Goal: Task Accomplishment & Management: Manage account settings

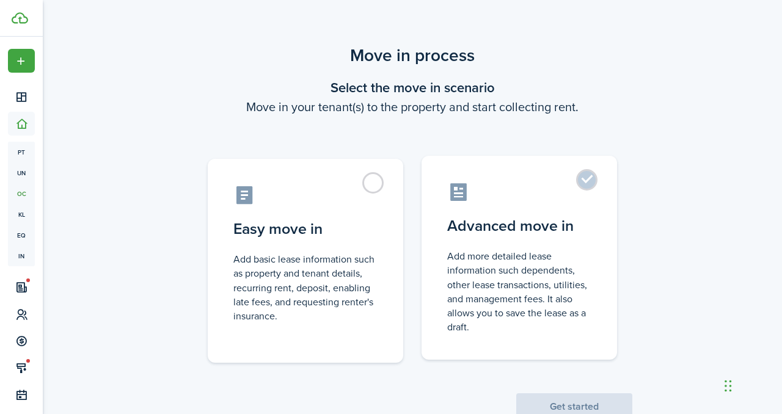
click at [575, 229] on control-radio-card-title "Advanced move in" at bounding box center [519, 226] width 144 height 22
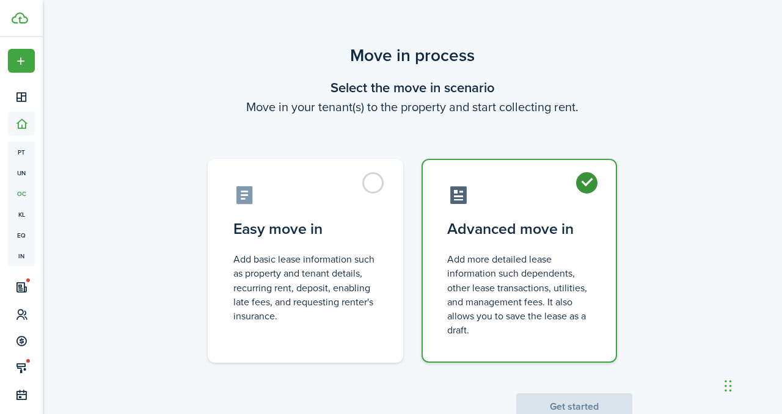
radio input "true"
click at [607, 408] on button "Get started" at bounding box center [574, 406] width 116 height 27
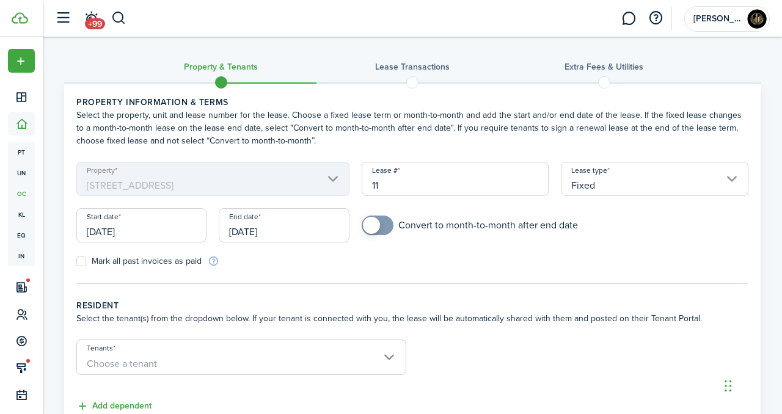
click at [141, 236] on input "[DATE]" at bounding box center [141, 225] width 130 height 34
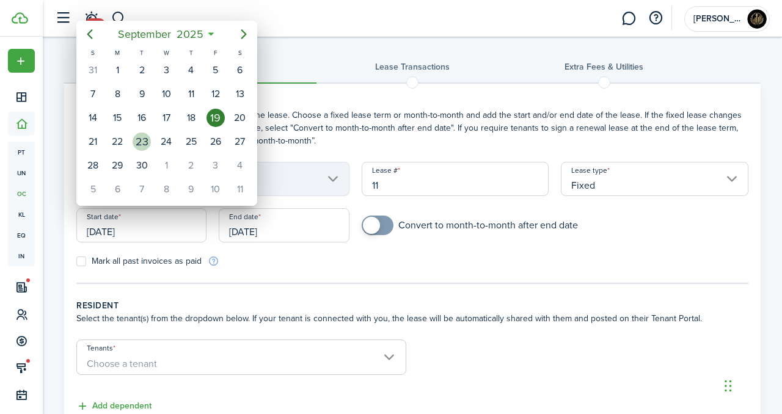
click at [131, 142] on div "23" at bounding box center [141, 141] width 24 height 23
type input "[DATE]"
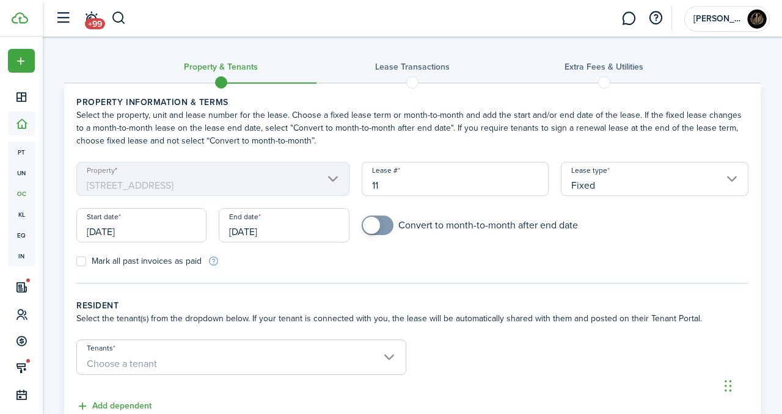
click at [297, 227] on input "[DATE]" at bounding box center [284, 225] width 130 height 34
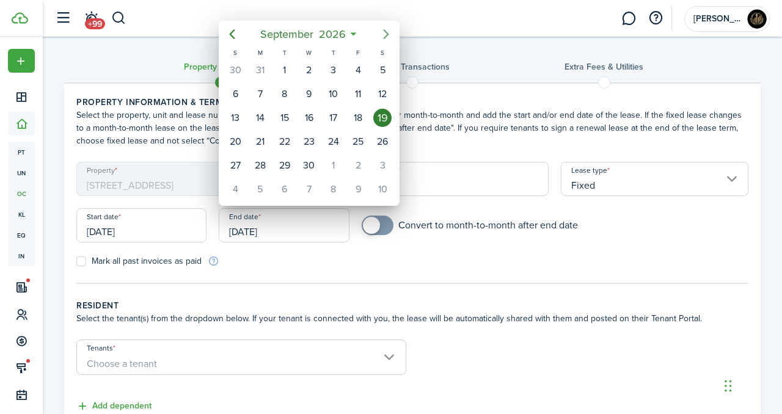
click at [387, 42] on mbsc-button "Next page" at bounding box center [386, 34] width 24 height 24
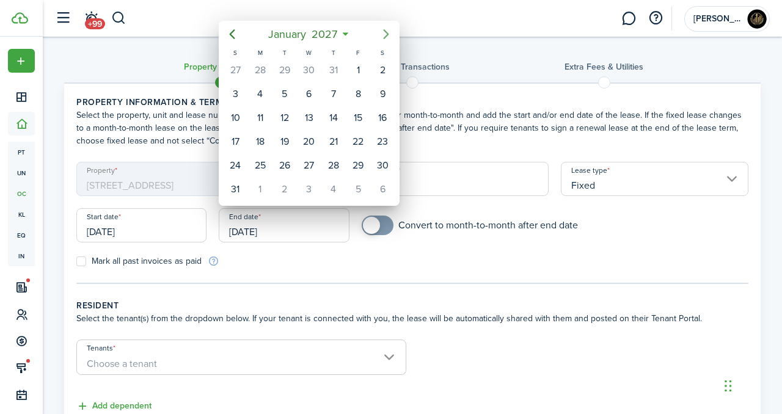
click at [387, 42] on mbsc-button "Next page" at bounding box center [386, 34] width 24 height 24
click at [318, 161] on div "31" at bounding box center [309, 165] width 24 height 23
type input "[DATE]"
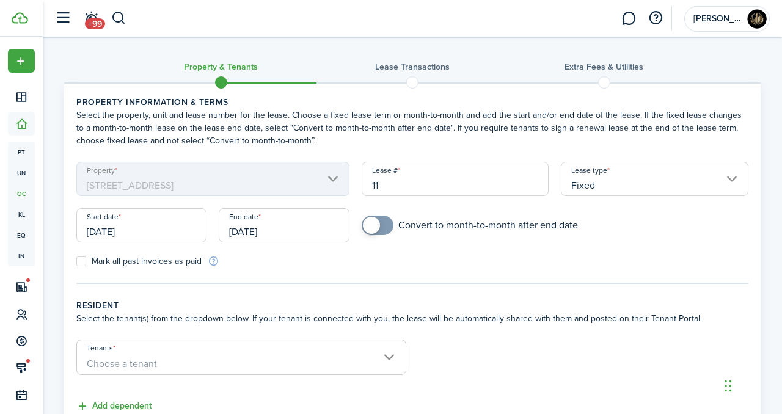
checkbox input "true"
click at [371, 219] on span at bounding box center [371, 225] width 17 height 17
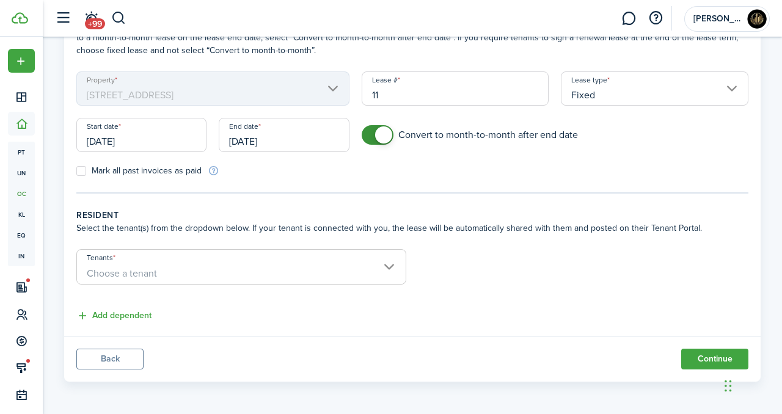
scroll to position [92, 0]
click at [371, 254] on input "Tenants" at bounding box center [241, 256] width 329 height 15
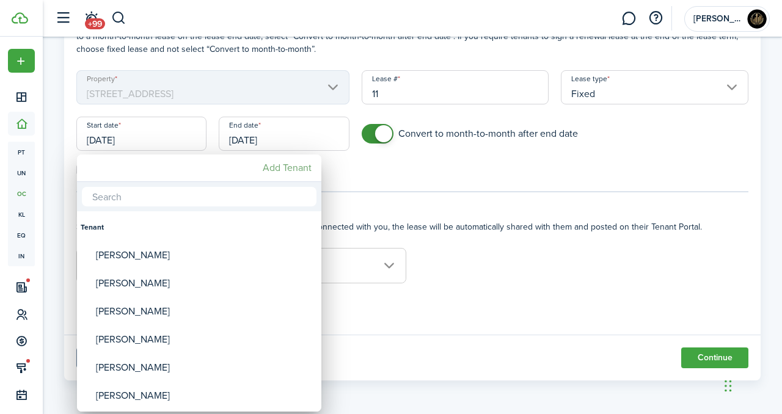
click at [285, 163] on mbsc-button "Add Tenant" at bounding box center [287, 168] width 59 height 22
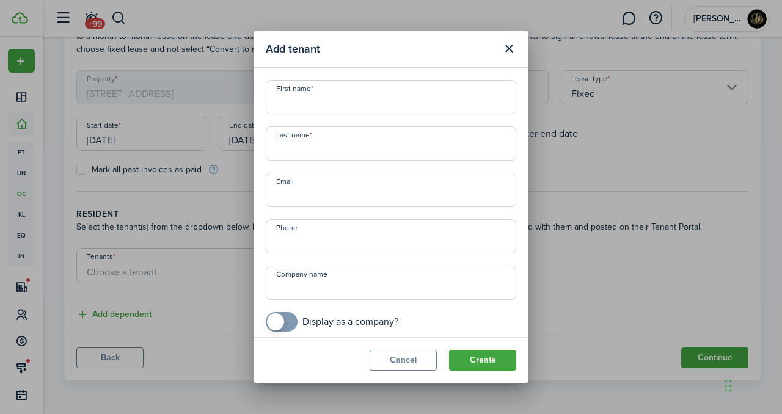
click at [343, 107] on input "First name" at bounding box center [391, 97] width 250 height 34
type input "[PERSON_NAME]"
click at [358, 151] on input "Last name" at bounding box center [391, 143] width 250 height 34
type input "L"
type input "[PERSON_NAME]"
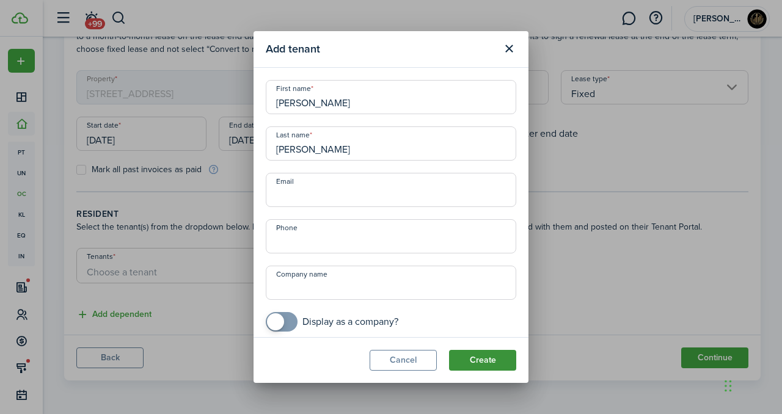
click at [496, 368] on button "Create" at bounding box center [482, 360] width 67 height 21
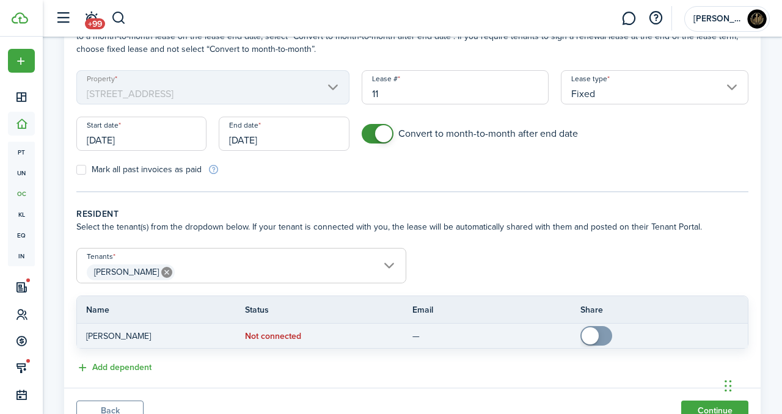
scroll to position [145, 0]
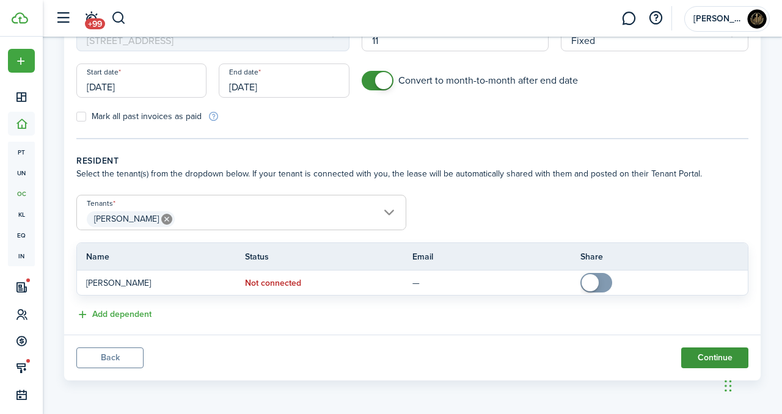
click at [693, 356] on button "Continue" at bounding box center [714, 357] width 67 height 21
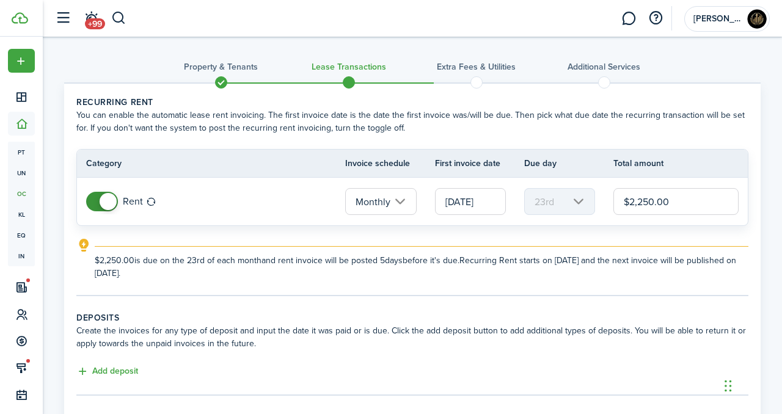
click at [463, 201] on input "[DATE]" at bounding box center [470, 201] width 71 height 27
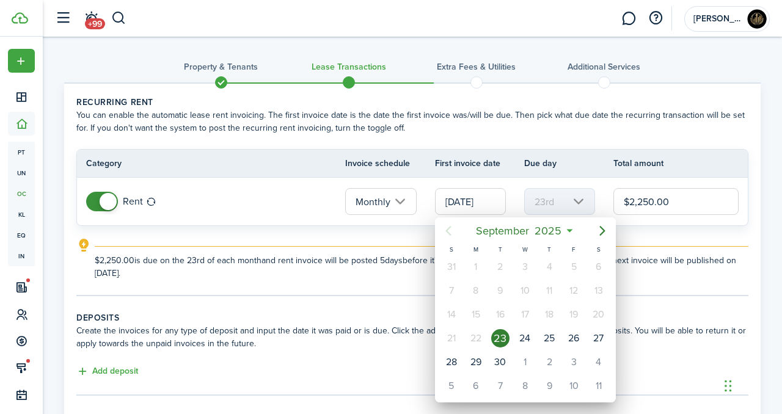
click at [357, 253] on div at bounding box center [390, 206] width 977 height 609
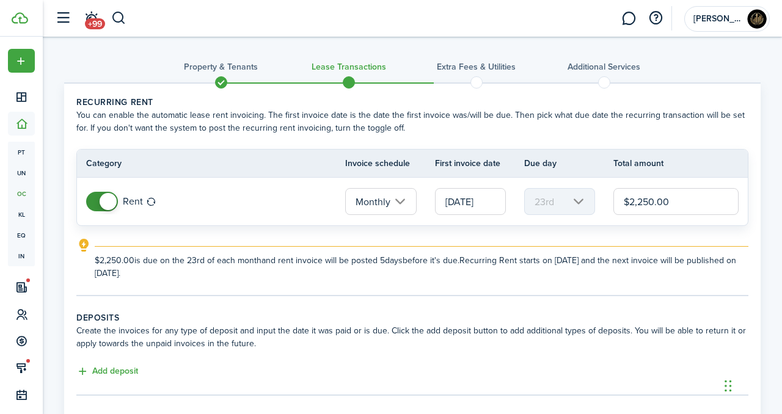
click at [400, 285] on tc-wizard-step "Recurring rent You can enable the automatic lease rent invoicing. The first inv…" at bounding box center [412, 196] width 672 height 200
click at [655, 205] on input "$2,250.00" at bounding box center [675, 201] width 125 height 27
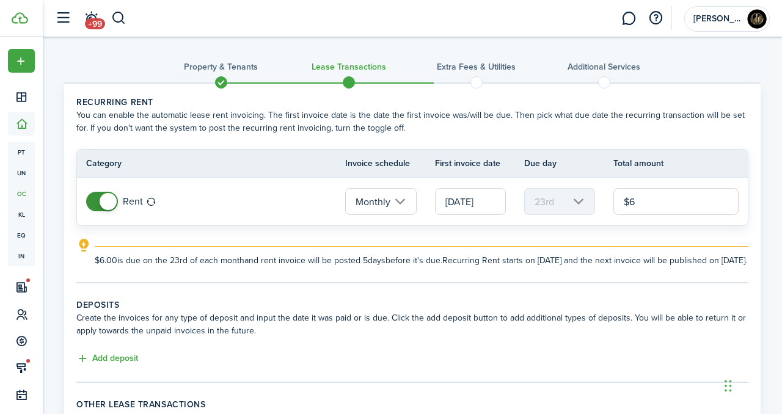
type input "$"
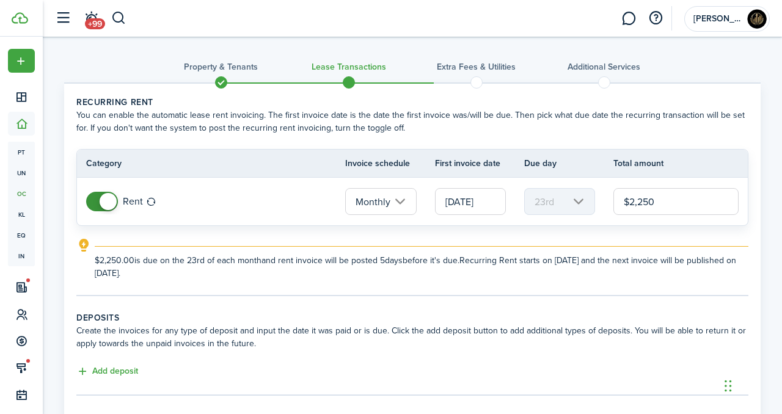
type input "$2,250.00"
click at [599, 277] on explanation-description "$2,250.00 is due on the 23rd of each month and rent invoice will be posted 5 da…" at bounding box center [421, 267] width 653 height 26
click at [485, 202] on input "[DATE]" at bounding box center [470, 201] width 71 height 27
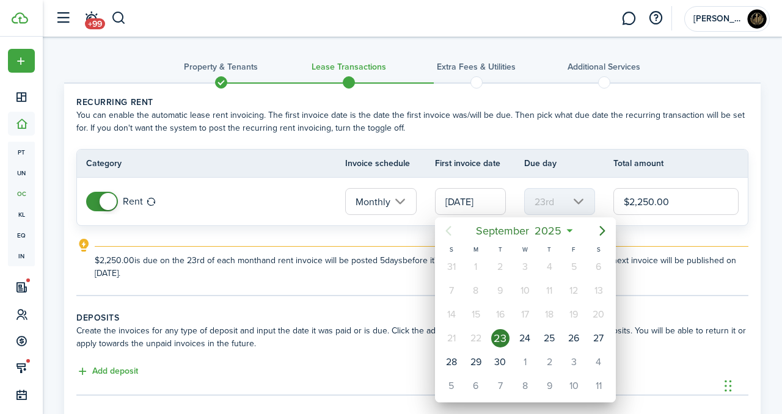
click at [367, 282] on div at bounding box center [390, 206] width 977 height 609
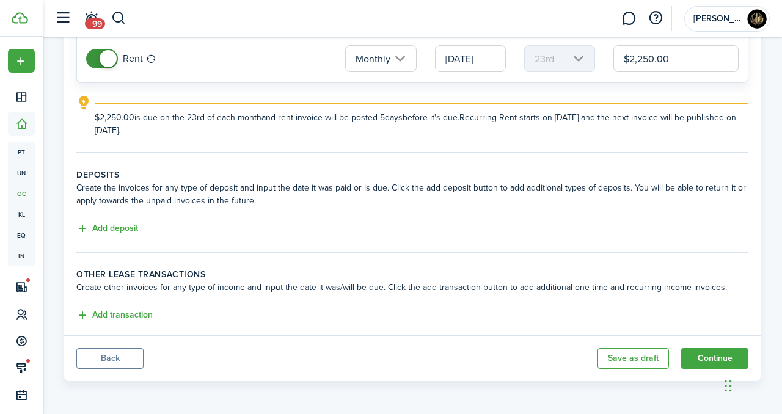
scroll to position [144, 0]
click at [129, 231] on button "Add deposit" at bounding box center [107, 228] width 62 height 14
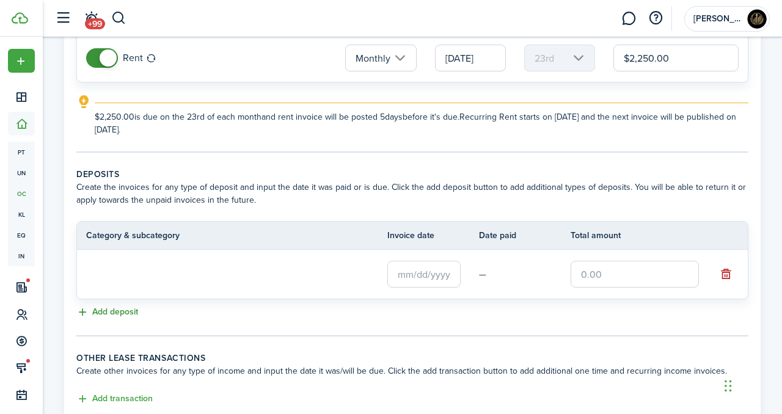
scroll to position [0, 0]
click at [311, 276] on input "Deposit" at bounding box center [208, 273] width 244 height 27
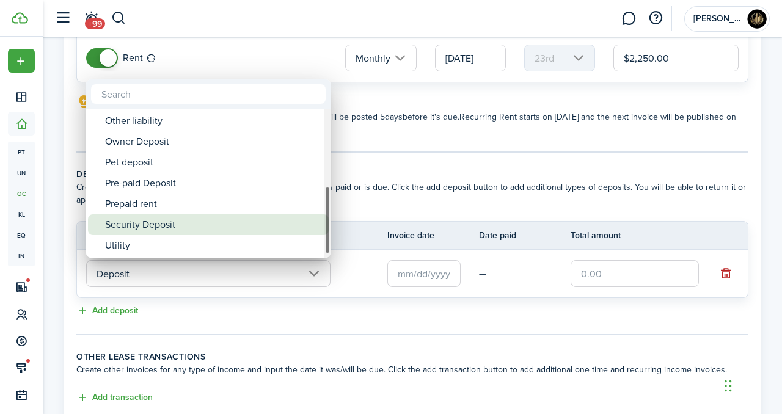
click at [177, 228] on div "Security Deposit" at bounding box center [213, 224] width 216 height 21
type input "Deposit / Security Deposit"
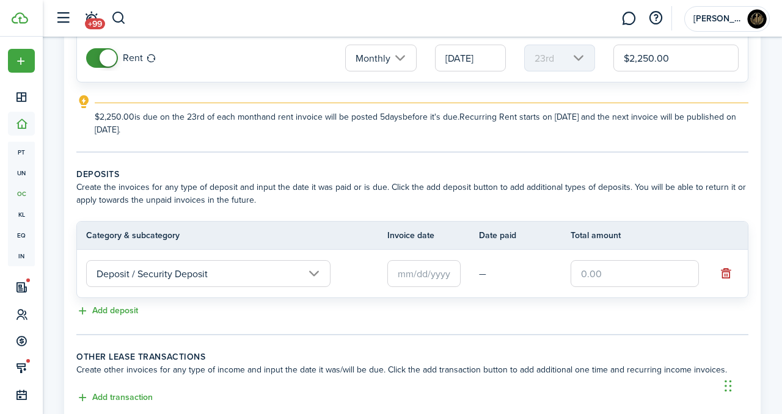
click at [406, 275] on input "text" at bounding box center [423, 273] width 73 height 27
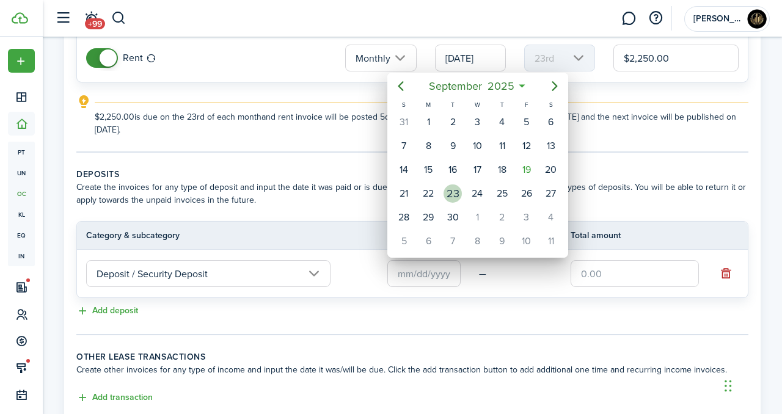
click at [455, 194] on div "23" at bounding box center [452, 193] width 18 height 18
type input "[DATE]"
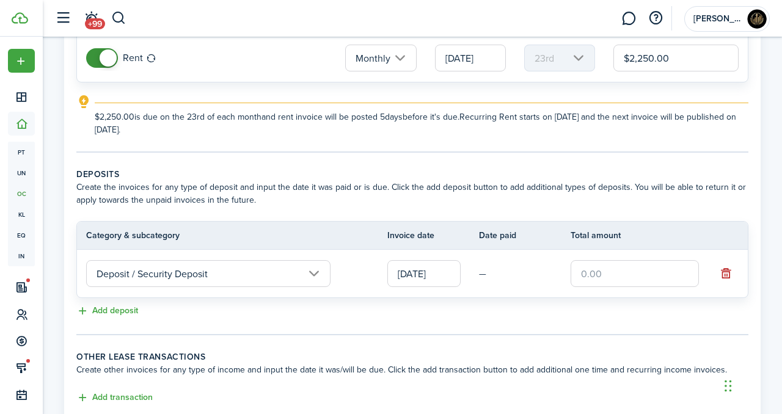
click at [631, 275] on input "text" at bounding box center [634, 273] width 128 height 27
type input "$"
type input "$4,500.00"
click at [622, 345] on panel-main-body "Recurring rent You can enable the automatic lease rent invoicing. The first inv…" at bounding box center [412, 179] width 696 height 478
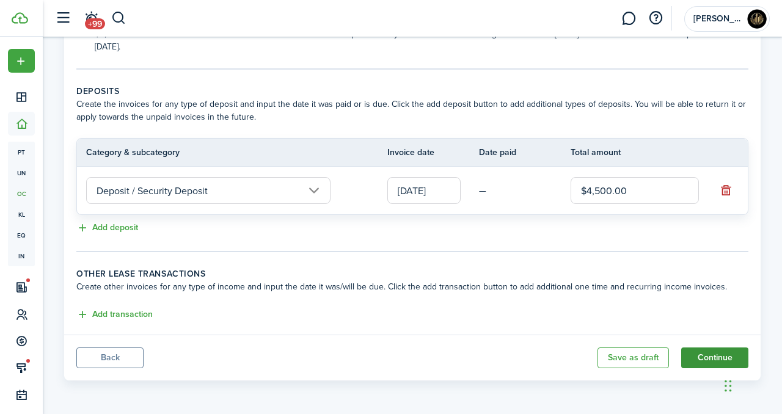
click at [710, 357] on button "Continue" at bounding box center [714, 357] width 67 height 21
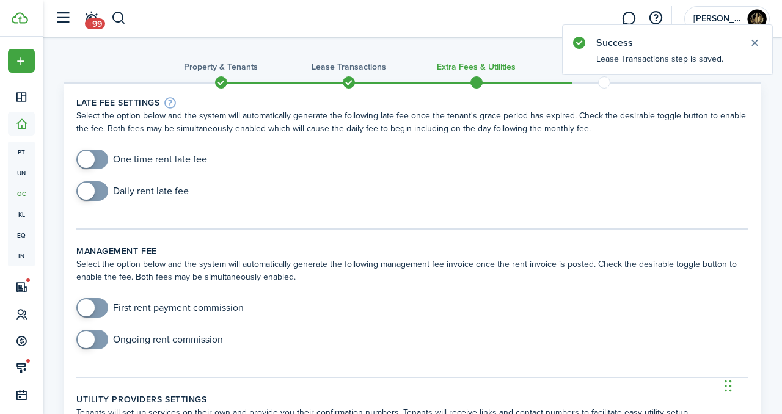
checkbox input "true"
click at [90, 166] on span at bounding box center [86, 159] width 17 height 17
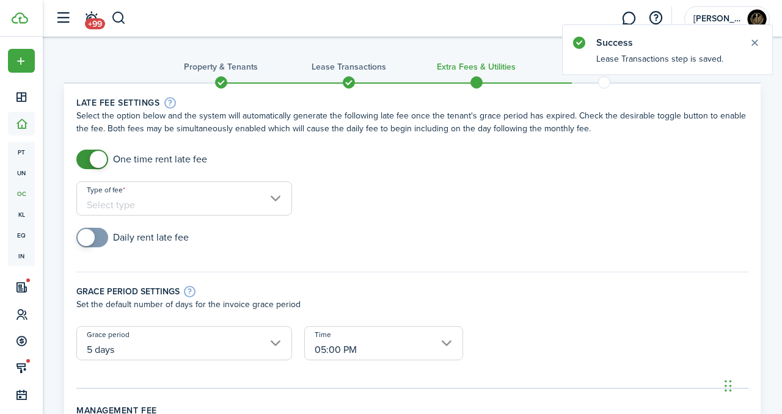
click at [145, 192] on input "Type of fee" at bounding box center [184, 198] width 216 height 34
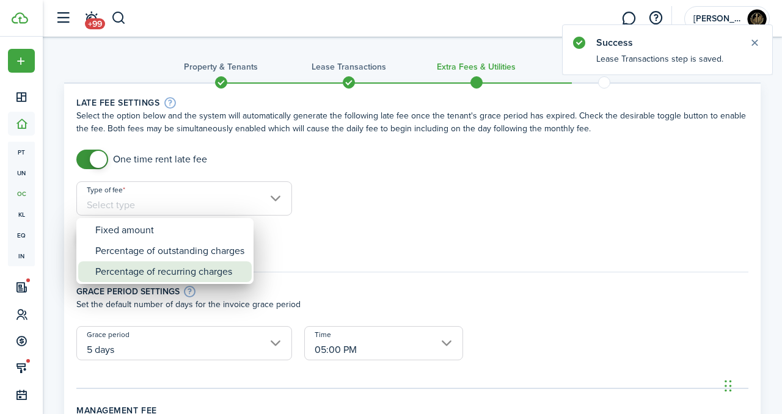
click at [164, 262] on div "Percentage of recurring charges" at bounding box center [169, 271] width 149 height 21
type input "Percentage of recurring charges"
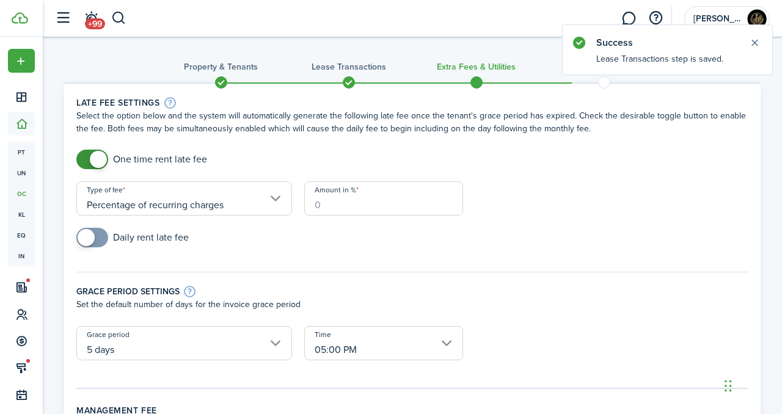
click at [342, 208] on input "Amount in %" at bounding box center [383, 198] width 159 height 34
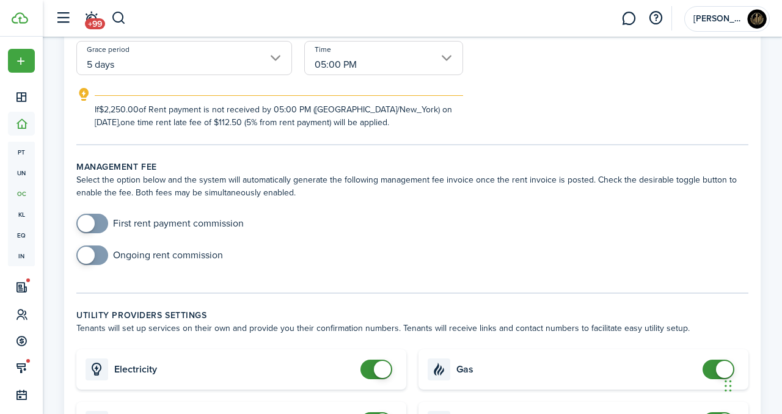
scroll to position [287, 0]
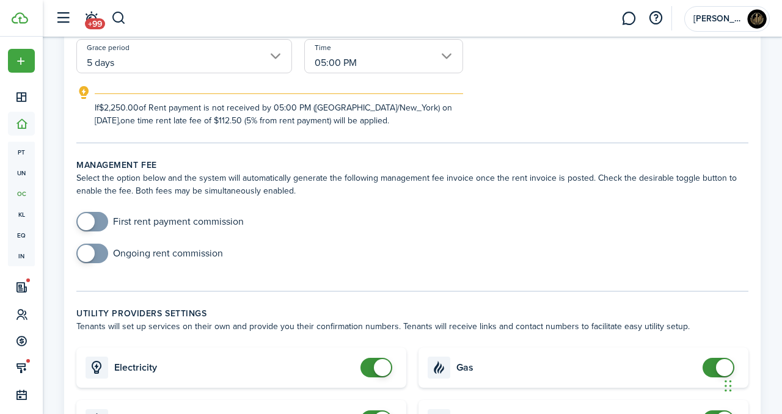
type input "5"
checkbox input "true"
click at [92, 263] on span at bounding box center [92, 254] width 12 height 20
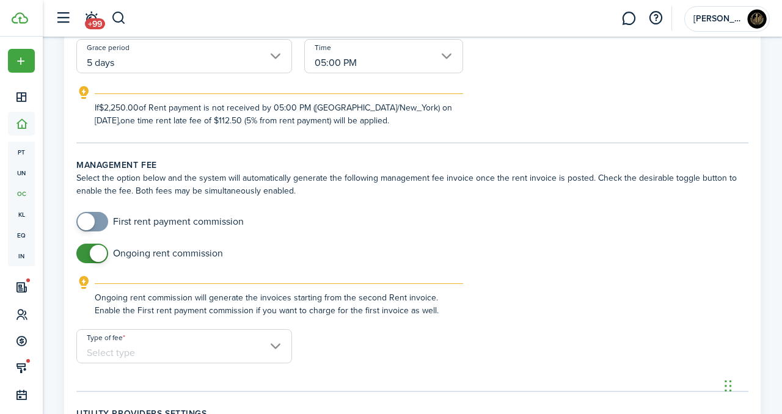
click at [180, 335] on input "Type of fee" at bounding box center [184, 346] width 216 height 34
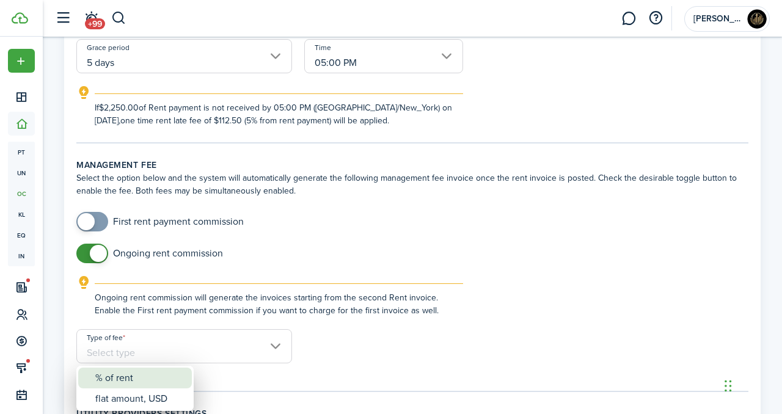
click at [173, 371] on div "% of rent" at bounding box center [139, 378] width 89 height 21
type input "% of rent"
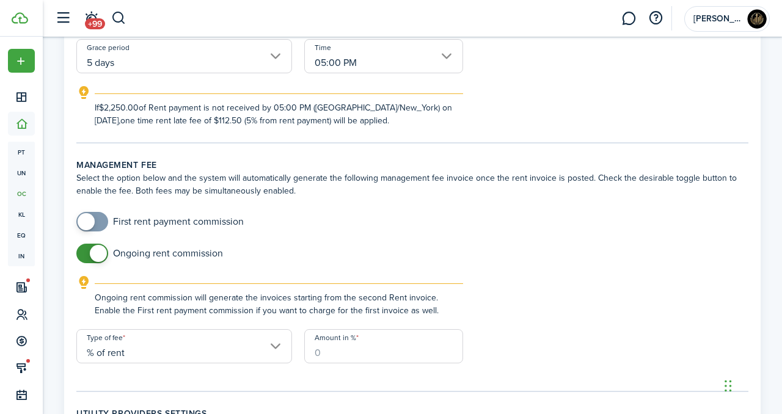
scroll to position [371, 0]
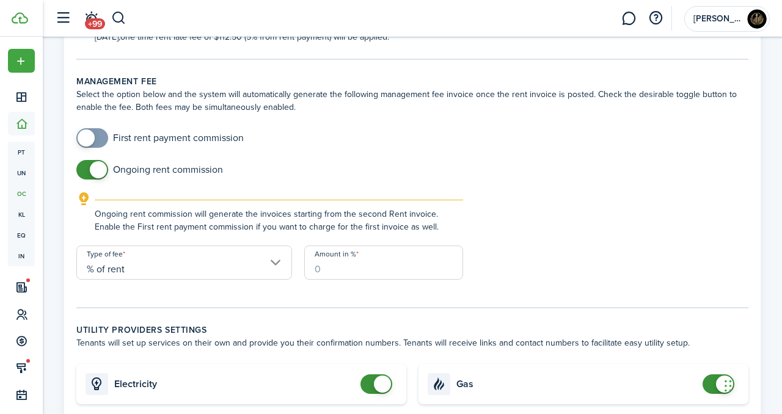
click at [339, 271] on input "Amount in %" at bounding box center [383, 263] width 159 height 34
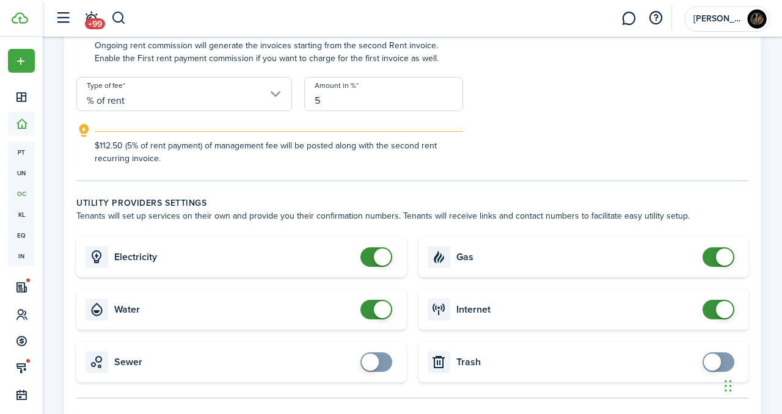
scroll to position [580, 0]
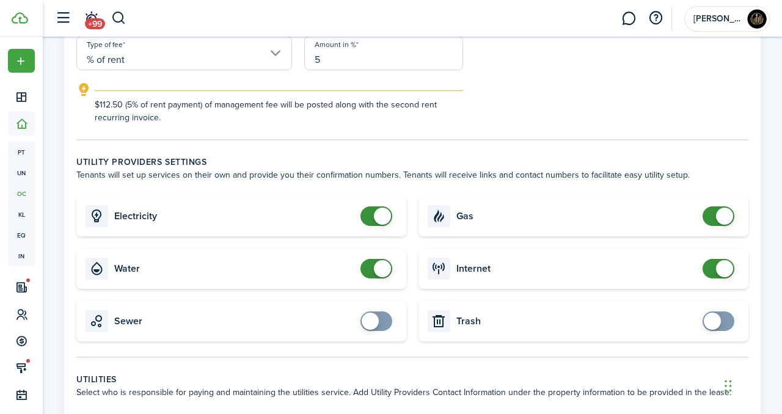
type input "5"
click at [375, 267] on span at bounding box center [382, 268] width 17 height 17
checkbox input "true"
click at [378, 270] on span at bounding box center [370, 268] width 17 height 17
checkbox input "false"
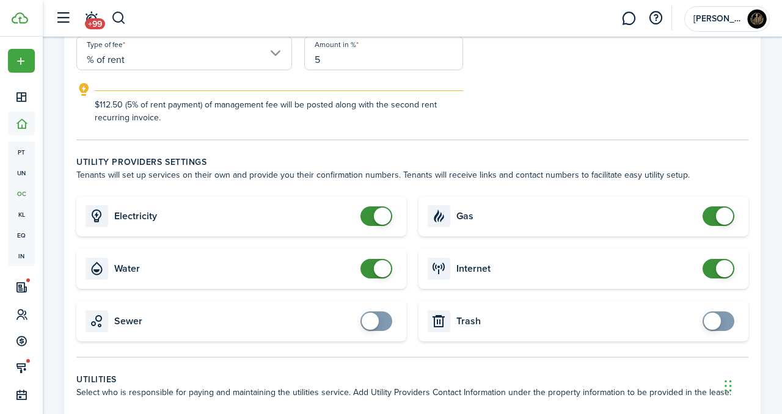
click at [715, 218] on span at bounding box center [718, 216] width 12 height 20
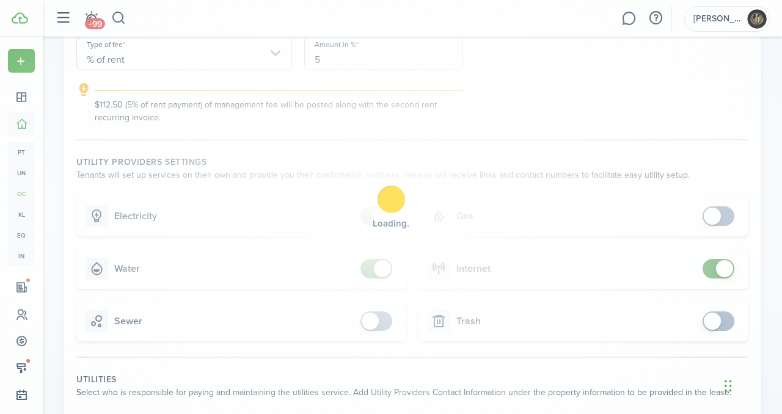
checkbox input "false"
click at [720, 272] on span at bounding box center [724, 268] width 17 height 17
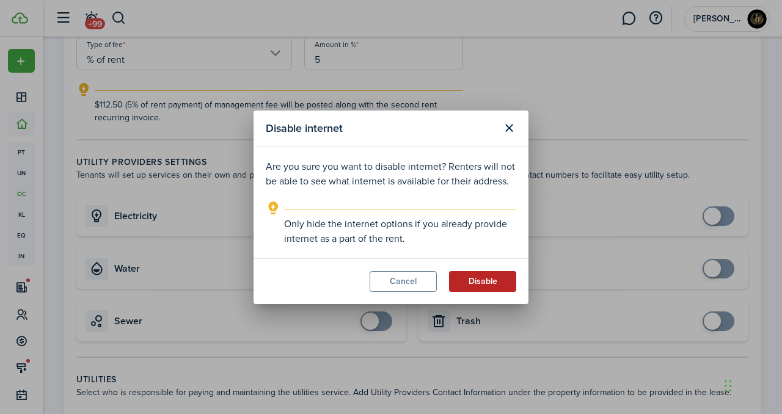
click at [478, 283] on button "Disable" at bounding box center [482, 281] width 67 height 21
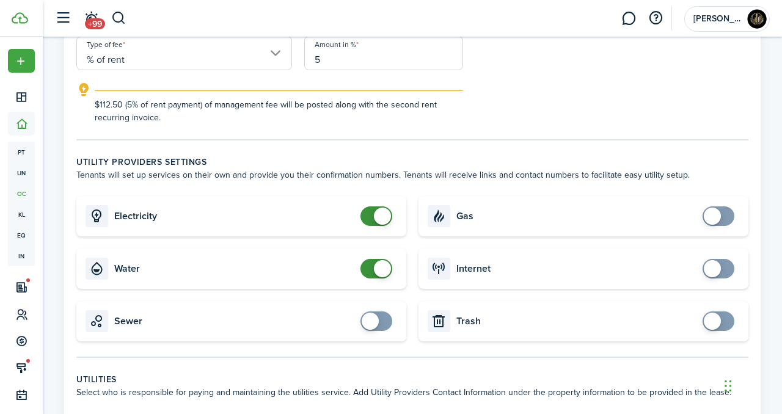
checkbox input "false"
click at [378, 223] on span at bounding box center [382, 216] width 17 height 17
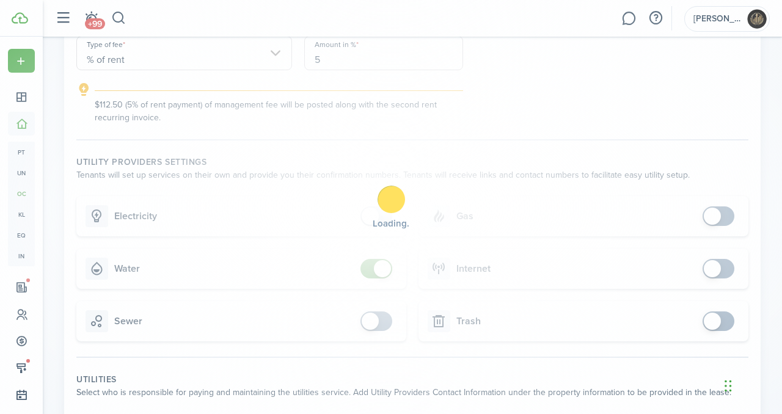
checkbox input "false"
click at [378, 265] on span at bounding box center [382, 268] width 17 height 17
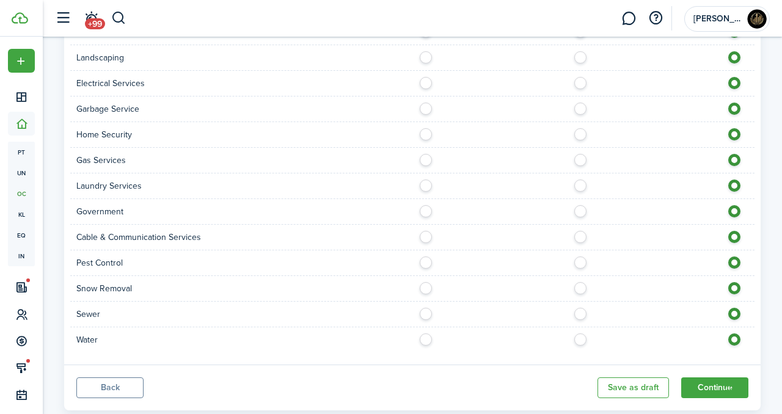
scroll to position [1141, 0]
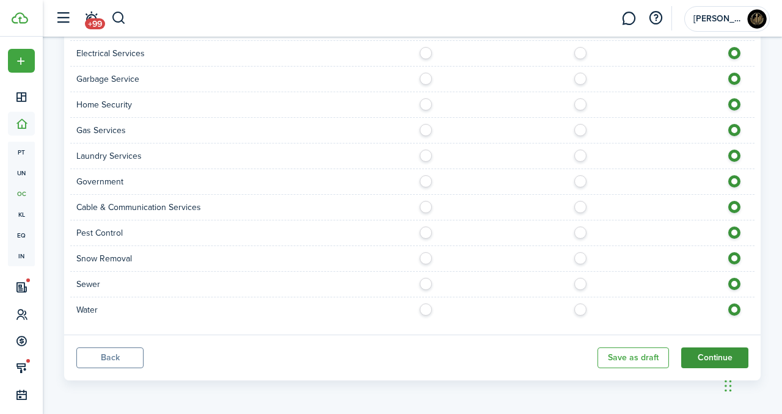
click at [690, 358] on button "Continue" at bounding box center [714, 357] width 67 height 21
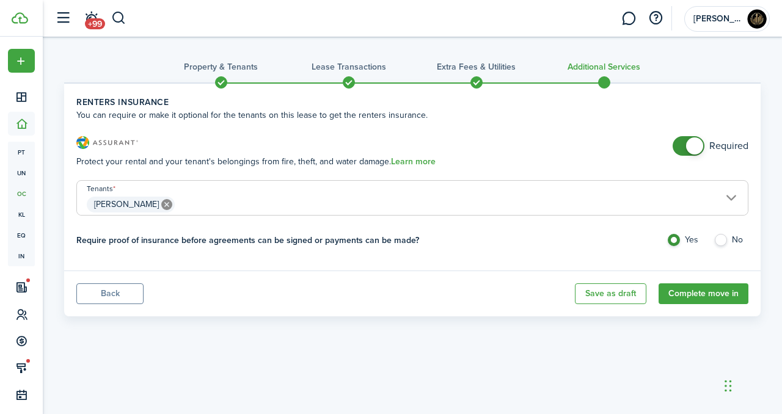
click at [725, 239] on label "No" at bounding box center [730, 243] width 35 height 18
radio input "false"
radio input "true"
click at [693, 300] on button "Complete move in" at bounding box center [703, 293] width 90 height 21
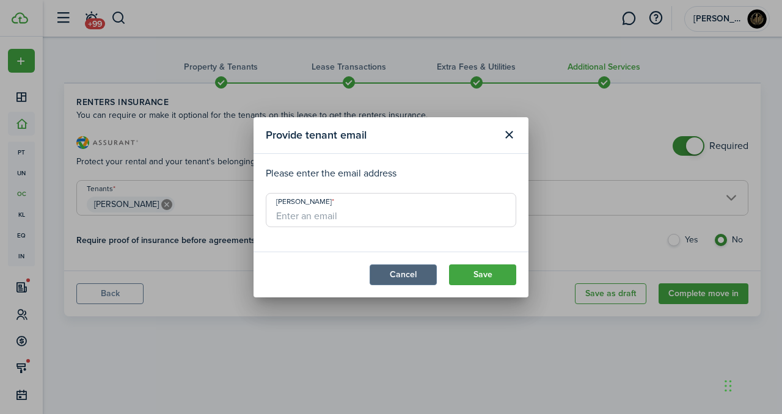
click at [416, 271] on button "Cancel" at bounding box center [402, 274] width 67 height 21
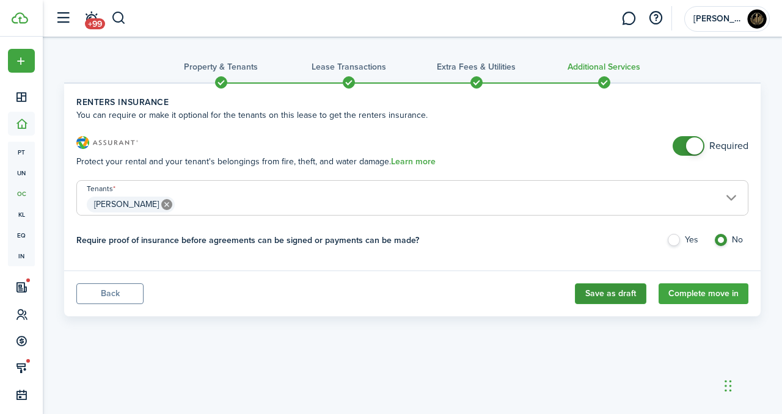
click at [621, 302] on button "Save as draft" at bounding box center [610, 293] width 71 height 21
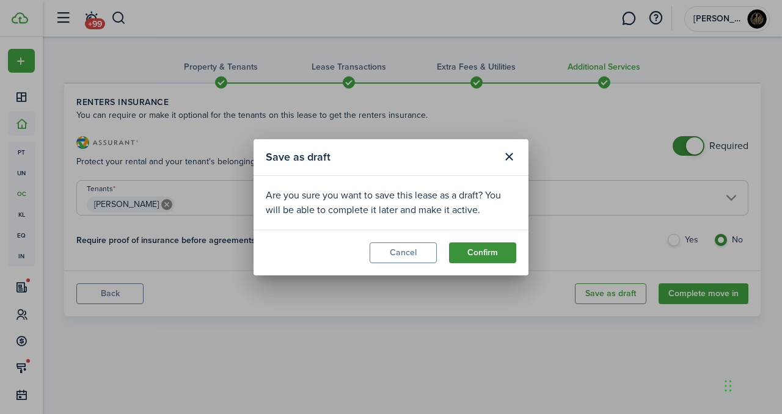
click at [500, 255] on button "Confirm" at bounding box center [482, 252] width 67 height 21
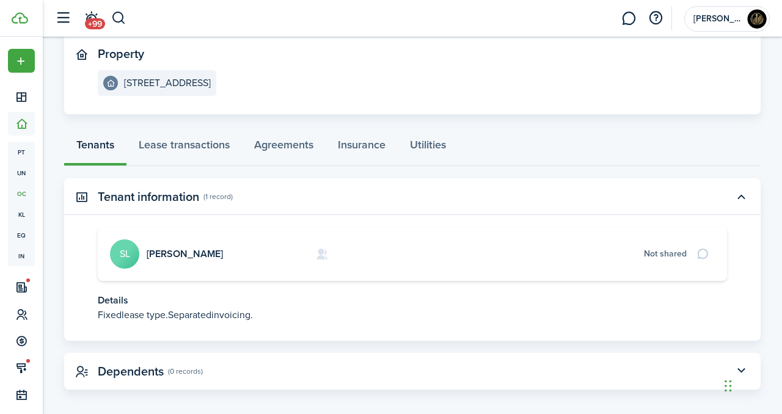
scroll to position [140, 0]
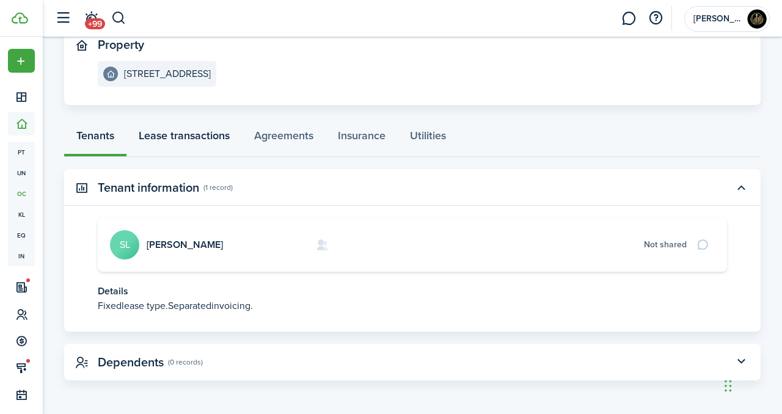
click at [204, 125] on link "Lease transactions" at bounding box center [183, 138] width 115 height 37
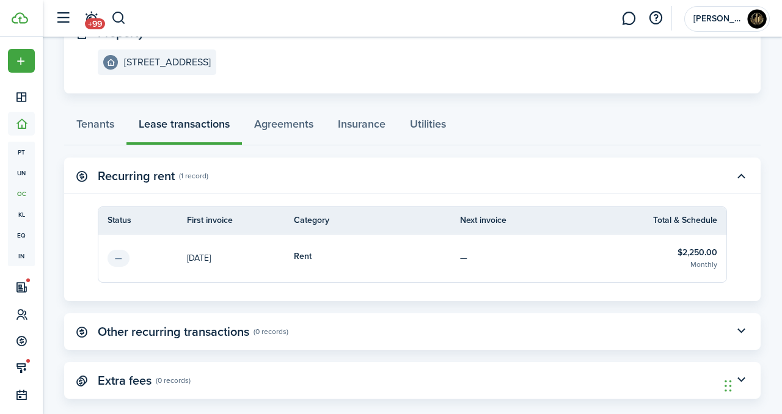
scroll to position [170, 0]
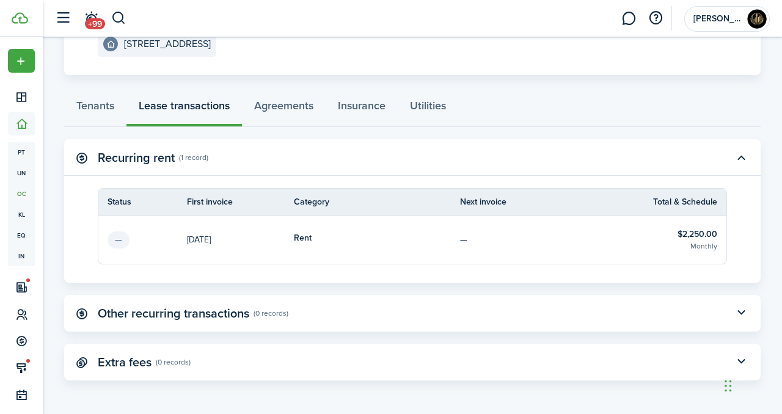
click at [118, 235] on tbody "— [DATE] Rent — $2,250.00 Monthly" at bounding box center [412, 240] width 628 height 48
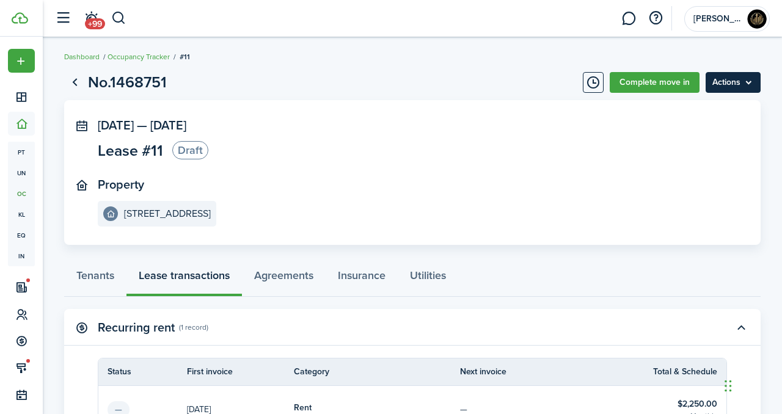
click at [735, 78] on menu-btn "Actions" at bounding box center [732, 82] width 55 height 21
click at [493, 148] on panel-main-section "[DATE] — [DATE] Lease #11 Draft" at bounding box center [394, 140] width 592 height 45
click at [744, 78] on menu-btn "Actions" at bounding box center [732, 82] width 55 height 21
click at [70, 87] on link "Go back" at bounding box center [74, 82] width 21 height 21
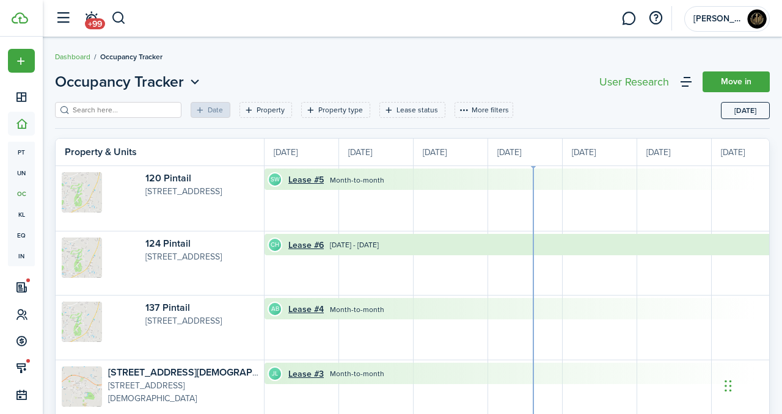
scroll to position [0, 224]
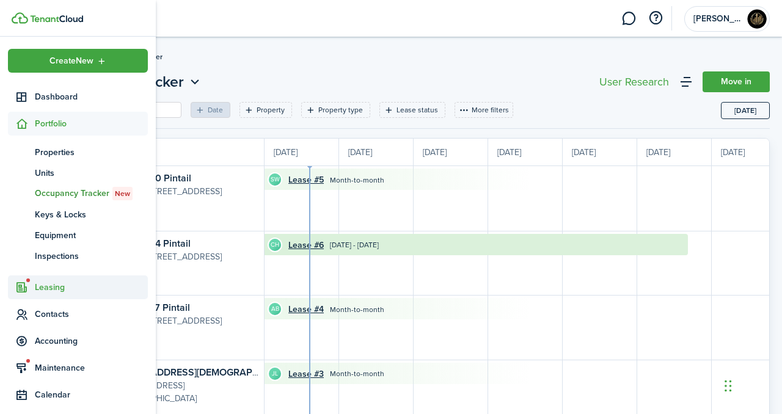
click at [59, 282] on span "Leasing" at bounding box center [91, 287] width 113 height 13
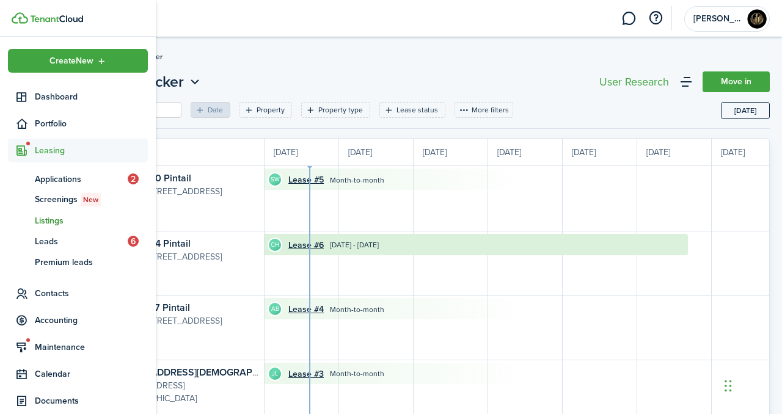
click at [59, 223] on span "Listings" at bounding box center [91, 220] width 113 height 13
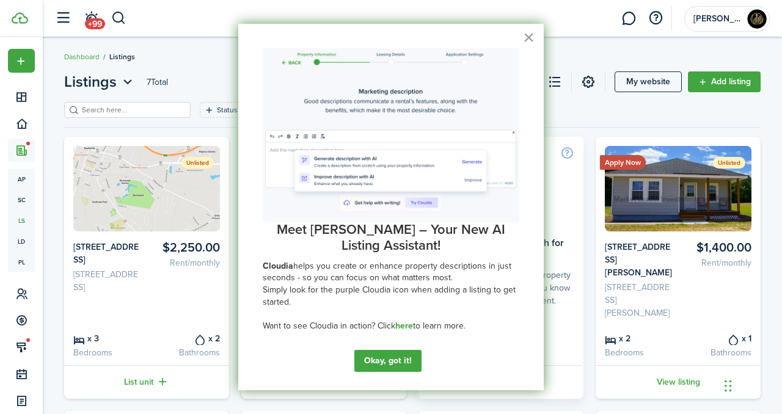
click at [532, 37] on button "×" at bounding box center [529, 37] width 12 height 20
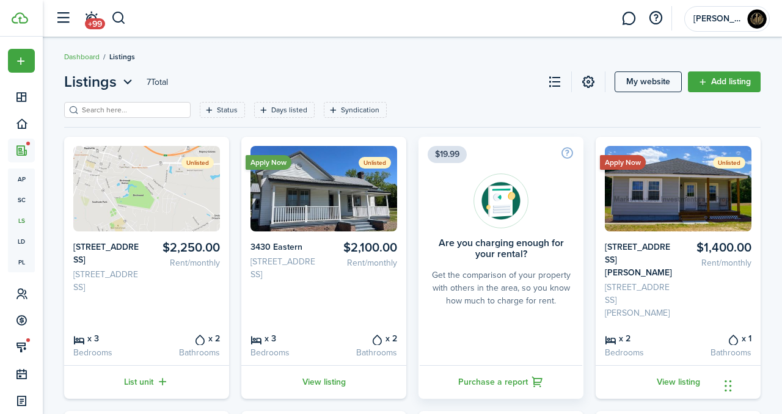
click at [167, 208] on img at bounding box center [146, 188] width 147 height 85
click at [117, 294] on card-listing-description "[STREET_ADDRESS]" at bounding box center [107, 281] width 69 height 26
click at [158, 222] on img at bounding box center [146, 188] width 147 height 85
click at [195, 160] on status "Unlisted" at bounding box center [197, 163] width 32 height 12
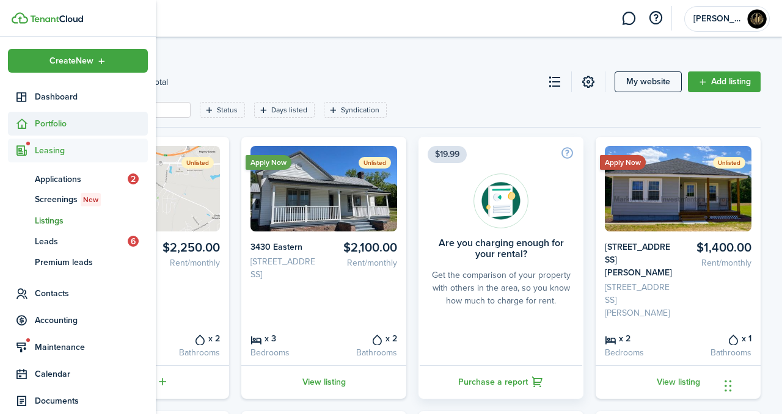
click at [57, 129] on span "Portfolio" at bounding box center [91, 123] width 113 height 13
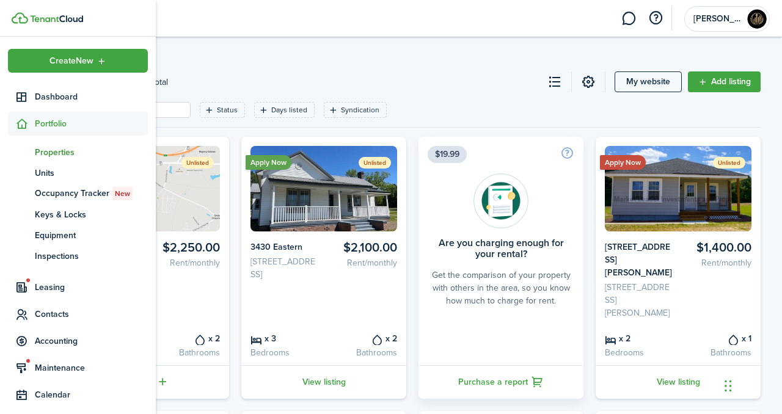
click at [63, 157] on span "Properties" at bounding box center [91, 152] width 113 height 13
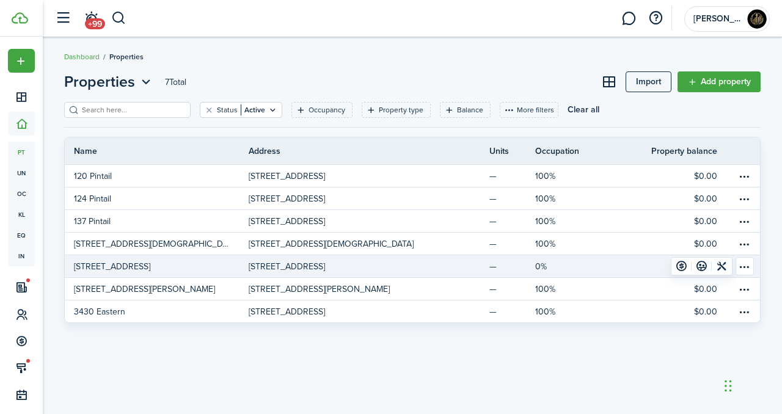
click at [183, 262] on link "[STREET_ADDRESS]" at bounding box center [157, 266] width 184 height 22
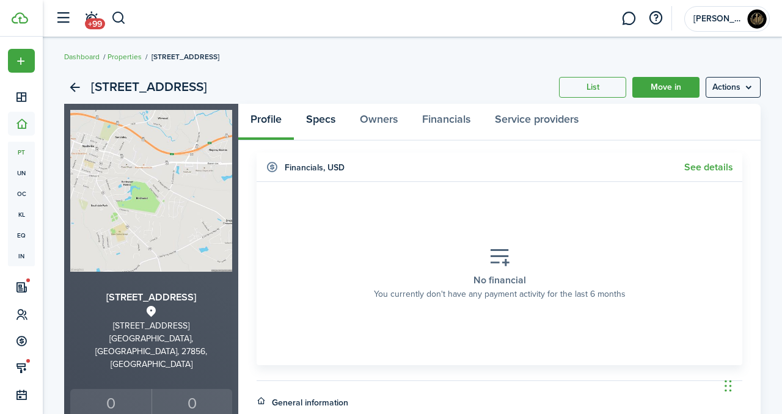
click at [336, 128] on link "Specs" at bounding box center [321, 122] width 54 height 37
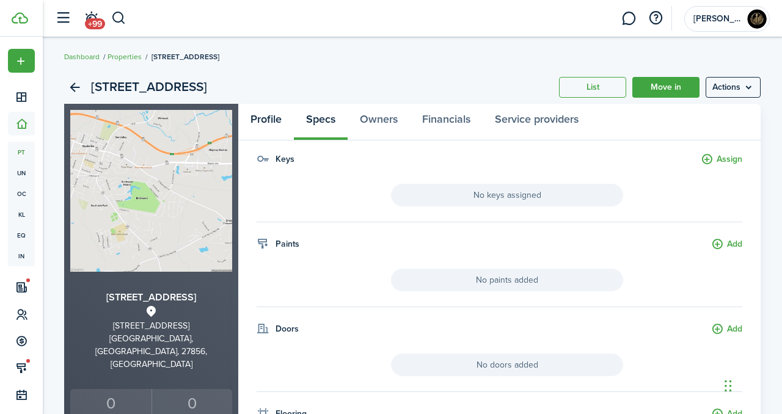
click at [255, 125] on link "Profile" at bounding box center [266, 122] width 56 height 37
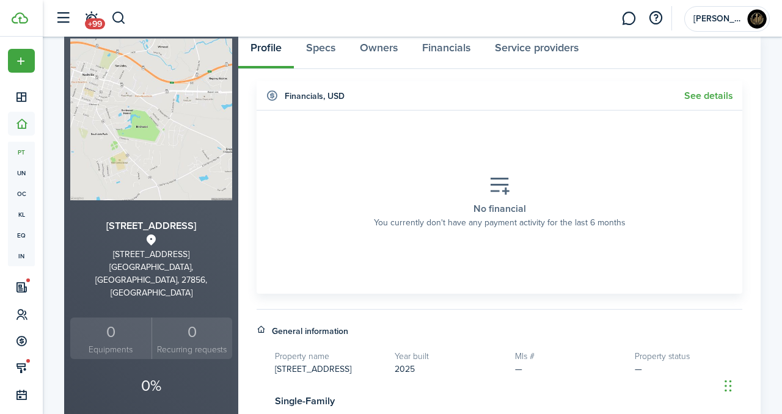
scroll to position [463, 0]
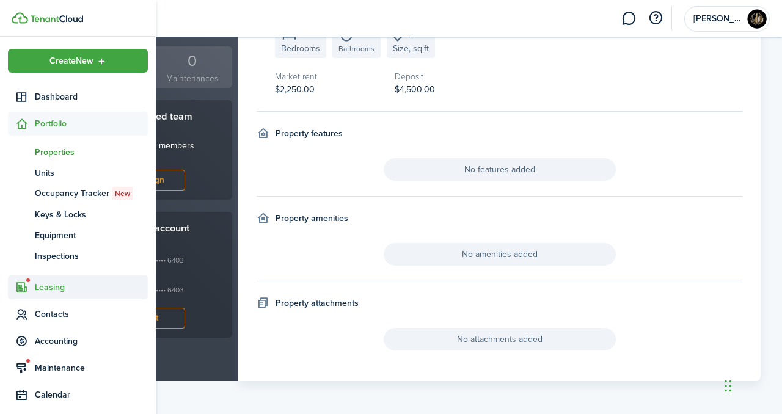
click at [58, 294] on span "Leasing" at bounding box center [78, 287] width 140 height 24
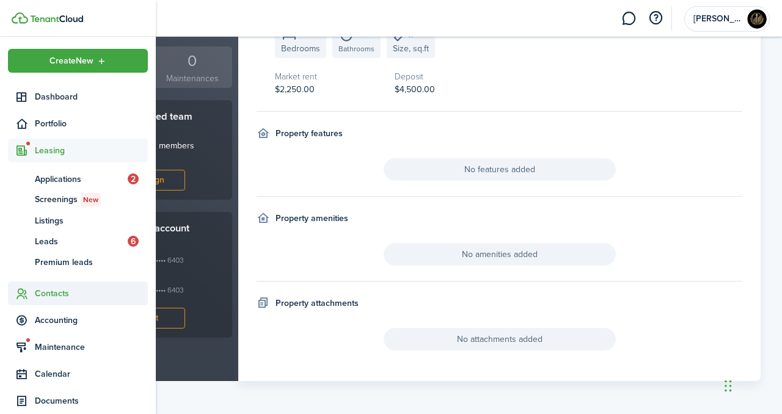
click at [51, 302] on span "Contacts" at bounding box center [78, 294] width 140 height 24
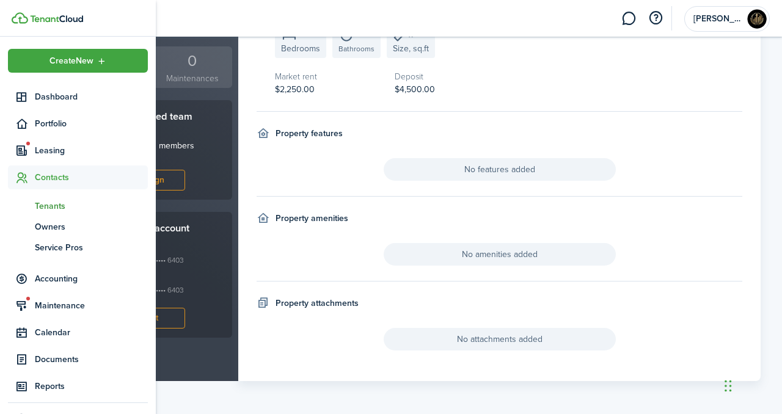
click at [60, 205] on span "Tenants" at bounding box center [91, 206] width 113 height 13
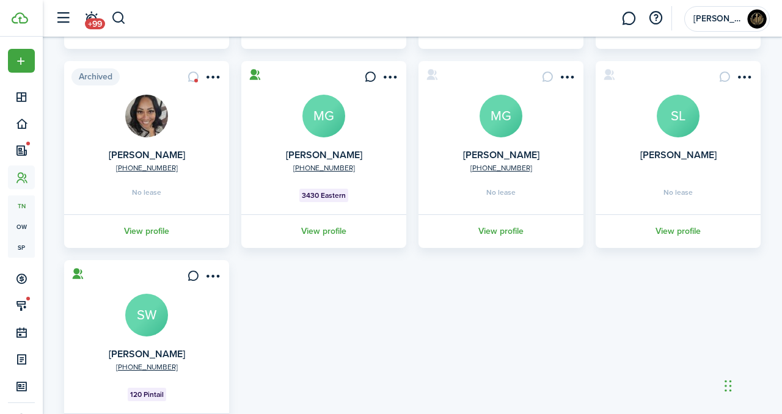
scroll to position [282, 0]
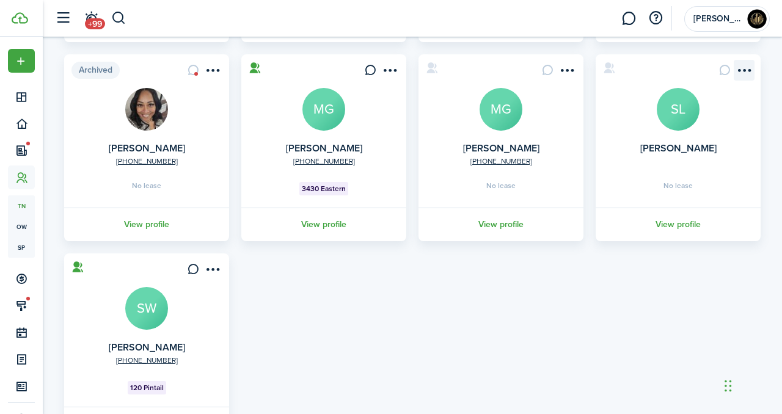
click at [747, 68] on menu-btn-icon "Open menu" at bounding box center [743, 70] width 21 height 21
click at [584, 358] on div "[PHONE_NUMBER] [PERSON_NAME] AB 137 Pintail View profile [PHONE_NUMBER] [PERSON…" at bounding box center [412, 147] width 708 height 585
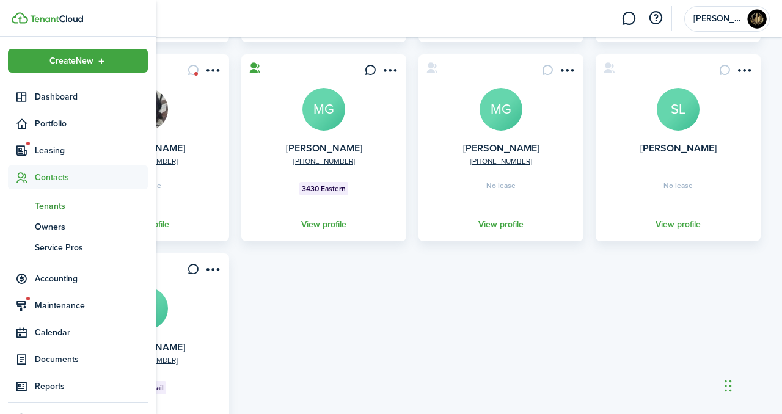
click at [59, 171] on span "Contacts" at bounding box center [91, 177] width 113 height 13
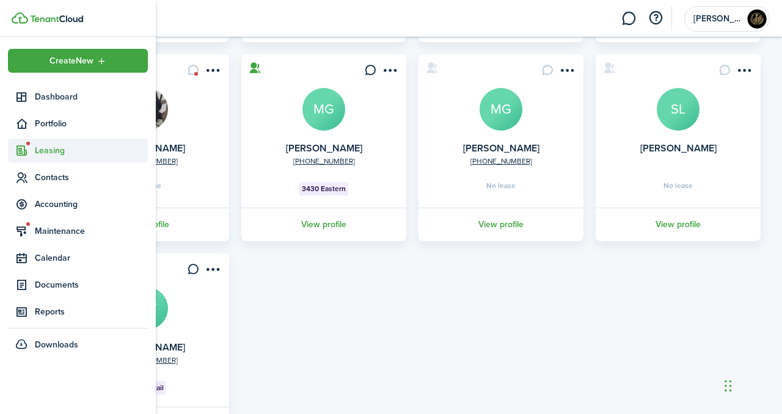
click at [51, 152] on span "Leasing" at bounding box center [91, 150] width 113 height 13
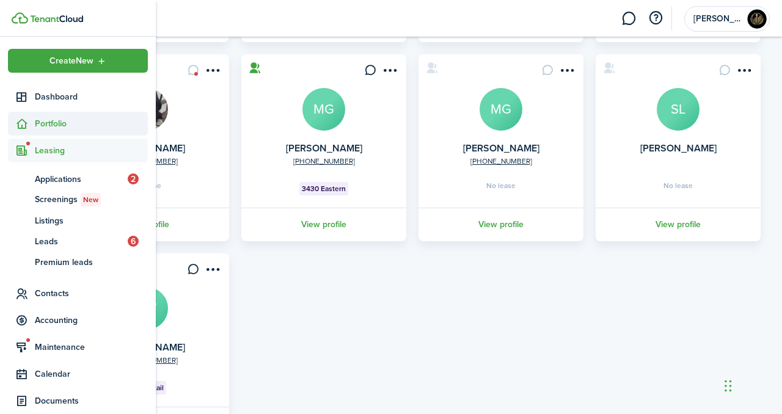
click at [49, 132] on span "Portfolio" at bounding box center [78, 124] width 140 height 24
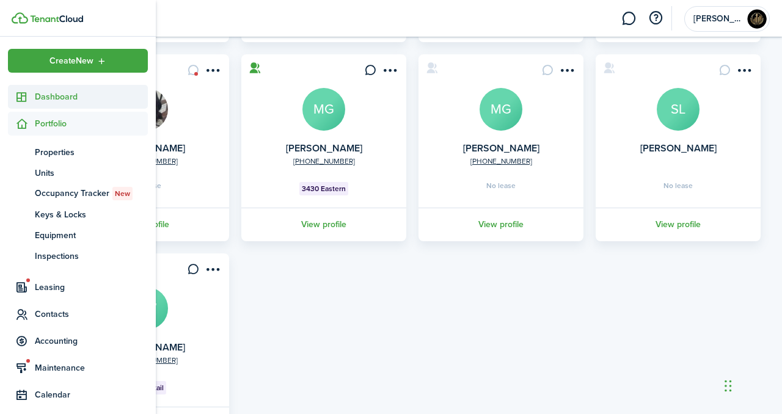
click at [47, 101] on span "Dashboard" at bounding box center [91, 96] width 113 height 13
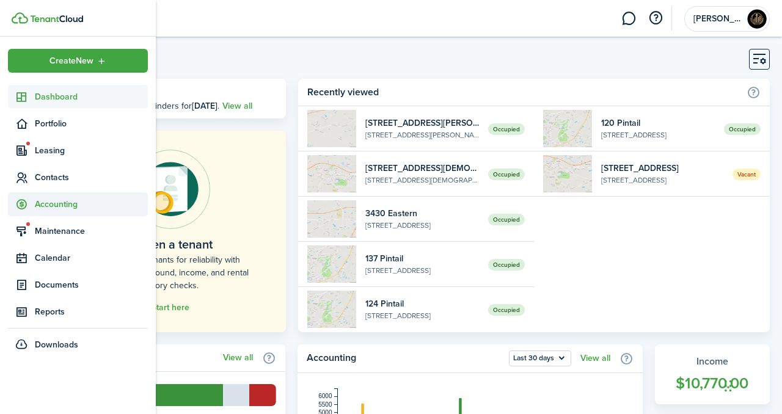
click at [43, 200] on span "Accounting" at bounding box center [91, 204] width 113 height 13
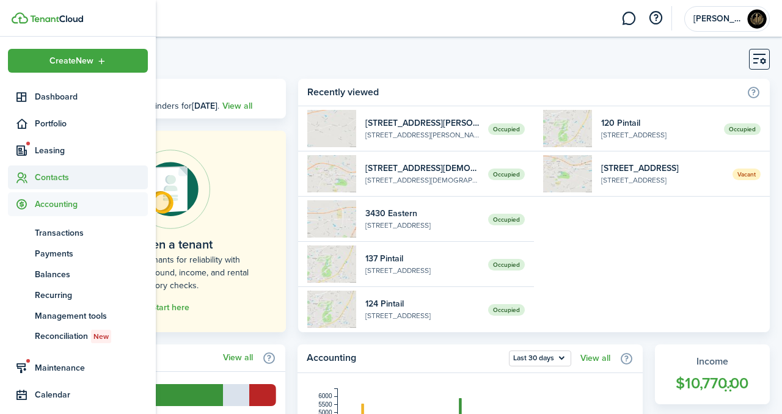
click at [60, 176] on span "Contacts" at bounding box center [91, 177] width 113 height 13
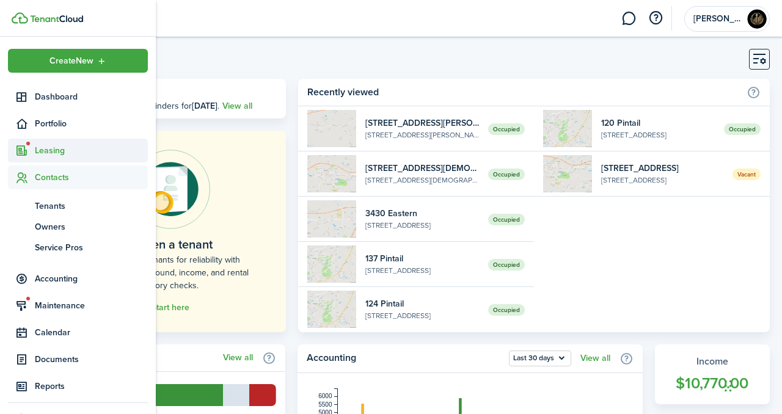
click at [70, 149] on span "Leasing" at bounding box center [91, 150] width 113 height 13
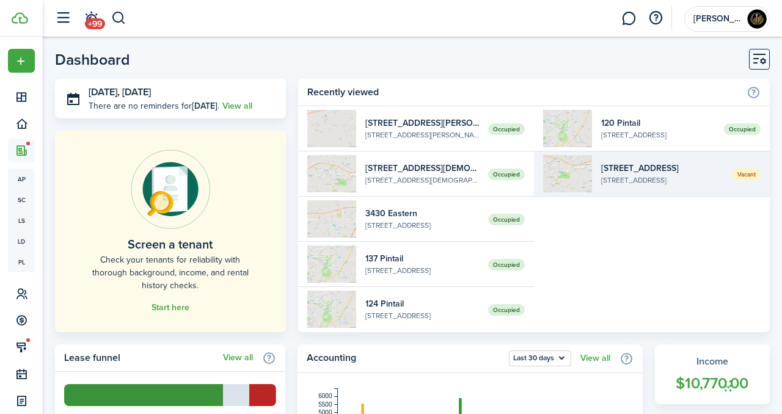
click at [608, 180] on widget-list-item-description "[STREET_ADDRESS]" at bounding box center [662, 180] width 122 height 11
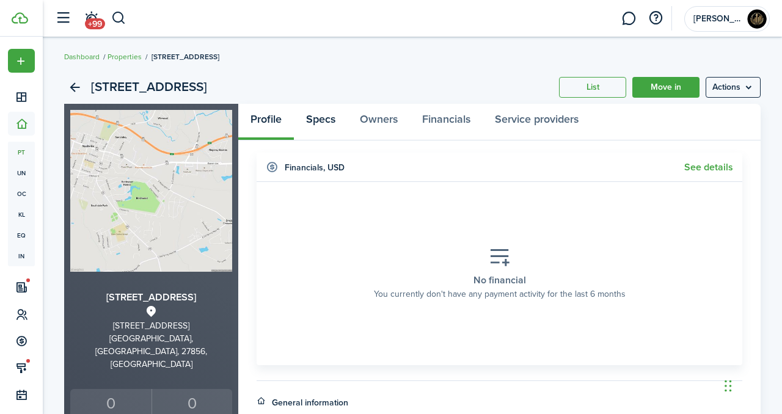
click at [319, 131] on link "Specs" at bounding box center [321, 122] width 54 height 37
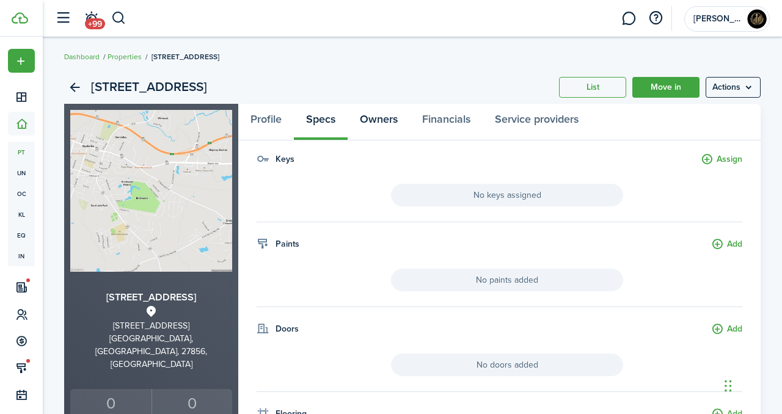
click at [379, 131] on link "Owners" at bounding box center [378, 122] width 62 height 37
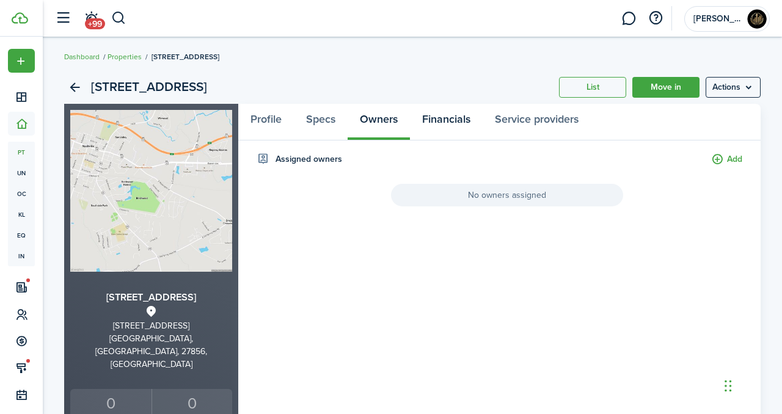
click at [434, 131] on link "Financials" at bounding box center [446, 122] width 73 height 37
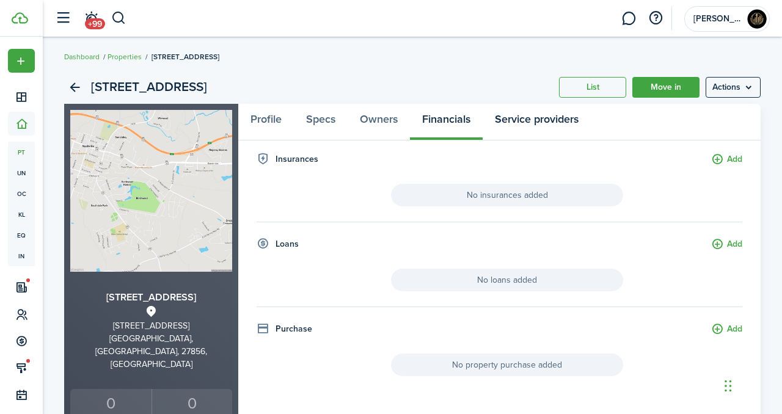
click at [547, 118] on link "Service providers" at bounding box center [536, 122] width 108 height 37
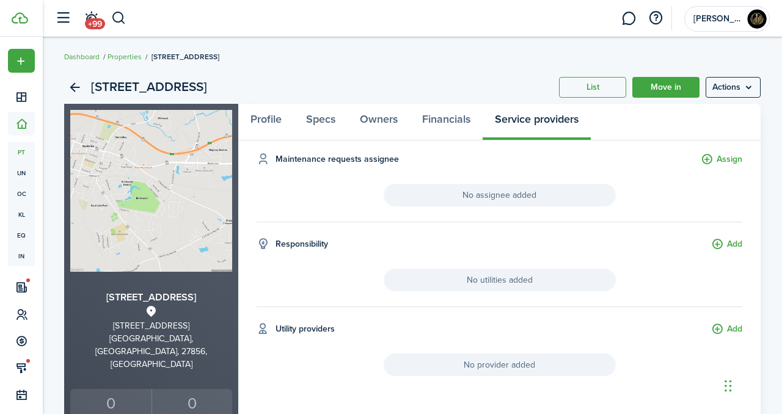
click at [726, 102] on div "[STREET_ADDRESS] [PERSON_NAME] Move in Actions" at bounding box center [412, 87] width 696 height 33
click at [725, 92] on menu-btn "Actions" at bounding box center [732, 87] width 55 height 21
click at [374, 94] on div "[STREET_ADDRESS] [PERSON_NAME] Move in Actions" at bounding box center [412, 87] width 696 height 33
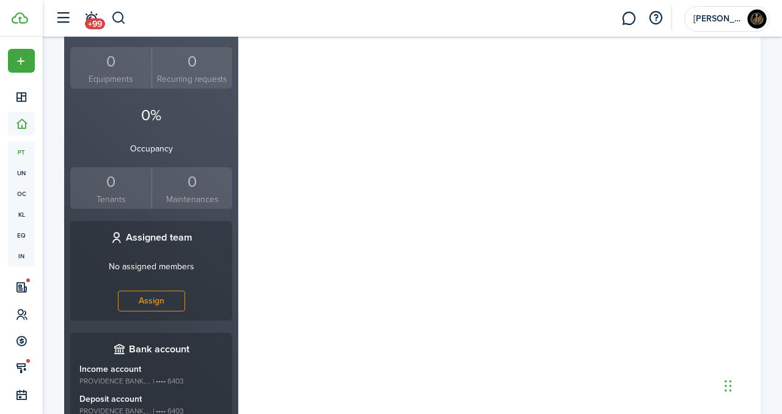
scroll to position [340, 0]
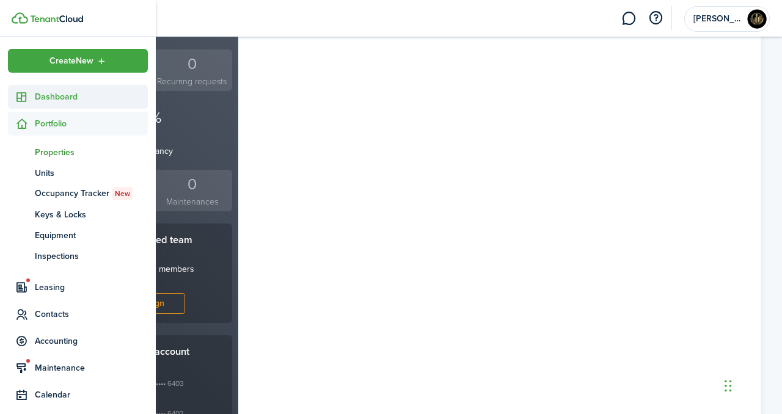
click at [60, 96] on span "Dashboard" at bounding box center [91, 96] width 113 height 13
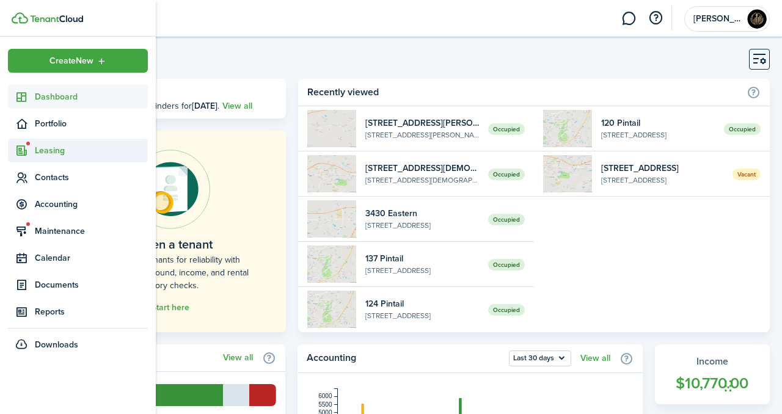
click at [63, 157] on span "Leasing" at bounding box center [78, 151] width 140 height 24
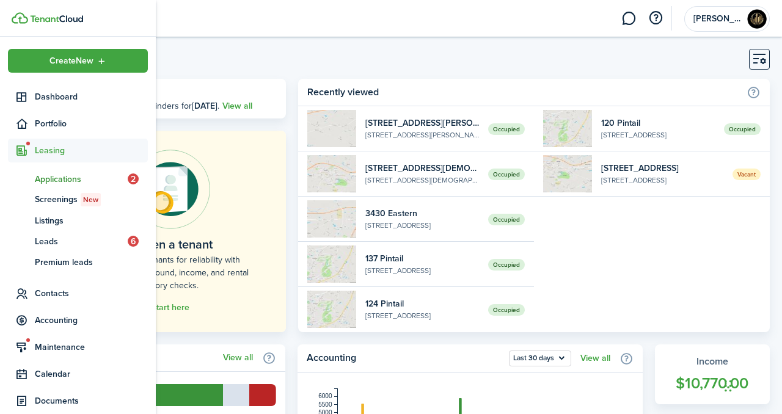
click at [64, 187] on link "ap Applications 2" at bounding box center [78, 179] width 140 height 21
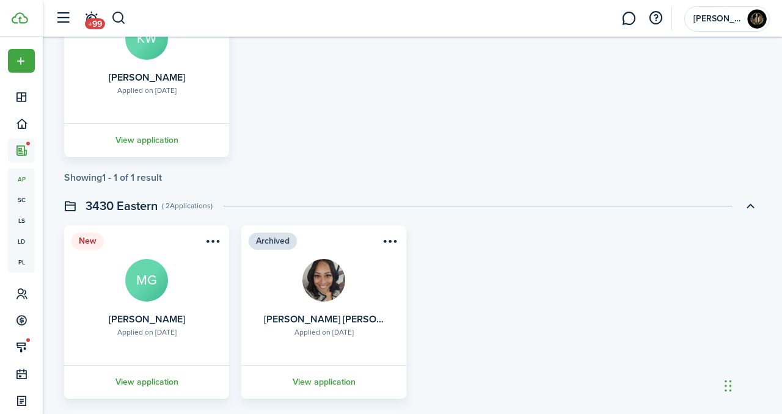
scroll to position [228, 0]
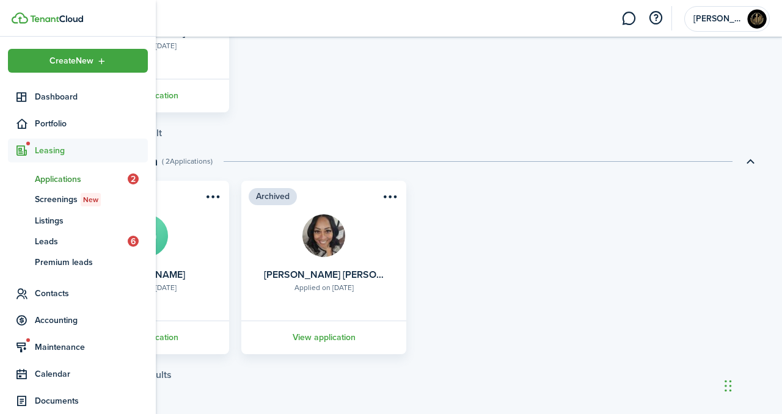
click at [49, 189] on link "ap Applications 2" at bounding box center [78, 179] width 140 height 21
click at [59, 200] on span "Screenings New" at bounding box center [91, 199] width 113 height 13
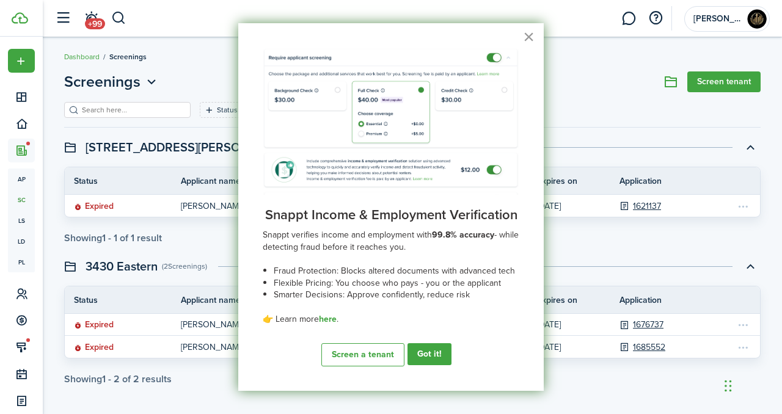
click at [530, 38] on button "×" at bounding box center [529, 37] width 12 height 20
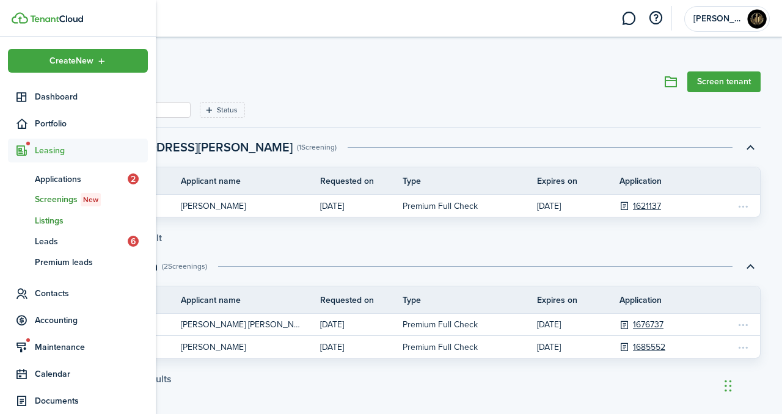
click at [43, 220] on span "Listings" at bounding box center [91, 220] width 113 height 13
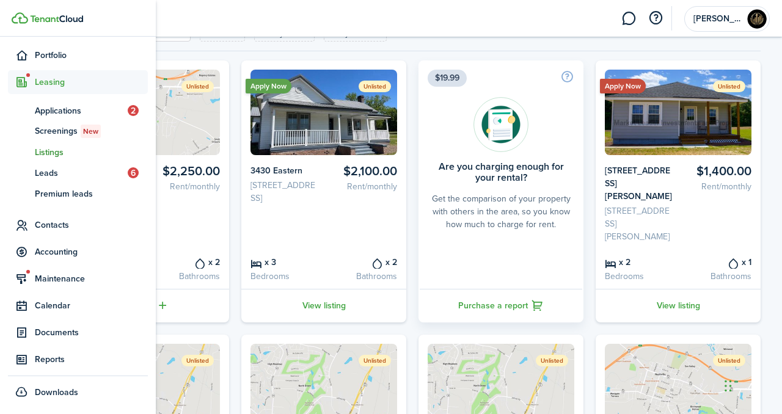
scroll to position [67, 0]
click at [65, 220] on span "Contacts" at bounding box center [91, 226] width 113 height 13
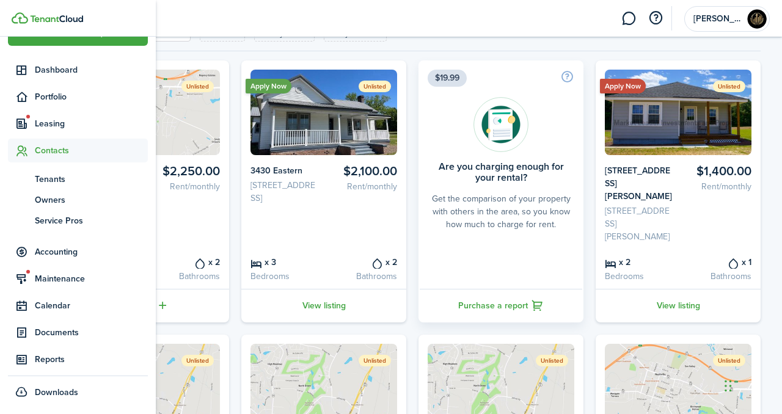
scroll to position [27, 0]
click at [61, 202] on span "Owners" at bounding box center [91, 200] width 113 height 13
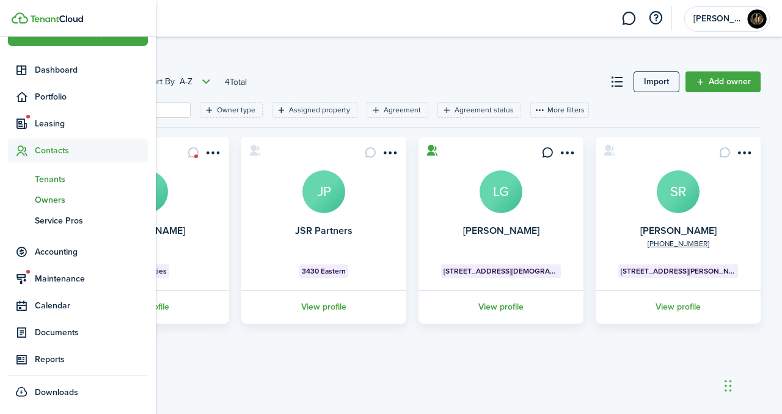
click at [45, 187] on link "tn Tenants" at bounding box center [78, 179] width 140 height 21
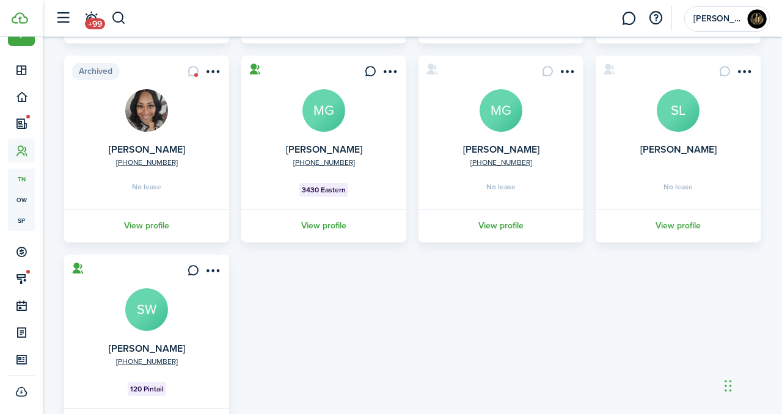
scroll to position [341, 0]
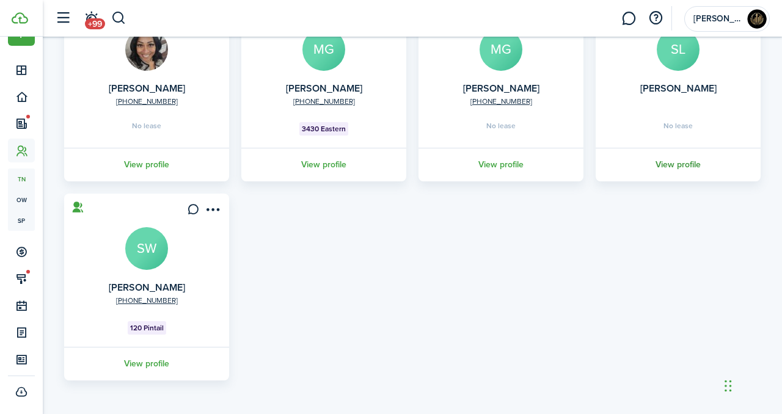
click at [675, 159] on link "View profile" at bounding box center [678, 165] width 169 height 34
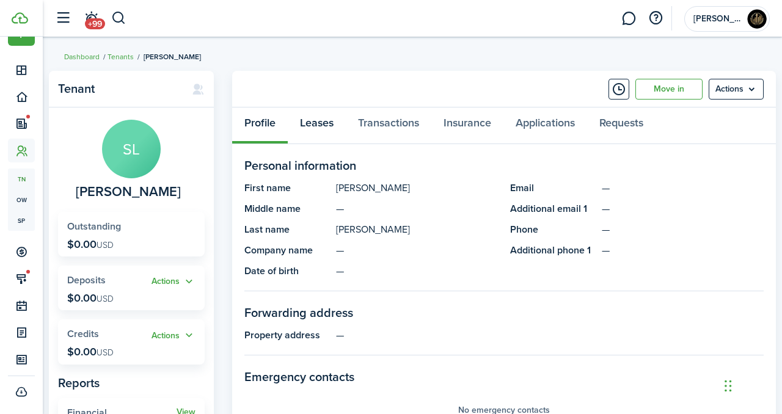
click at [305, 133] on link "Leases" at bounding box center [317, 125] width 58 height 37
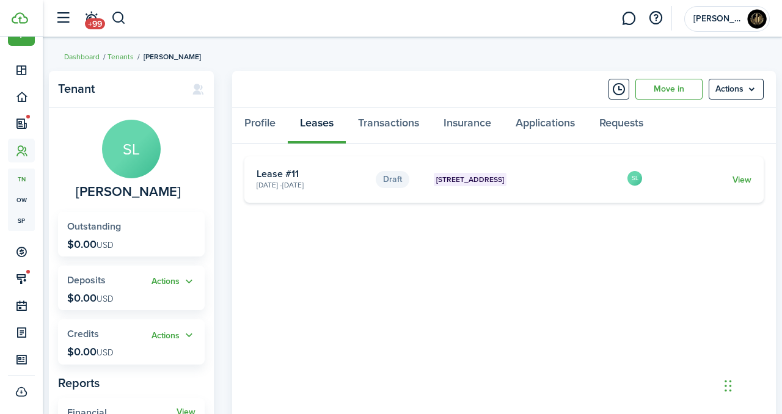
click at [742, 187] on card "Draft [STREET_ADDRESS] [DATE] - [DATE] Lease #11 SL View" at bounding box center [503, 179] width 519 height 46
click at [741, 180] on link "View" at bounding box center [741, 179] width 19 height 13
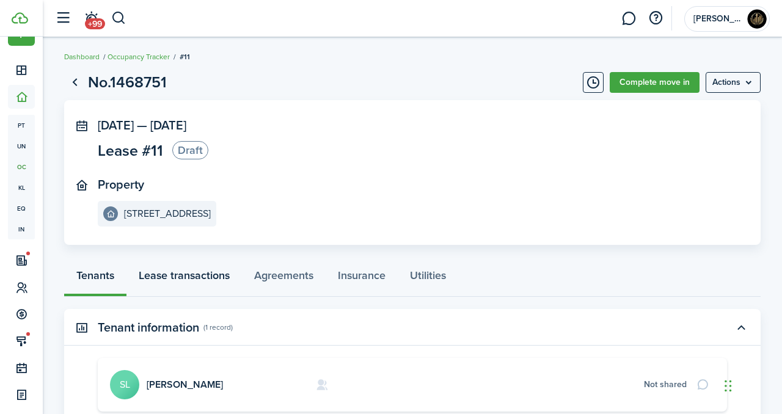
scroll to position [140, 0]
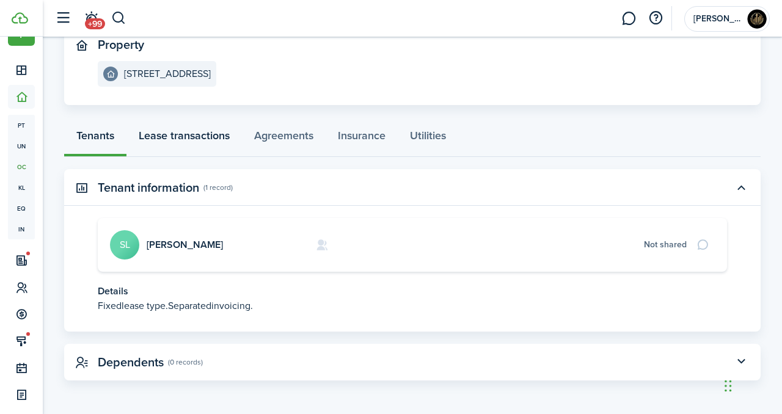
click at [181, 147] on link "Lease transactions" at bounding box center [183, 138] width 115 height 37
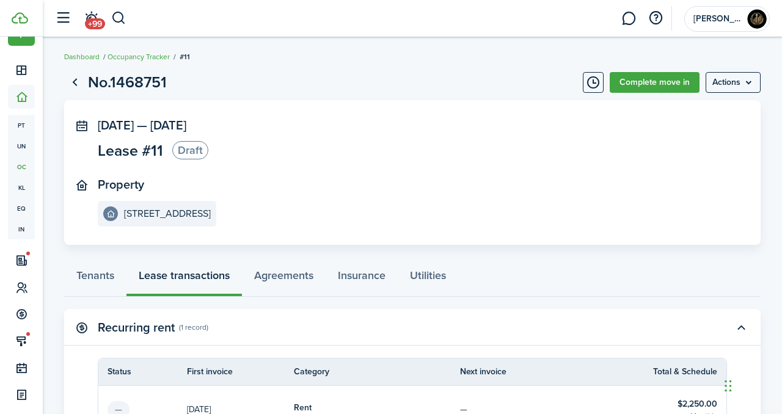
scroll to position [170, 0]
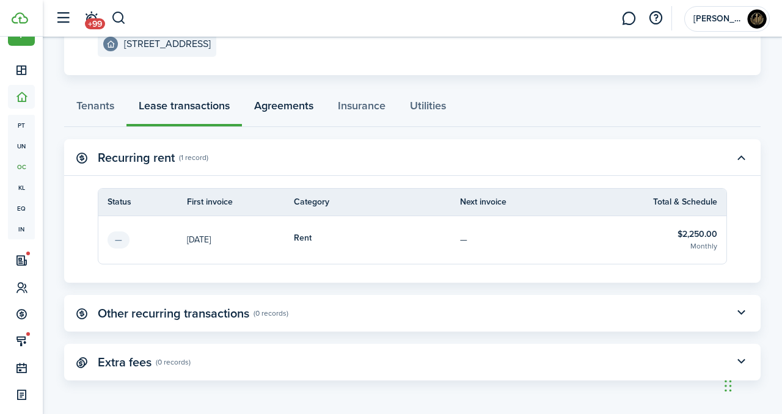
click at [316, 107] on link "Agreements" at bounding box center [284, 108] width 84 height 37
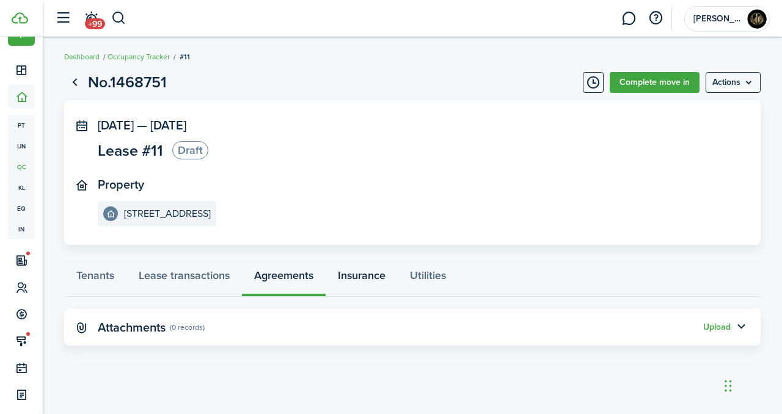
click at [378, 287] on link "Insurance" at bounding box center [362, 278] width 72 height 37
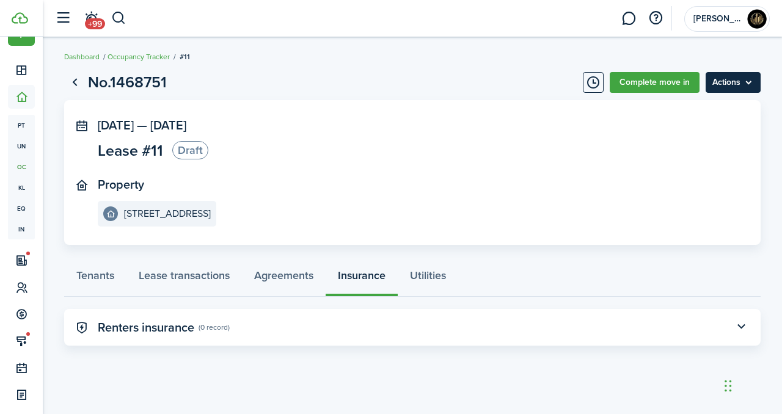
click at [719, 84] on menu-btn "Actions" at bounding box center [732, 82] width 55 height 21
click at [382, 214] on panel-main-section "Property [STREET_ADDRESS]" at bounding box center [394, 202] width 592 height 49
click at [419, 277] on link "Utilities" at bounding box center [428, 278] width 60 height 37
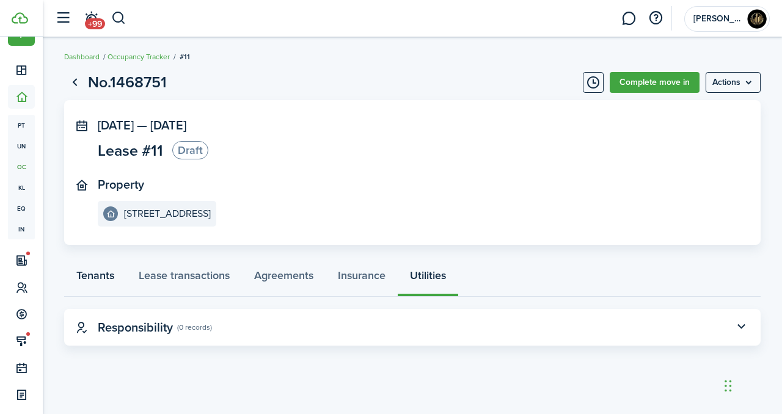
click at [112, 285] on link "Tenants" at bounding box center [95, 278] width 62 height 37
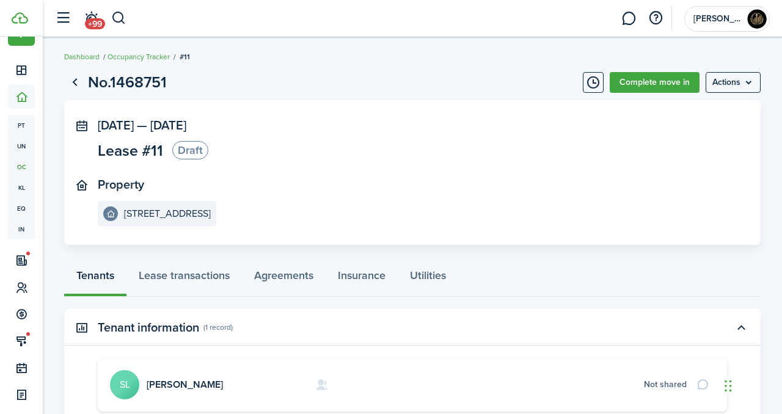
click at [189, 148] on status "Draft" at bounding box center [190, 150] width 36 height 18
click at [668, 83] on link "Complete move in" at bounding box center [654, 82] width 90 height 21
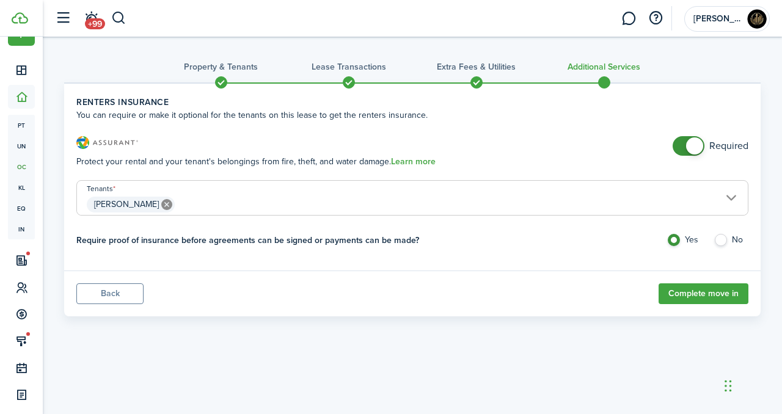
click at [482, 78] on span at bounding box center [476, 82] width 18 height 18
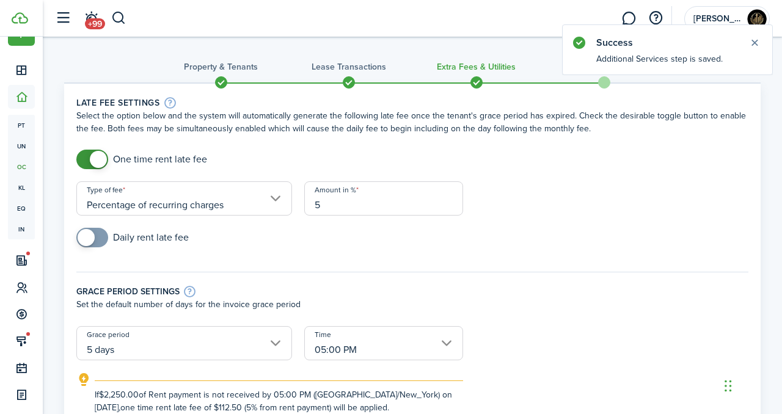
click at [359, 85] on div at bounding box center [413, 82] width 128 height 12
click at [344, 85] on span at bounding box center [349, 82] width 18 height 18
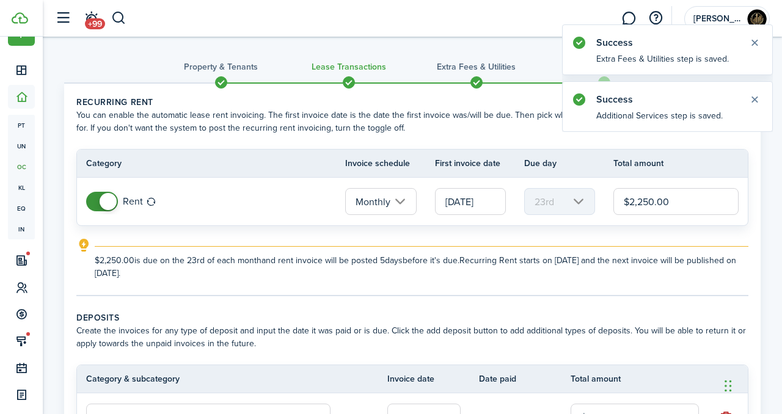
click at [454, 196] on input "[DATE]" at bounding box center [470, 201] width 71 height 27
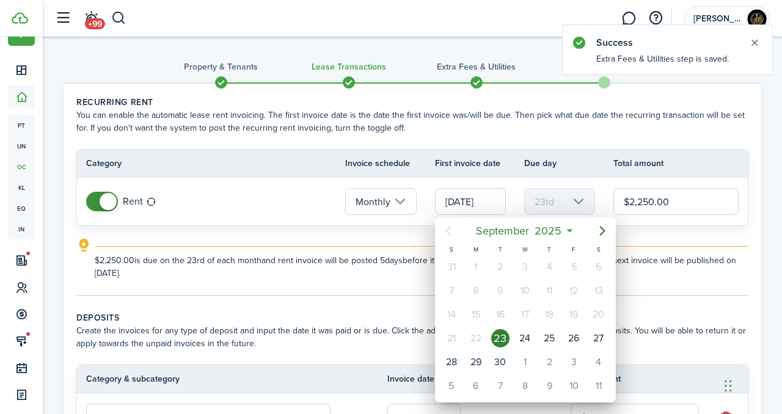
click at [391, 279] on div at bounding box center [390, 206] width 977 height 609
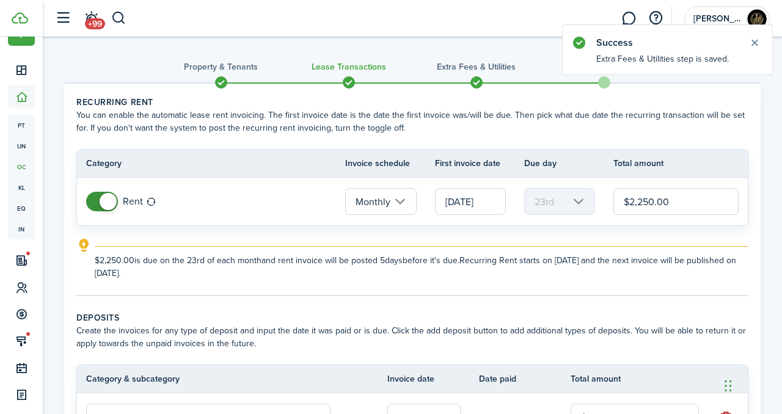
scroll to position [0, 1]
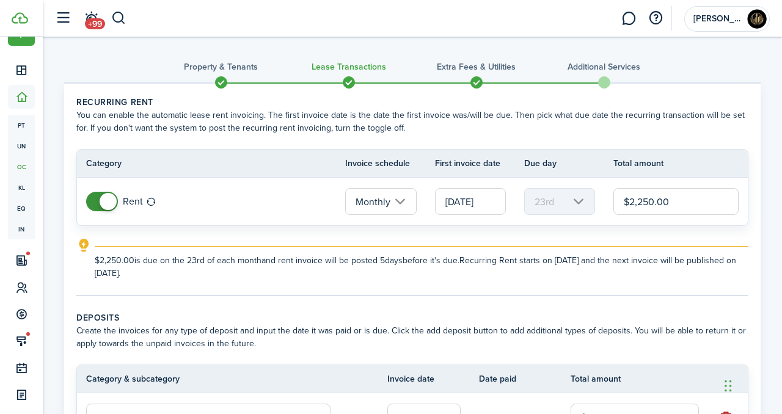
click at [479, 206] on input "[DATE]" at bounding box center [470, 201] width 71 height 27
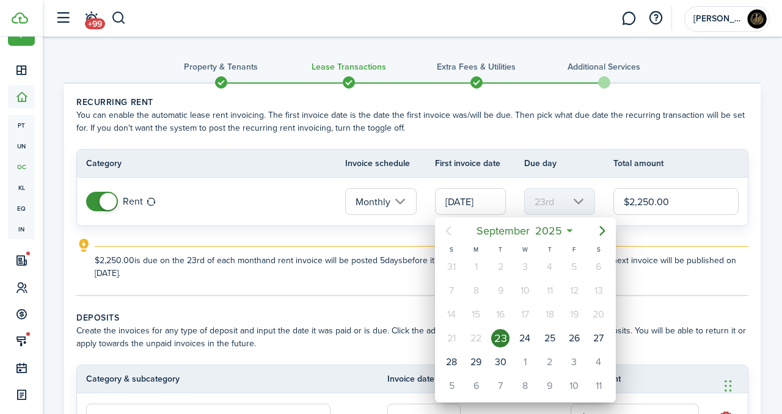
scroll to position [0, 0]
click at [525, 365] on div "1" at bounding box center [524, 362] width 18 height 18
type input "[DATE]"
type input "1st"
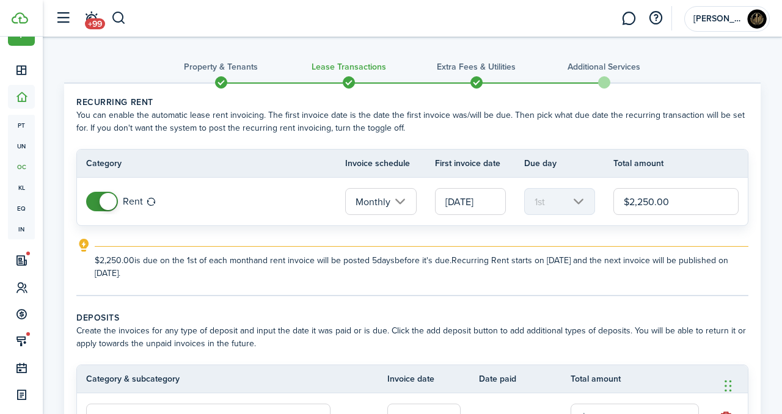
scroll to position [14, 0]
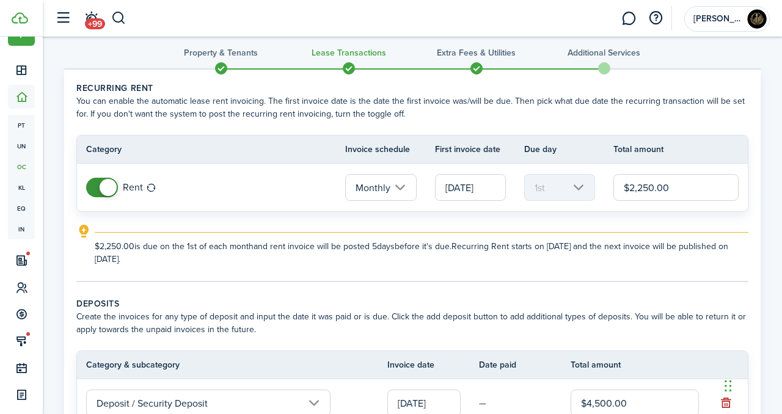
click at [468, 185] on input "[DATE]" at bounding box center [470, 187] width 71 height 27
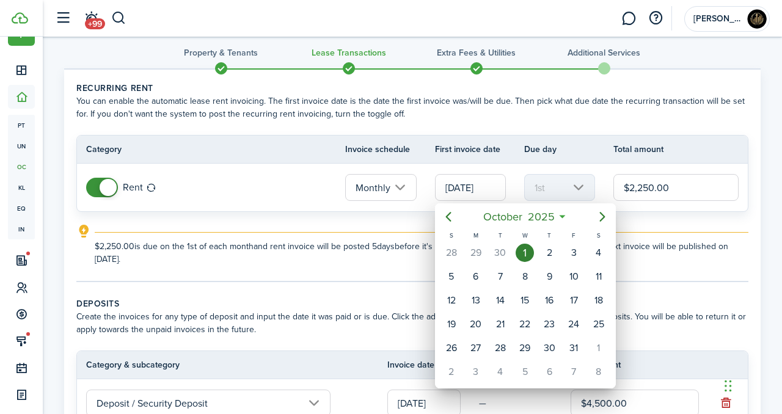
click at [676, 269] on div at bounding box center [390, 206] width 977 height 609
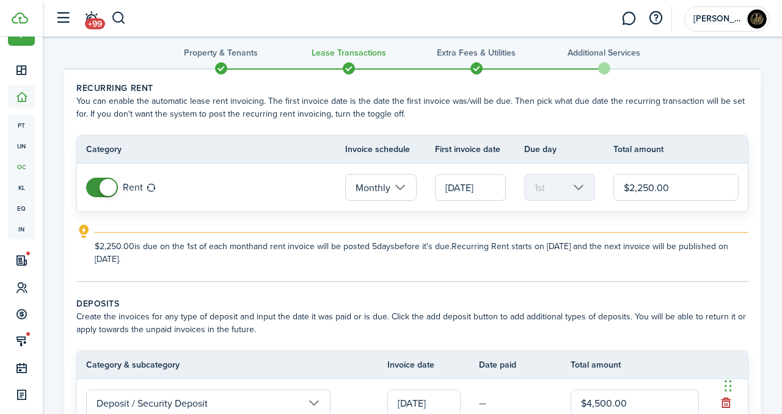
click at [487, 192] on input "[DATE]" at bounding box center [470, 187] width 71 height 27
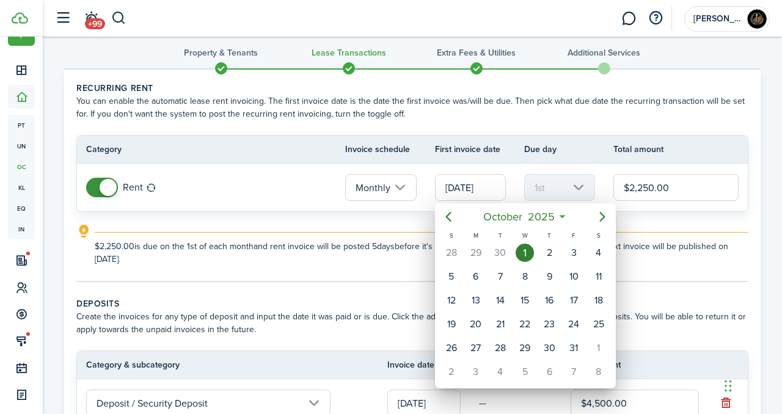
click at [344, 297] on div at bounding box center [390, 206] width 977 height 609
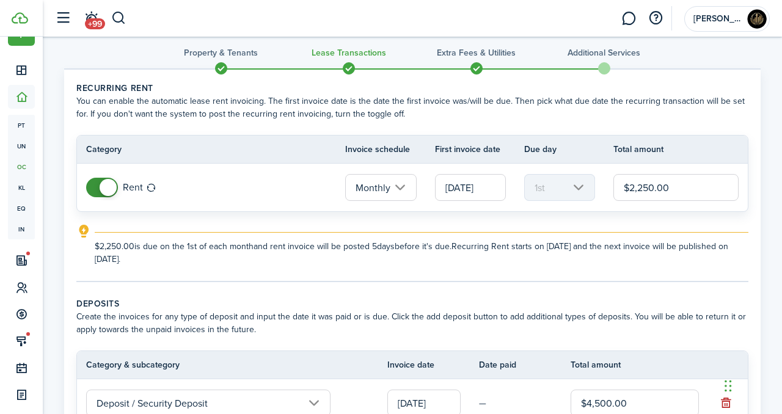
click at [497, 187] on input "[DATE]" at bounding box center [470, 187] width 71 height 27
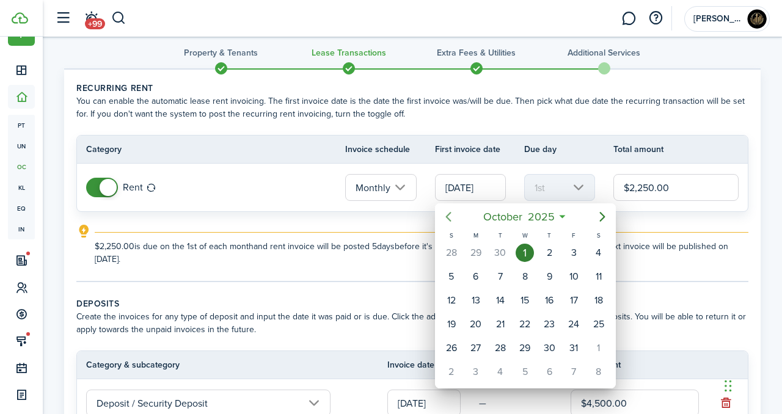
click at [449, 213] on icon "Previous page" at bounding box center [447, 217] width 5 height 10
click at [541, 328] on div "23" at bounding box center [549, 324] width 18 height 18
type input "[DATE]"
type input "23rd"
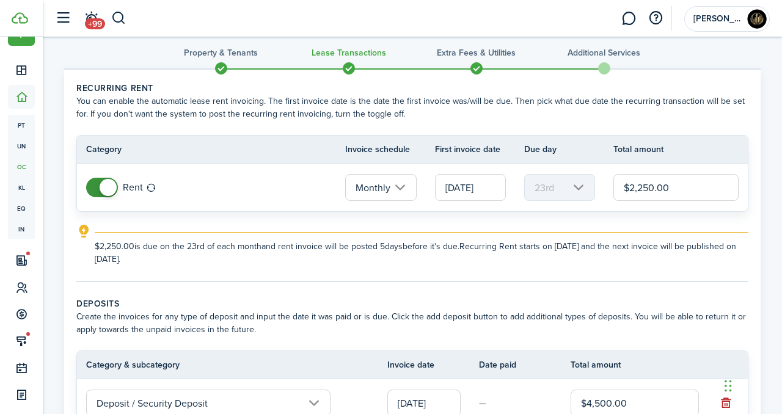
click at [486, 197] on input "[DATE]" at bounding box center [470, 187] width 71 height 27
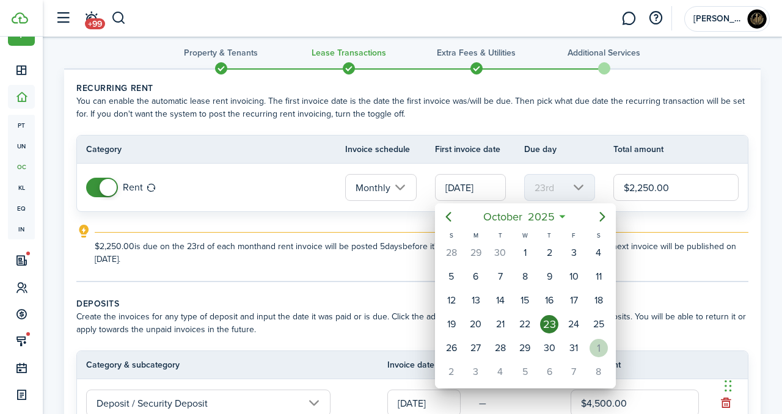
click at [597, 352] on div "1" at bounding box center [598, 348] width 18 height 18
type input "[DATE]"
type input "1st"
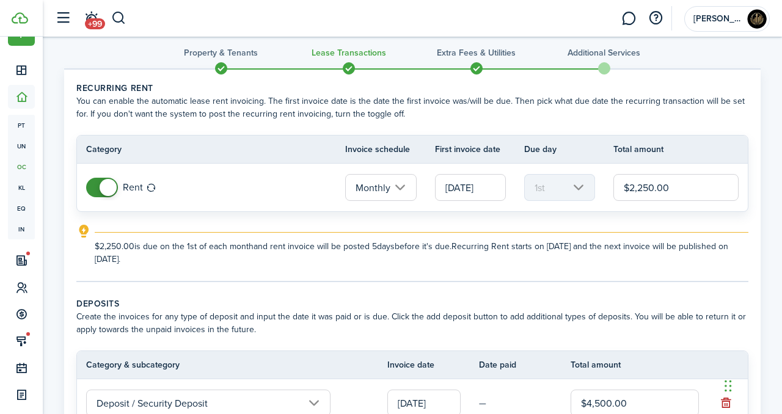
scroll to position [0, 0]
click at [472, 183] on input "[DATE]" at bounding box center [470, 187] width 71 height 27
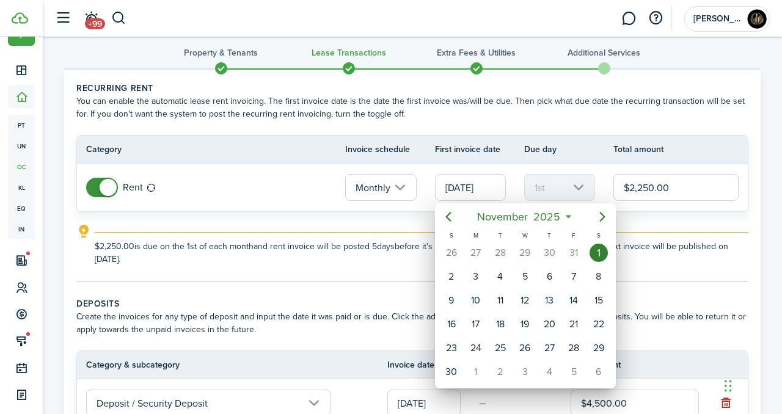
click at [450, 222] on icon "Previous page" at bounding box center [448, 216] width 15 height 15
click at [523, 250] on div "1" at bounding box center [524, 253] width 18 height 18
type input "[DATE]"
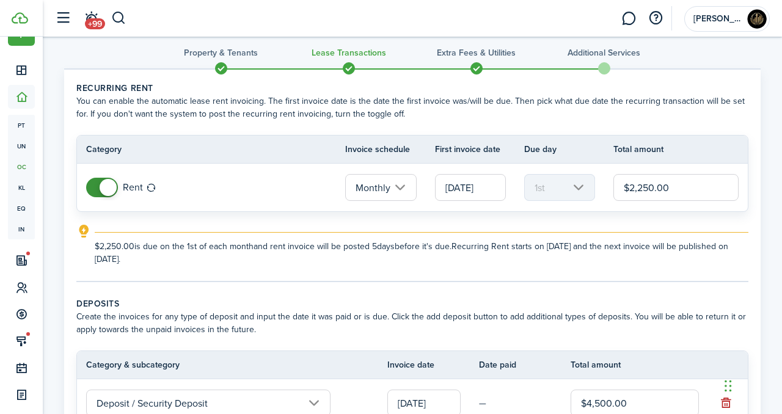
scroll to position [227, 0]
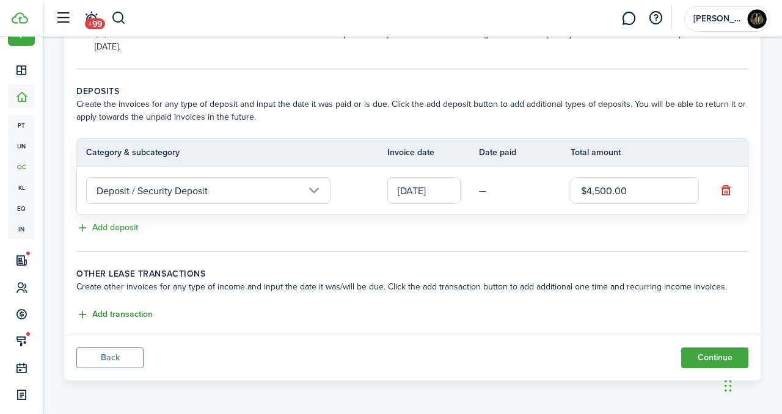
click at [124, 316] on button "Add transaction" at bounding box center [114, 315] width 76 height 14
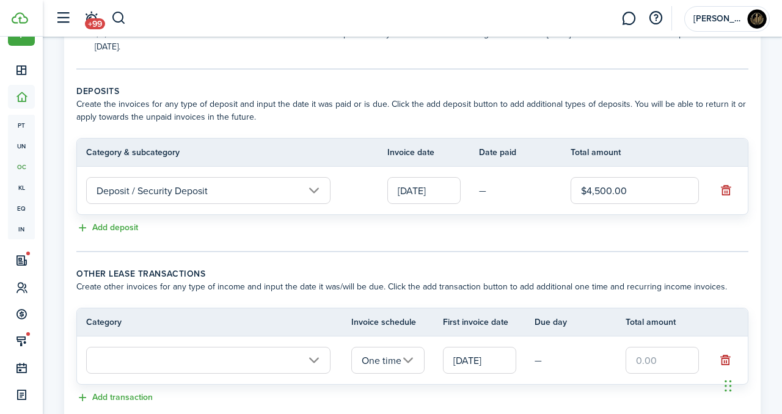
click at [295, 363] on input "text" at bounding box center [208, 360] width 244 height 27
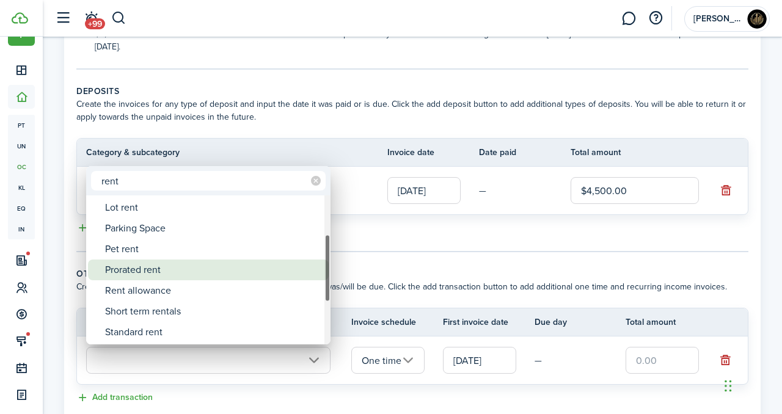
type input "rent"
click at [169, 265] on div "Prorated rent" at bounding box center [213, 270] width 216 height 21
type input "Rent / Prorated rent"
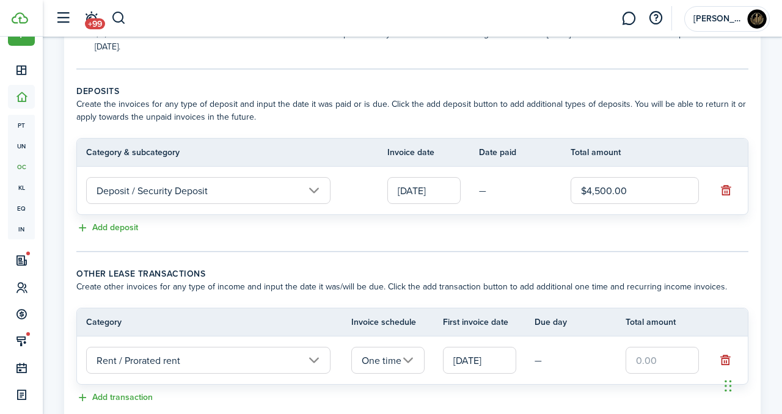
click at [664, 360] on input "text" at bounding box center [661, 360] width 73 height 27
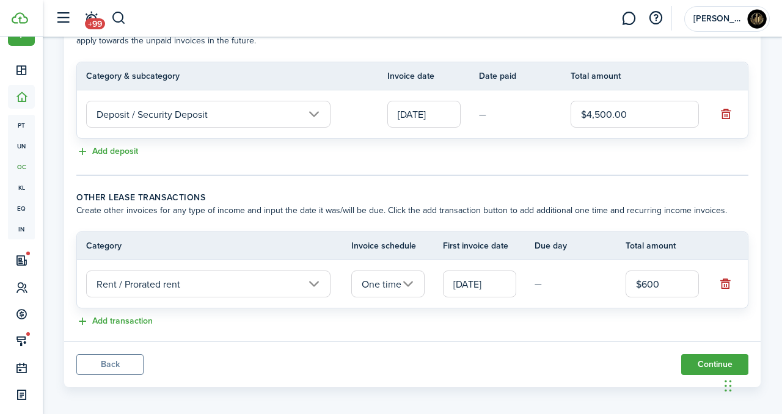
scroll to position [310, 0]
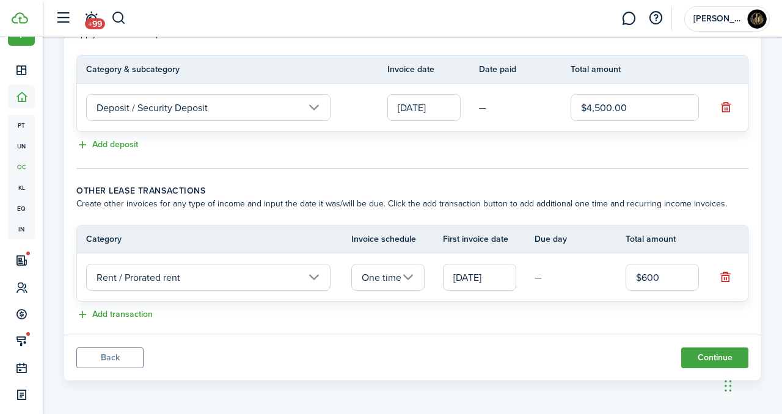
click at [490, 267] on input "[DATE]" at bounding box center [479, 277] width 73 height 27
type input "$600.00"
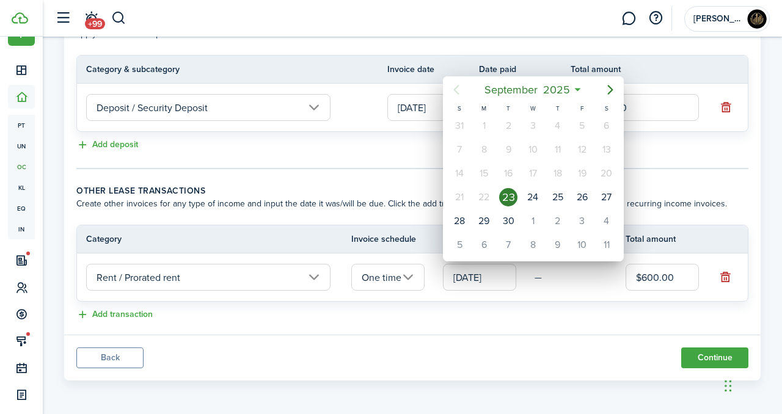
click at [506, 197] on div "23" at bounding box center [508, 197] width 18 height 18
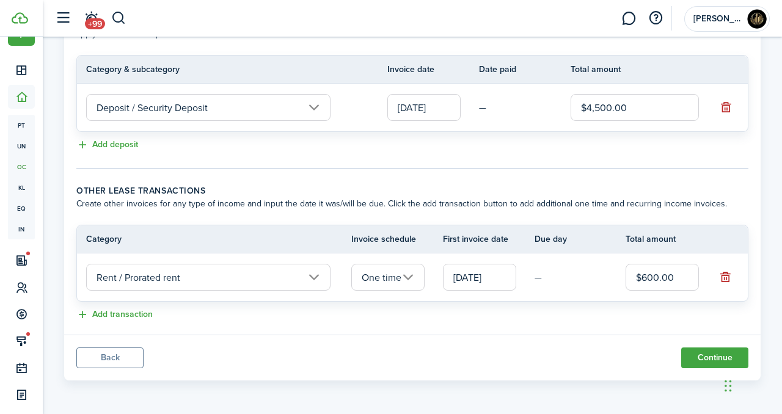
click at [551, 323] on panel-main-body "Recurring rent You can enable the automatic lease rent invoicing. The first inv…" at bounding box center [412, 54] width 696 height 561
click at [691, 349] on button "Continue" at bounding box center [714, 357] width 67 height 21
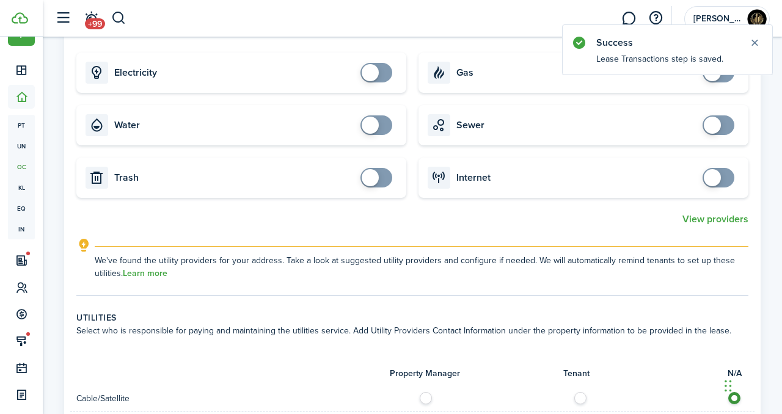
scroll to position [1223, 0]
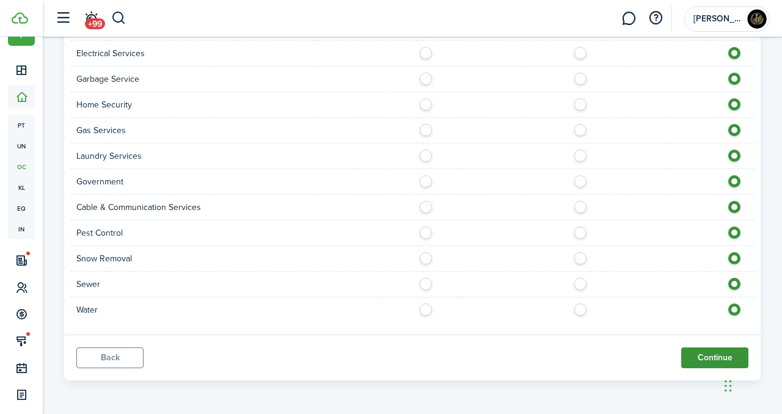
click at [708, 360] on button "Continue" at bounding box center [714, 357] width 67 height 21
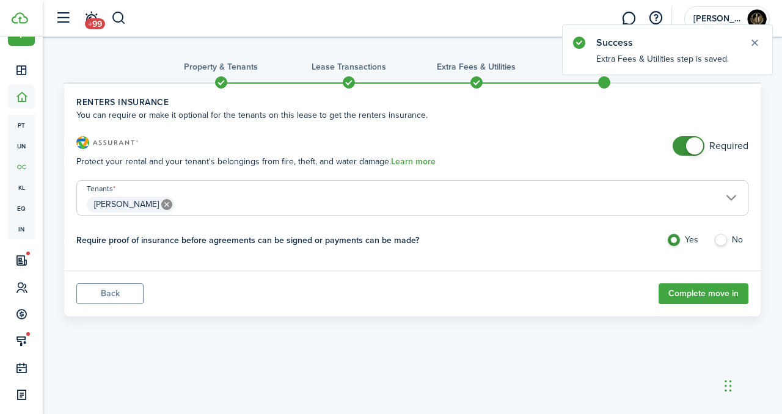
click at [633, 151] on h3 "Renters Insurance" at bounding box center [374, 145] width 596 height 19
click at [757, 46] on button "Close notify" at bounding box center [754, 42] width 17 height 17
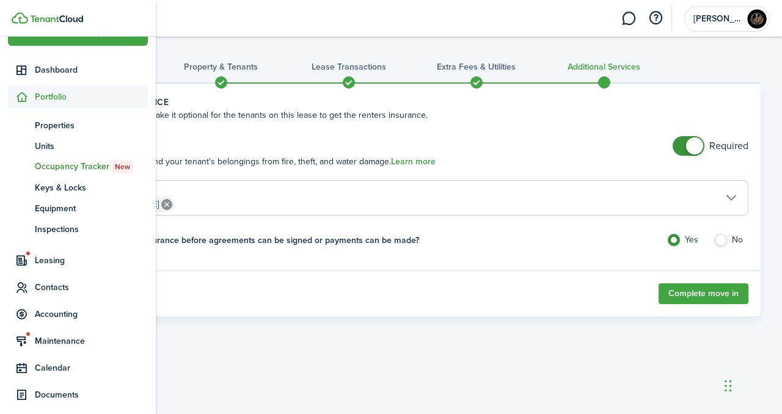
click at [56, 103] on span "Portfolio" at bounding box center [91, 96] width 113 height 13
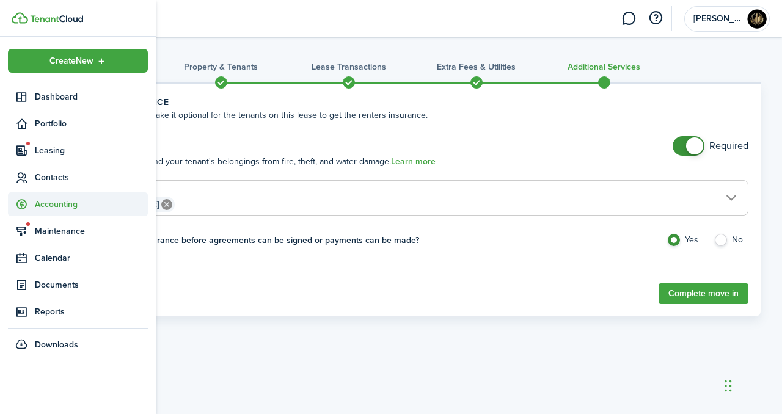
click at [70, 203] on span "Accounting" at bounding box center [91, 204] width 113 height 13
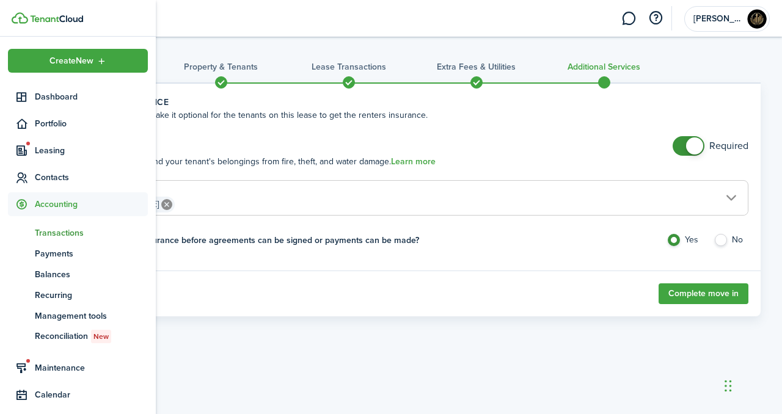
click at [76, 227] on span "Transactions" at bounding box center [91, 233] width 113 height 13
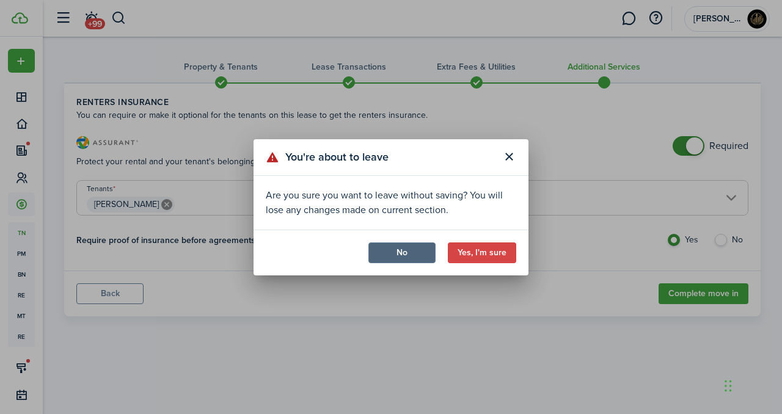
click at [420, 256] on button "No" at bounding box center [401, 252] width 67 height 21
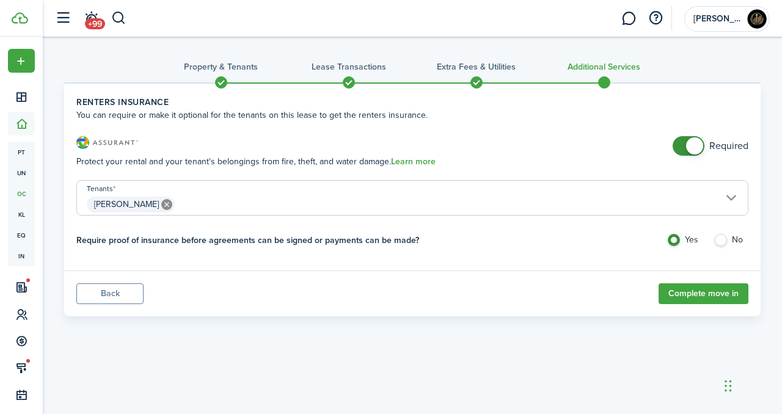
click at [127, 294] on button "Back" at bounding box center [109, 293] width 67 height 21
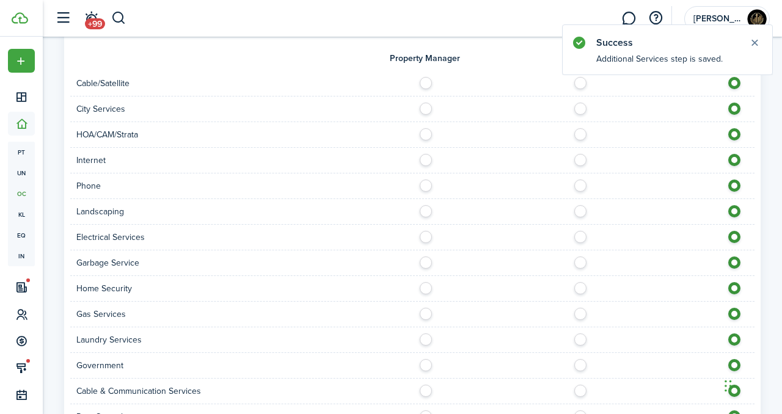
scroll to position [1223, 0]
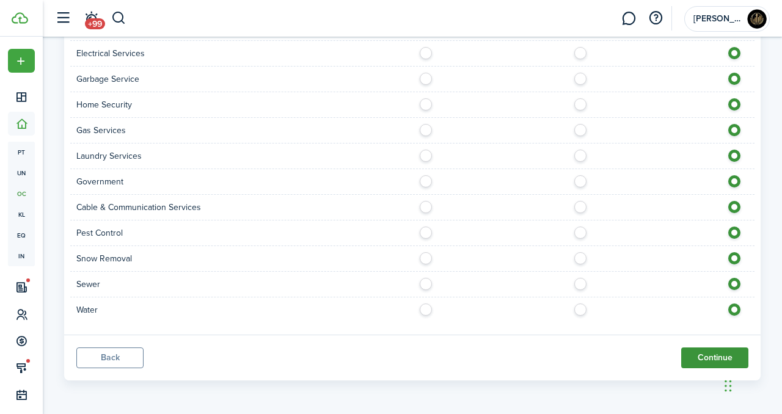
click at [707, 367] on button "Continue" at bounding box center [714, 357] width 67 height 21
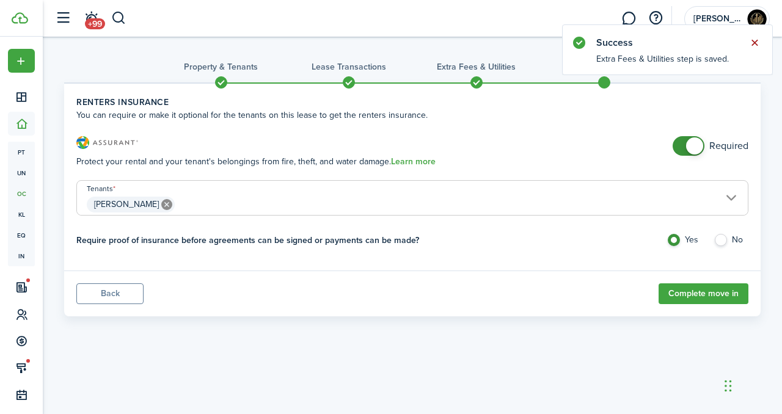
click at [746, 48] on button "Close notify" at bounding box center [754, 42] width 17 height 17
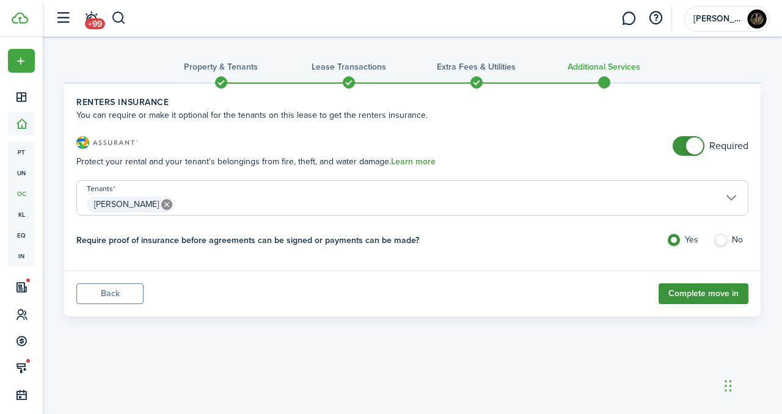
click at [682, 292] on button "Complete move in" at bounding box center [703, 293] width 90 height 21
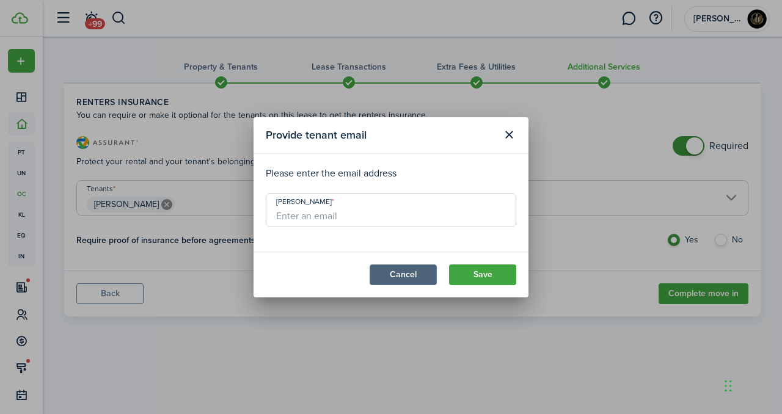
click at [414, 272] on button "Cancel" at bounding box center [402, 274] width 67 height 21
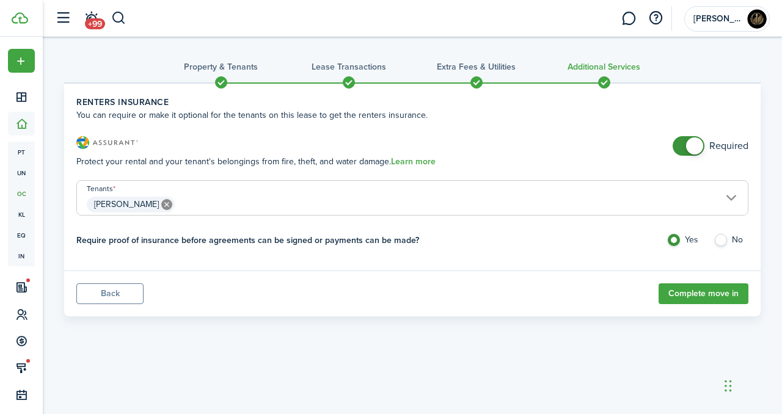
click at [682, 281] on panel-main-footer "Back Complete move in" at bounding box center [412, 294] width 696 height 46
click at [685, 297] on button "Complete move in" at bounding box center [703, 293] width 90 height 21
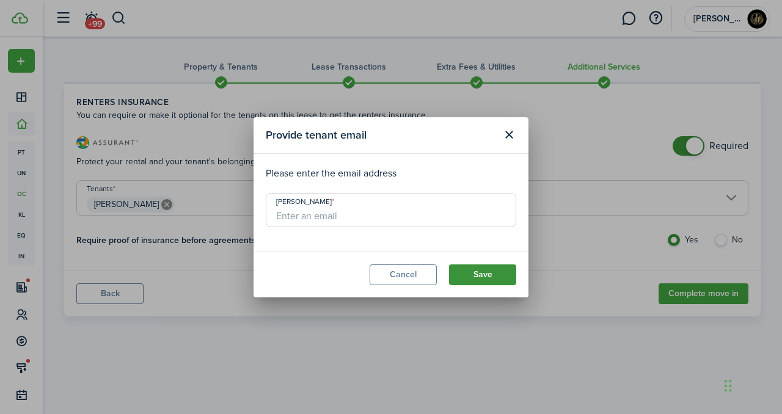
click at [475, 266] on button "Save" at bounding box center [482, 274] width 67 height 21
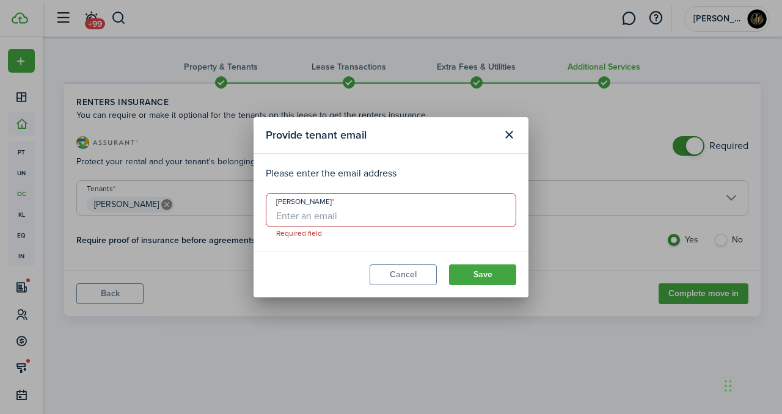
click at [363, 223] on input "[PERSON_NAME]" at bounding box center [391, 210] width 250 height 34
click at [504, 141] on button "Close modal" at bounding box center [508, 135] width 21 height 21
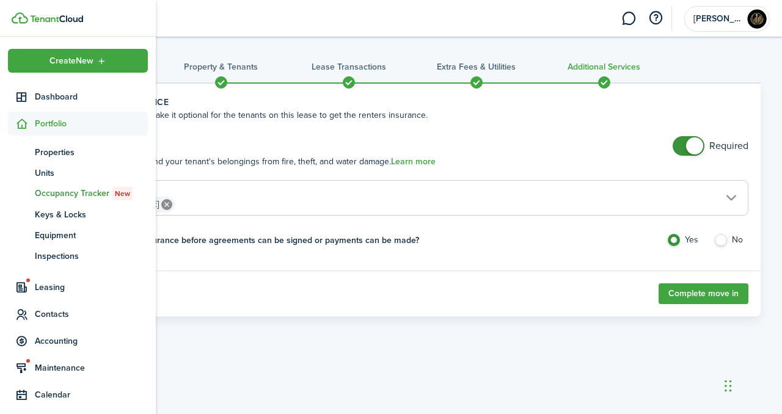
click at [57, 35] on sidebar-logo at bounding box center [78, 18] width 156 height 37
click at [65, 79] on ul "Create New Dashboard Portfolio pt Properties un Units oc Occupancy Tracker New …" at bounding box center [78, 271] width 140 height 445
click at [68, 93] on span "Dashboard" at bounding box center [91, 96] width 113 height 13
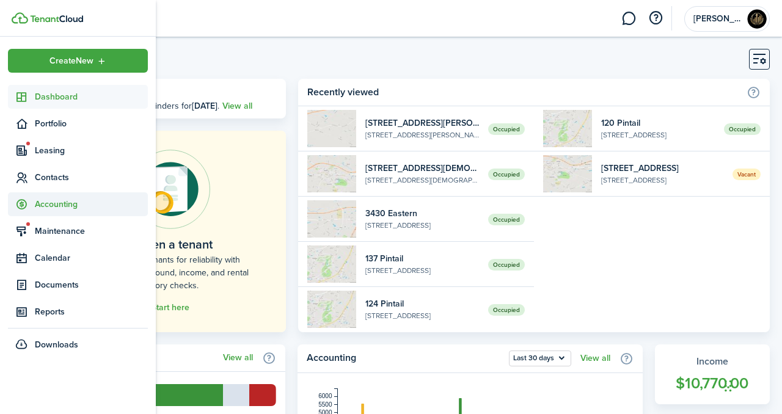
click at [49, 202] on span "Accounting" at bounding box center [91, 204] width 113 height 13
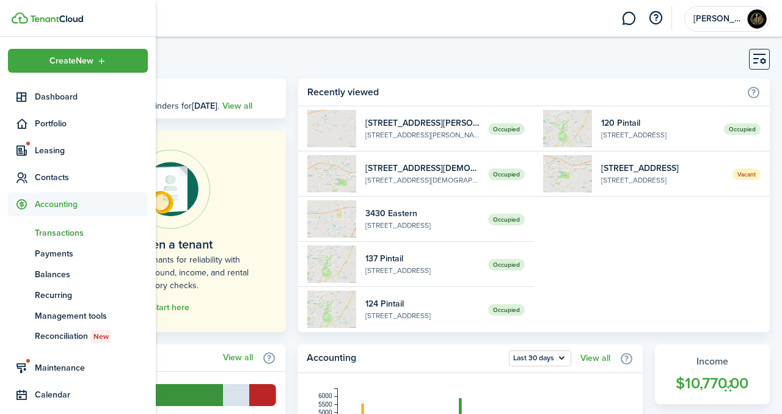
click at [71, 227] on span "Transactions" at bounding box center [91, 233] width 113 height 13
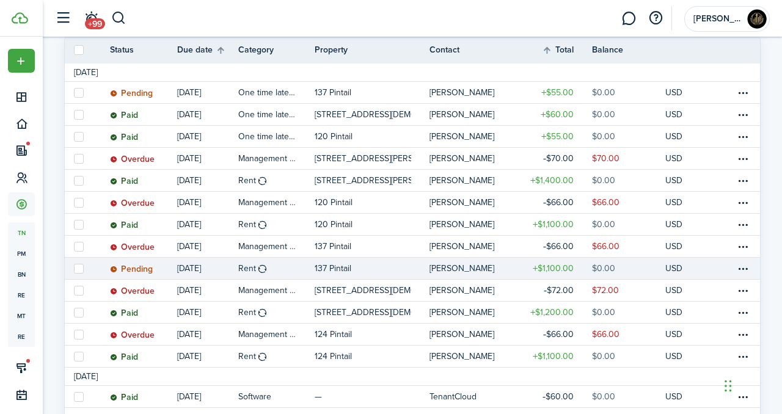
scroll to position [194, 0]
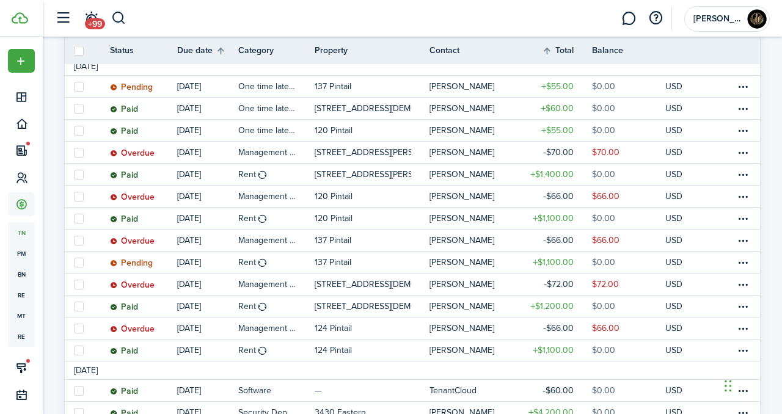
drag, startPoint x: 330, startPoint y: 336, endPoint x: 208, endPoint y: 18, distance: 340.3
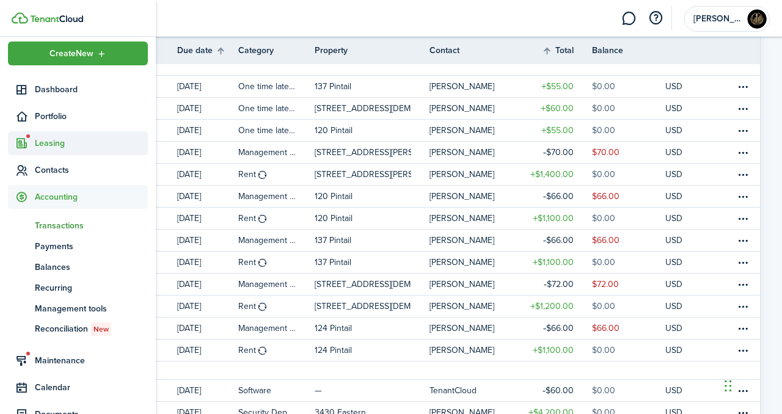
scroll to position [0, 0]
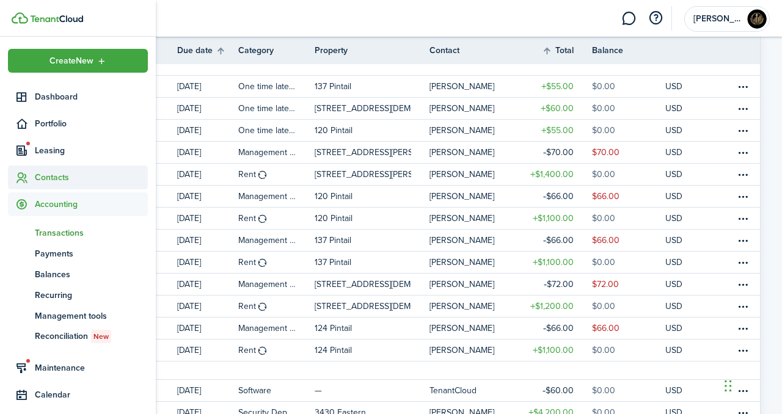
click at [57, 166] on span "Contacts" at bounding box center [78, 178] width 140 height 24
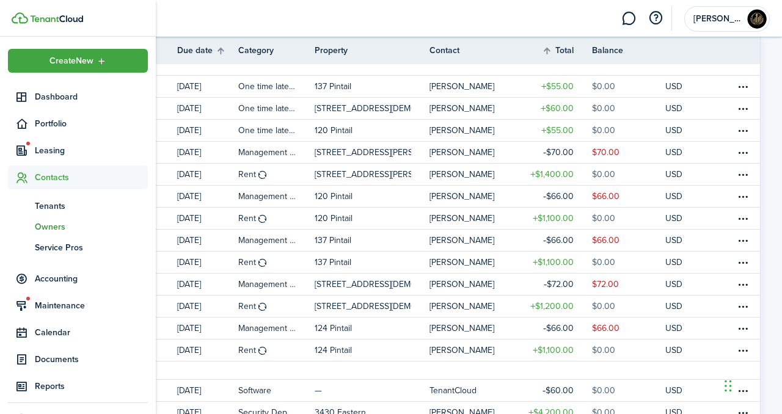
click at [58, 222] on span "Owners" at bounding box center [91, 226] width 113 height 13
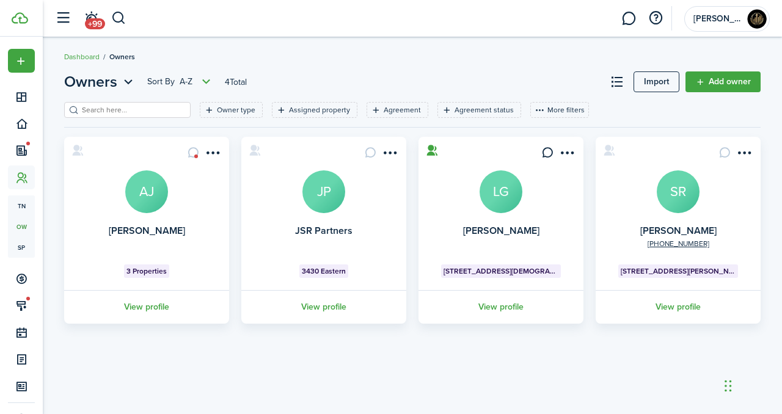
click at [500, 212] on avatar-text "LG" at bounding box center [500, 191] width 43 height 43
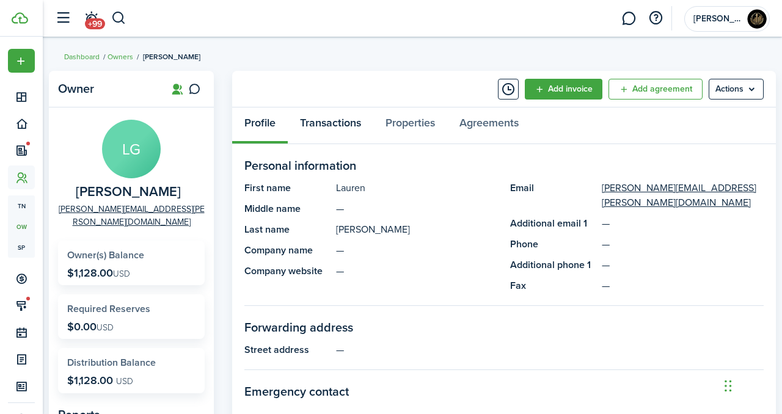
click at [338, 116] on link "Transactions" at bounding box center [330, 125] width 85 height 37
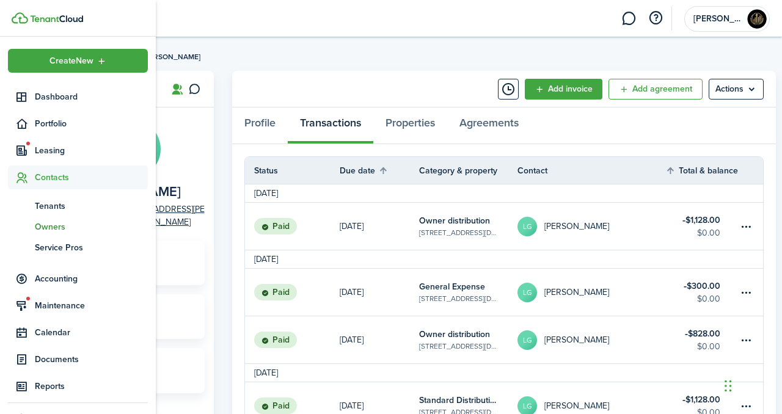
click at [31, 224] on span "ow" at bounding box center [21, 226] width 27 height 21
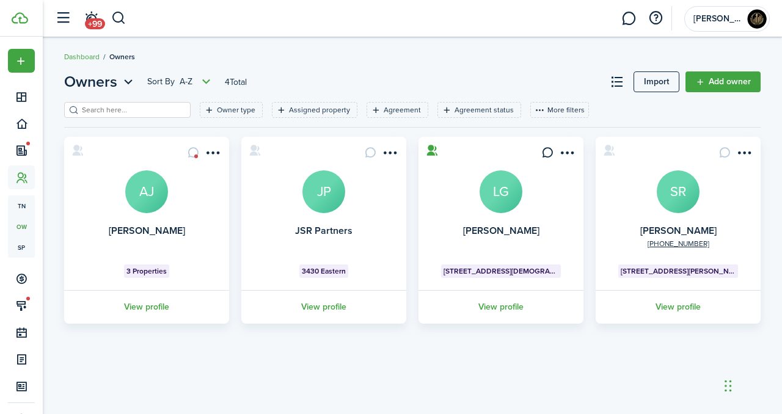
click at [675, 197] on avatar-text "SR" at bounding box center [678, 191] width 43 height 43
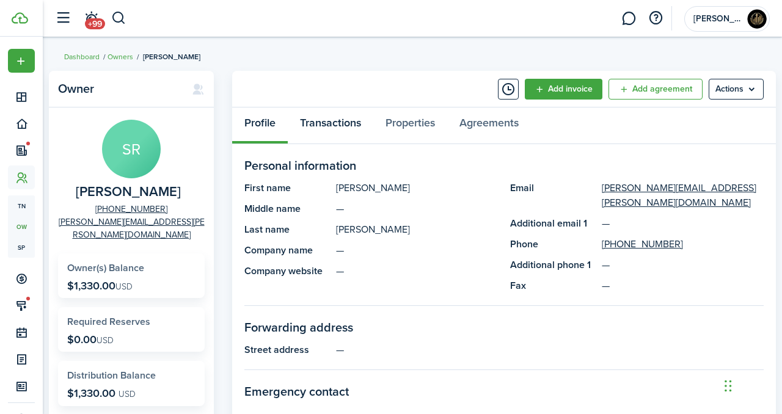
click at [340, 117] on link "Transactions" at bounding box center [330, 125] width 85 height 37
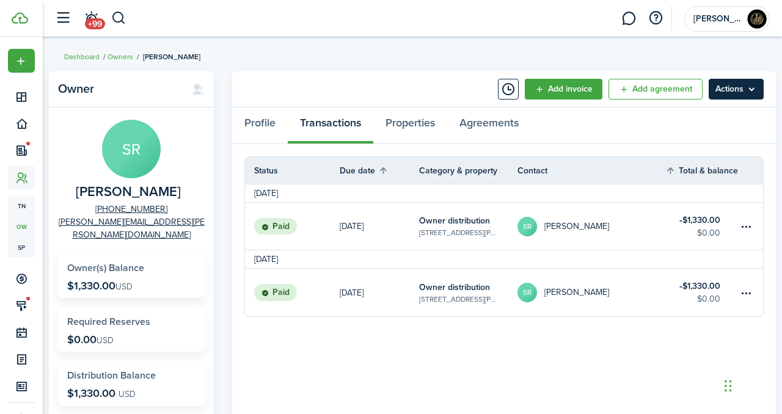
click at [730, 86] on menu-btn "Actions" at bounding box center [735, 89] width 55 height 21
click at [597, 191] on tr "[DATE]" at bounding box center [504, 193] width 518 height 18
click at [752, 226] on table-menu-btn-icon at bounding box center [746, 226] width 15 height 15
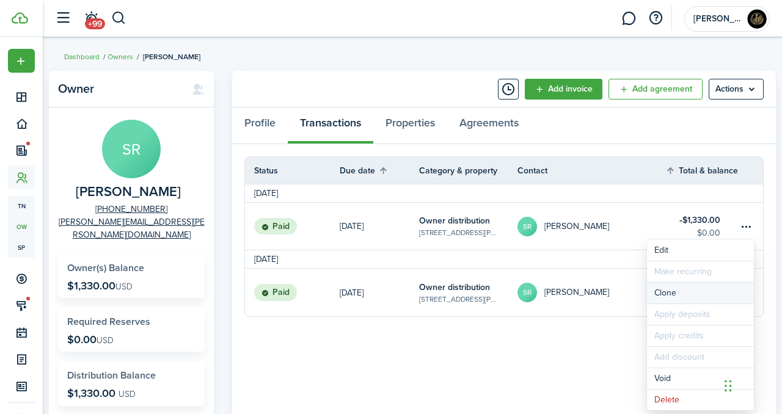
click at [675, 289] on link "Clone" at bounding box center [700, 293] width 107 height 21
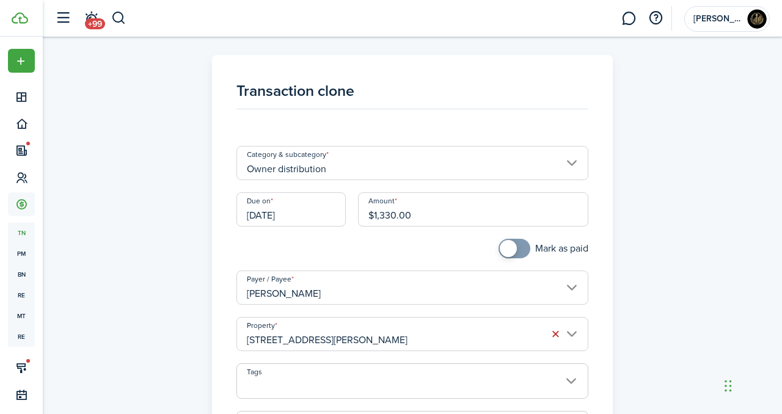
click at [307, 219] on input "[DATE]" at bounding box center [290, 209] width 109 height 34
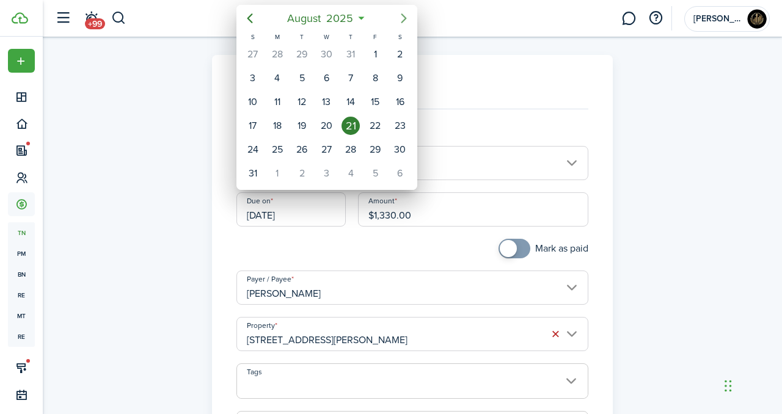
click at [396, 21] on icon "Next page" at bounding box center [403, 18] width 15 height 15
click at [277, 98] on div "15" at bounding box center [277, 102] width 18 height 18
type input "[DATE]"
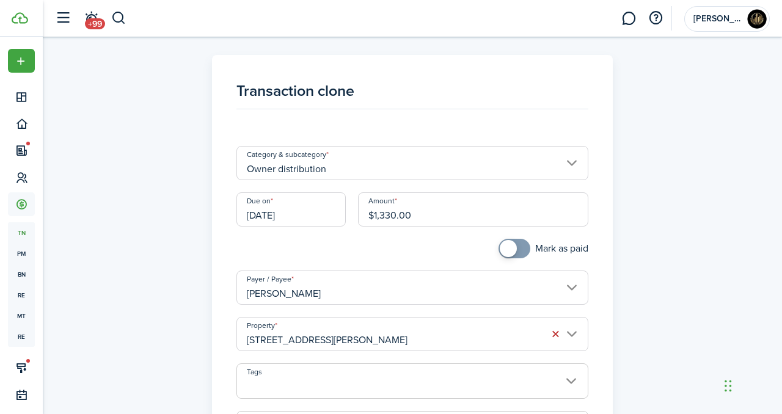
checkbox input "true"
click at [515, 252] on span at bounding box center [514, 249] width 12 height 20
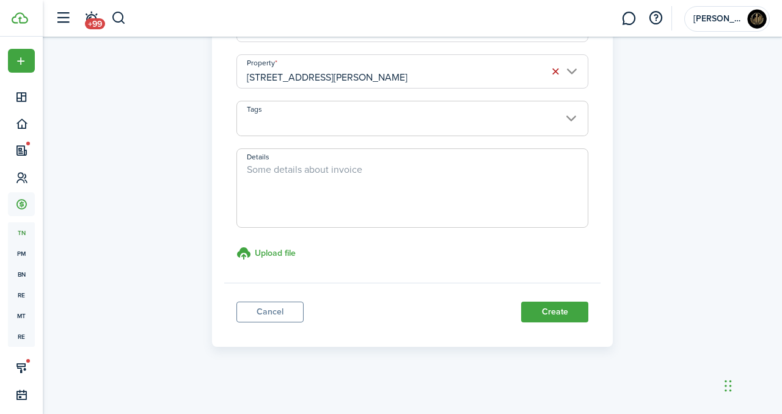
scroll to position [264, 0]
click at [544, 313] on button "Create" at bounding box center [554, 310] width 67 height 21
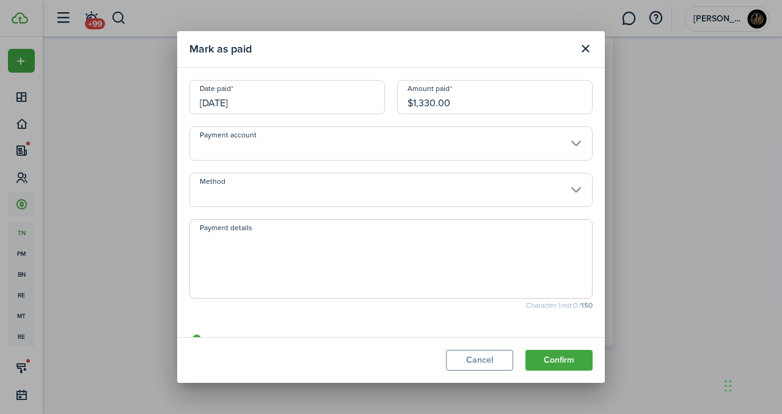
click at [283, 105] on input "[DATE]" at bounding box center [286, 97] width 195 height 34
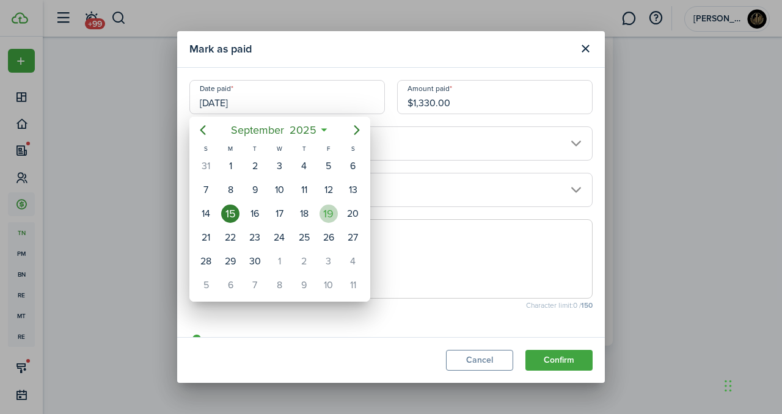
click at [330, 215] on div "19" at bounding box center [328, 214] width 18 height 18
type input "[DATE]"
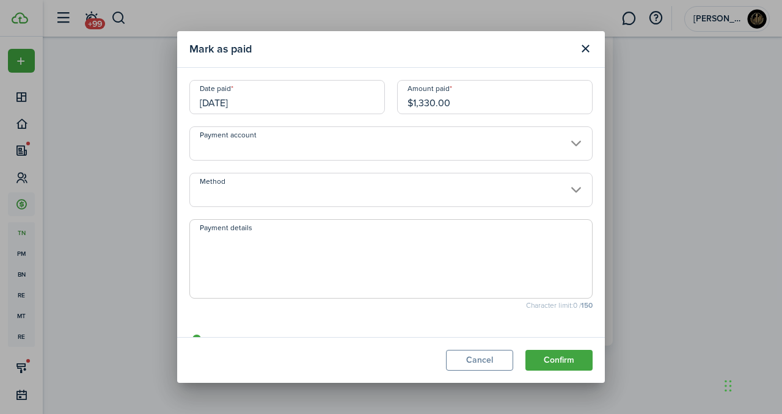
click at [445, 133] on input "Payment account" at bounding box center [390, 143] width 403 height 34
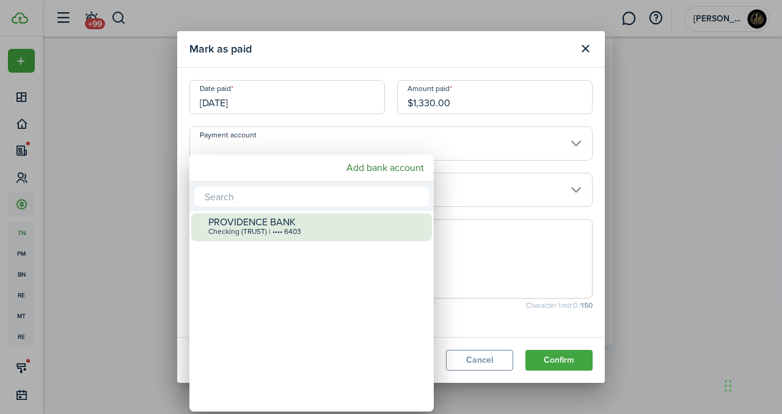
click at [324, 223] on div "PROVIDENCE BANK" at bounding box center [316, 222] width 216 height 11
type input "•••• •••• •••• 6403"
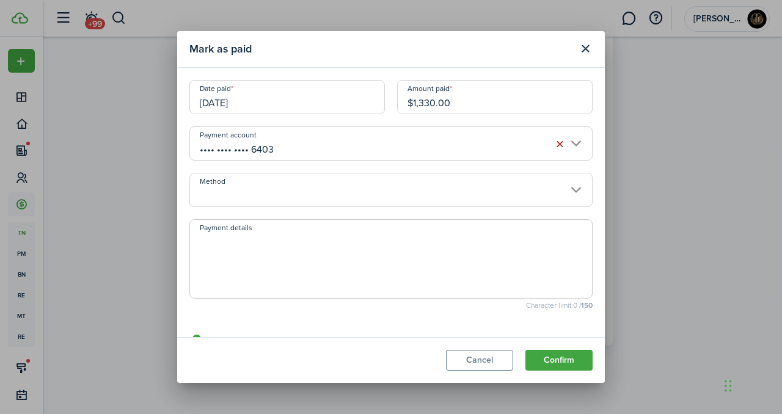
click at [296, 195] on input "Method" at bounding box center [390, 190] width 403 height 34
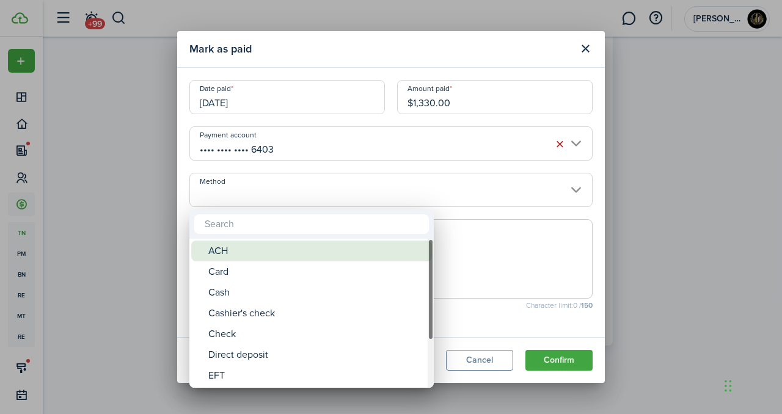
click at [235, 256] on div "ACH" at bounding box center [316, 251] width 216 height 21
type input "ACH"
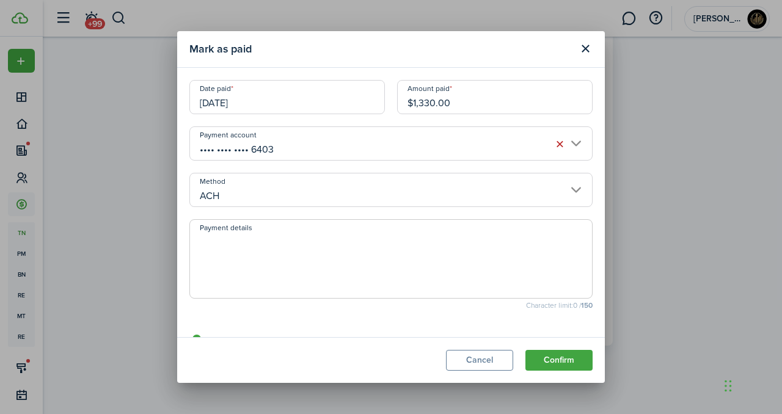
click at [359, 262] on textarea "Payment details" at bounding box center [391, 262] width 402 height 59
click at [544, 362] on button "Confirm" at bounding box center [558, 360] width 67 height 21
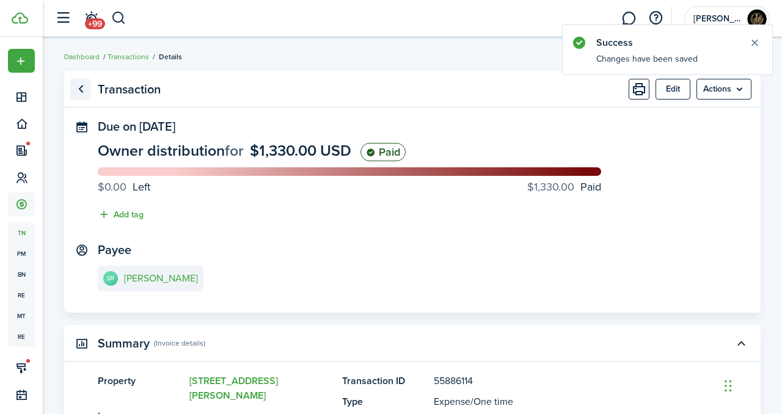
click at [86, 96] on link "Go back" at bounding box center [80, 89] width 21 height 21
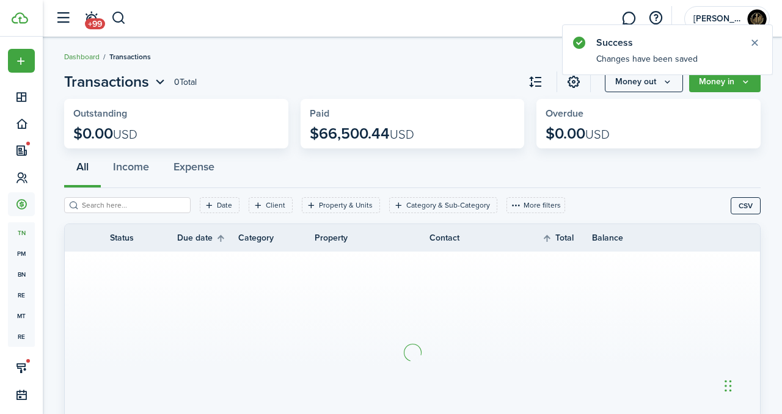
click at [80, 55] on link "Dashboard" at bounding box center [81, 56] width 35 height 11
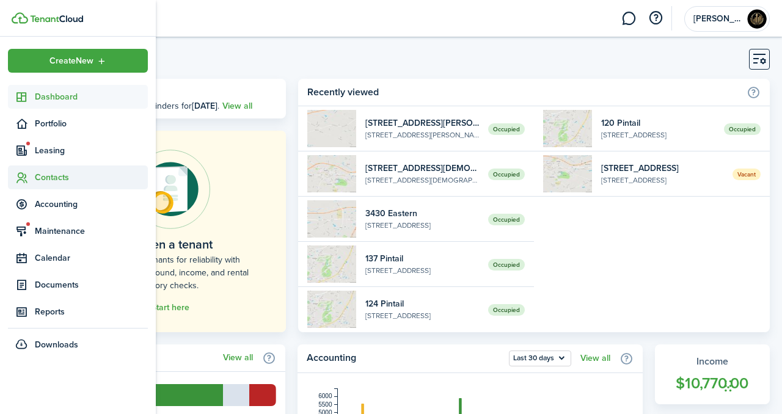
click at [49, 178] on span "Contacts" at bounding box center [91, 177] width 113 height 13
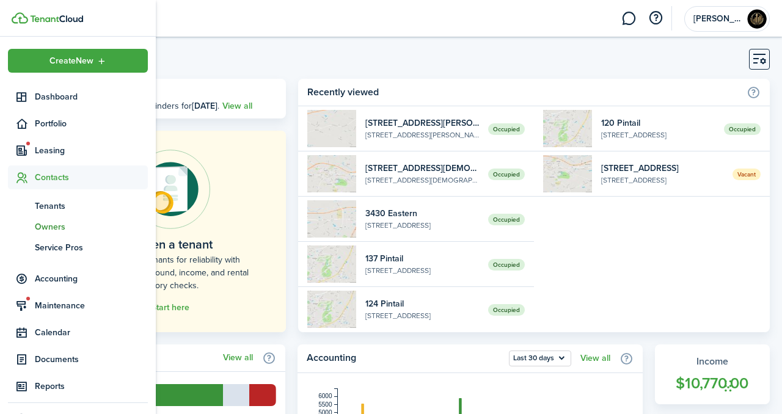
click at [62, 220] on span "Owners" at bounding box center [91, 226] width 113 height 13
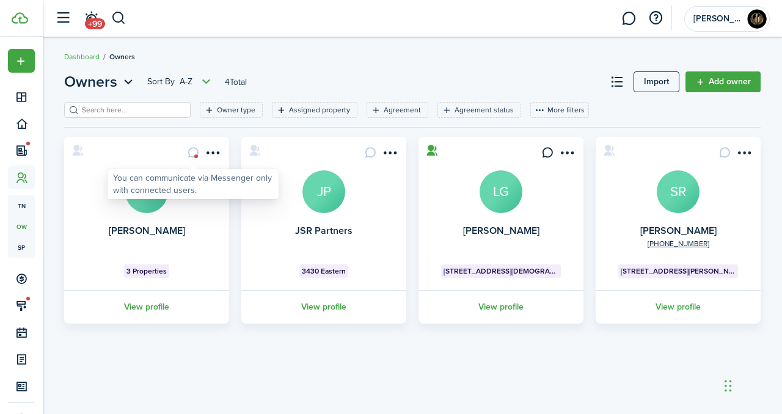
click at [195, 153] on card-message at bounding box center [193, 152] width 21 height 21
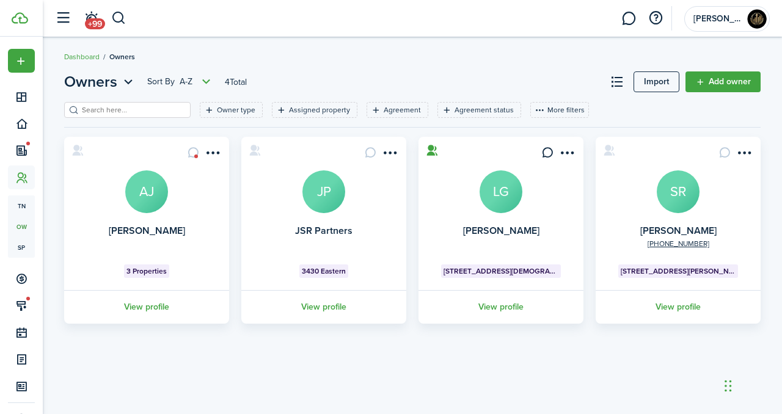
click at [508, 202] on avatar-text "LG" at bounding box center [500, 191] width 43 height 43
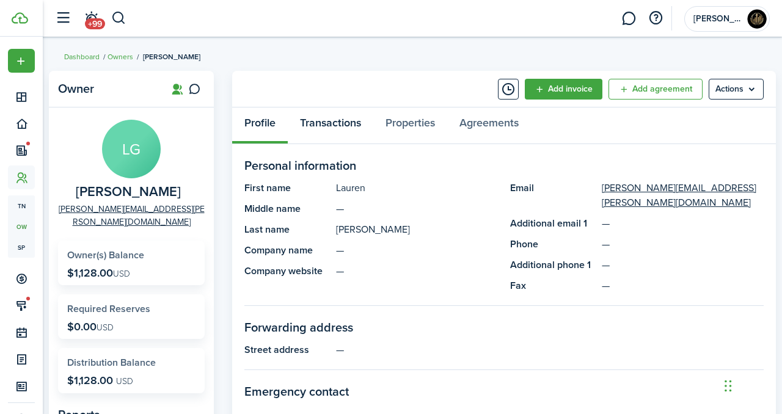
click at [315, 117] on link "Transactions" at bounding box center [330, 125] width 85 height 37
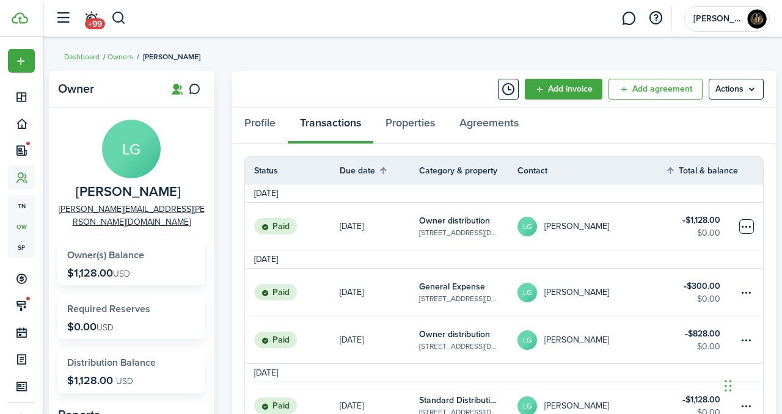
click at [747, 228] on table-menu-btn-icon at bounding box center [746, 226] width 15 height 15
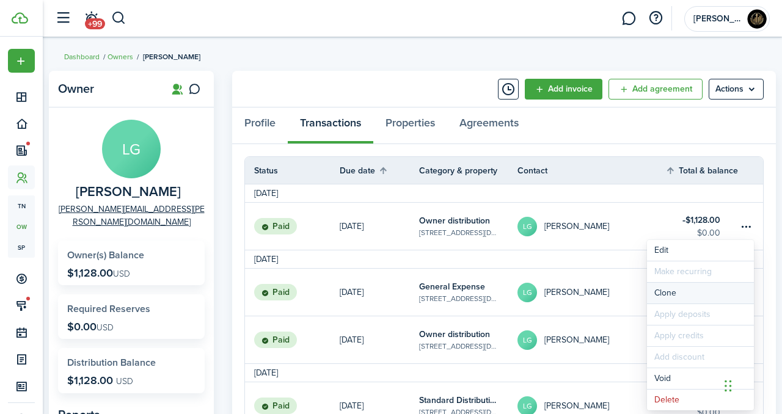
click at [666, 290] on link "Clone" at bounding box center [700, 293] width 107 height 21
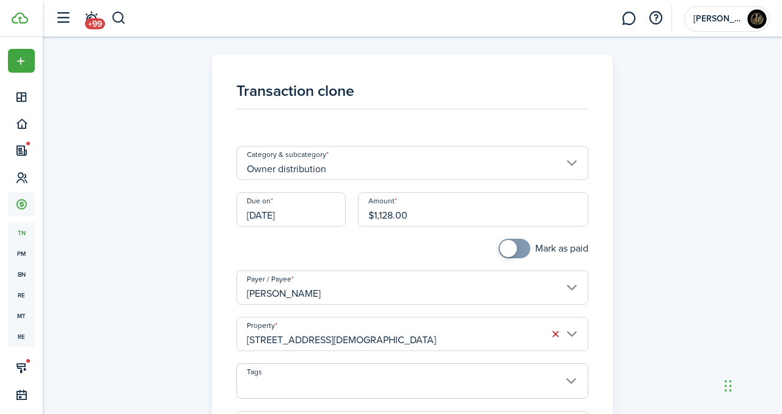
click at [308, 203] on input "[DATE]" at bounding box center [290, 209] width 109 height 34
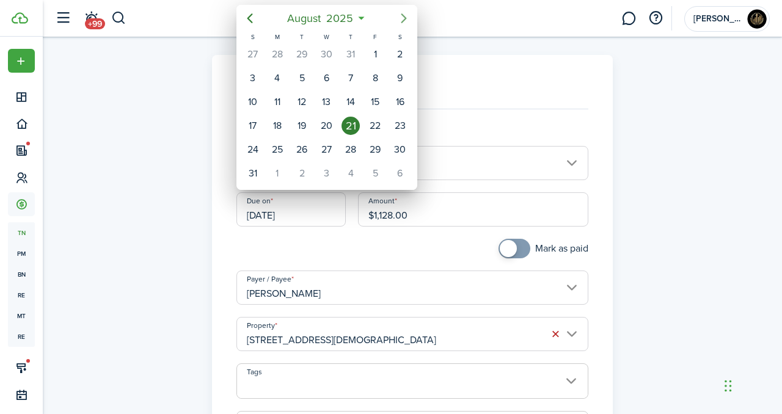
click at [398, 18] on icon "Next page" at bounding box center [403, 18] width 15 height 15
click at [282, 99] on div "15" at bounding box center [277, 102] width 18 height 18
type input "[DATE]"
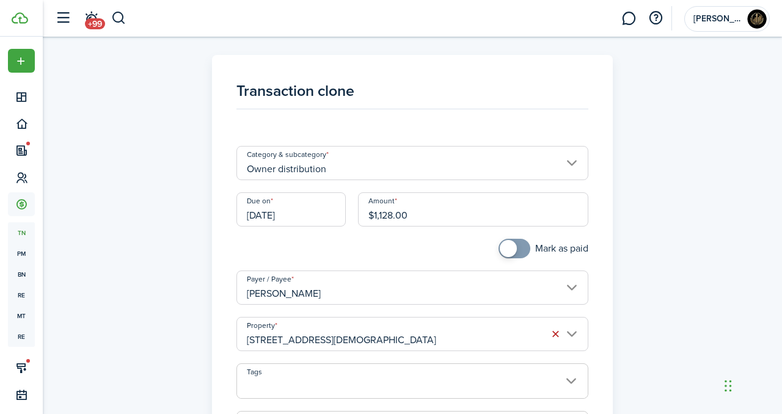
checkbox input "true"
click at [509, 245] on span at bounding box center [508, 248] width 17 height 17
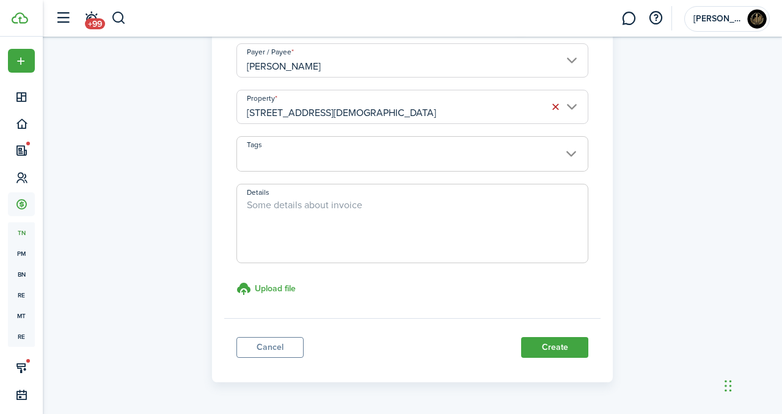
scroll to position [264, 0]
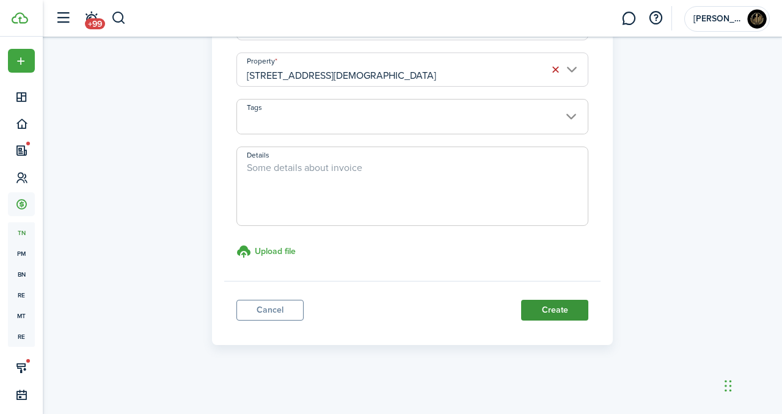
click at [540, 311] on button "Create" at bounding box center [554, 310] width 67 height 21
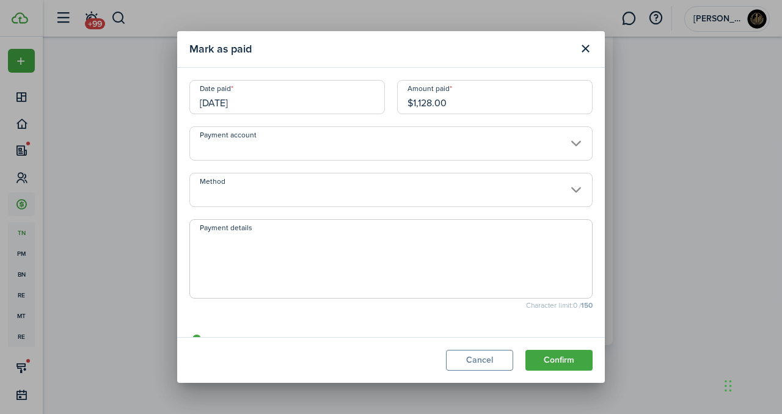
click at [257, 144] on input "Payment account" at bounding box center [390, 143] width 403 height 34
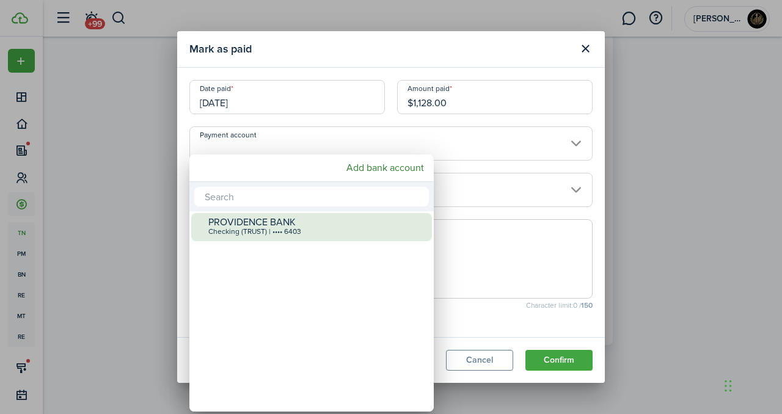
click at [283, 233] on div "Checking (TRUST) | •••• 6403" at bounding box center [316, 232] width 216 height 9
type input "•••• •••• •••• 6403"
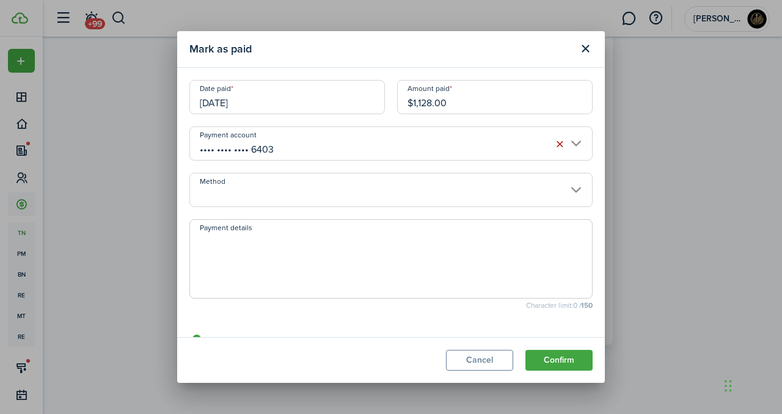
click at [300, 102] on input "[DATE]" at bounding box center [286, 97] width 195 height 34
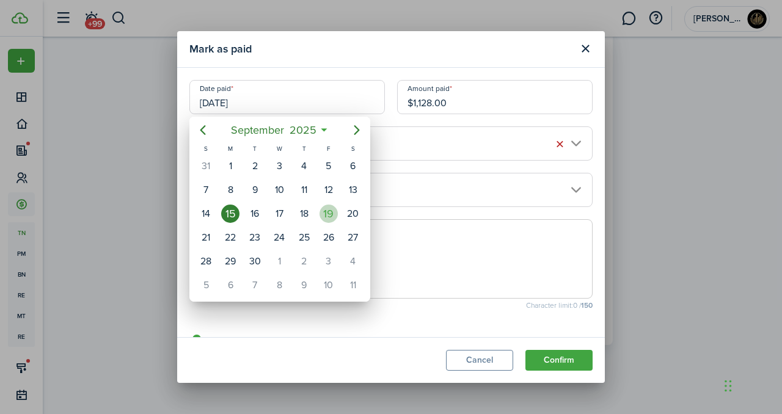
click at [329, 209] on div "19" at bounding box center [328, 214] width 18 height 18
type input "[DATE]"
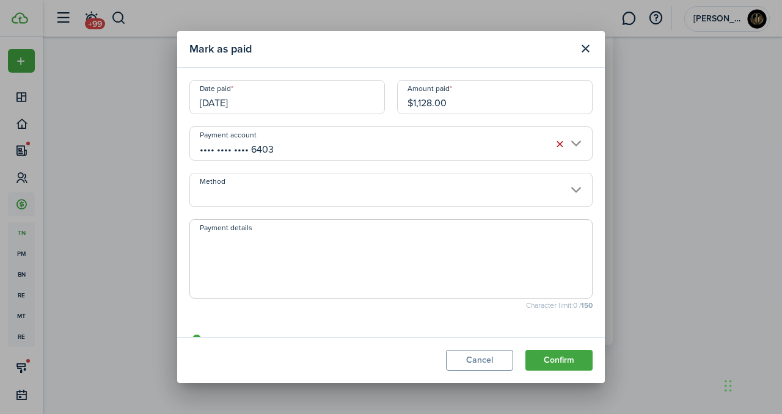
click at [282, 183] on input "Method" at bounding box center [390, 190] width 403 height 34
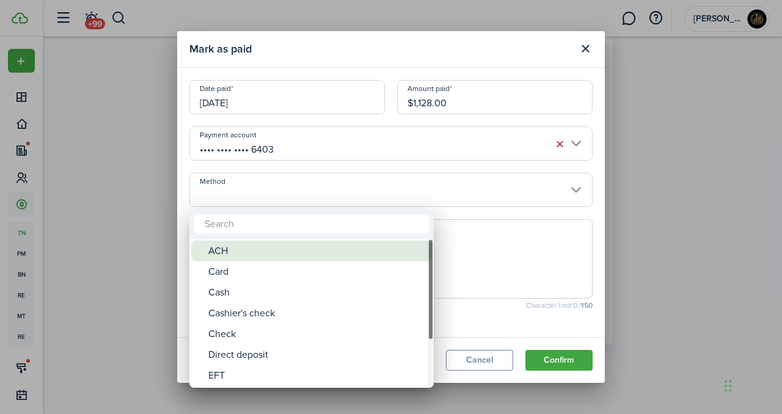
click at [271, 242] on div "ACH" at bounding box center [316, 251] width 216 height 21
type input "ACH"
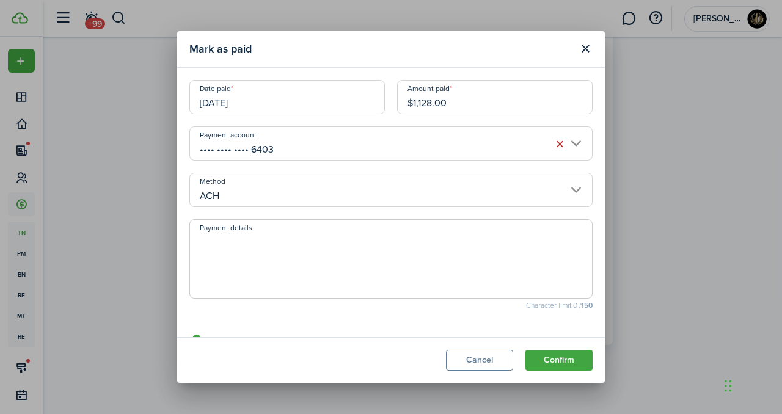
click at [564, 362] on button "Confirm" at bounding box center [558, 360] width 67 height 21
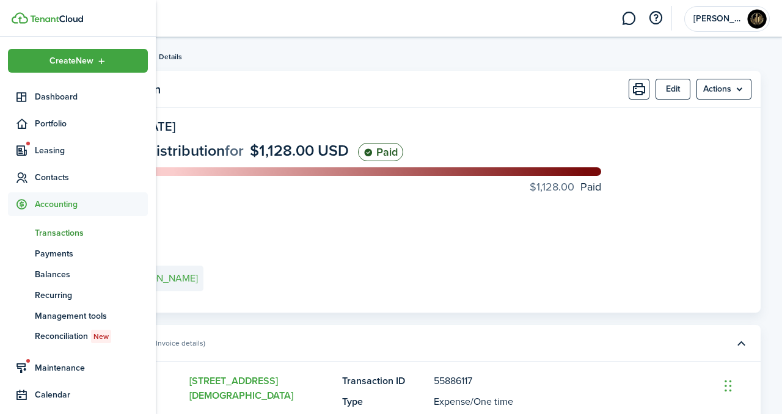
click at [77, 227] on span "Transactions" at bounding box center [91, 233] width 113 height 13
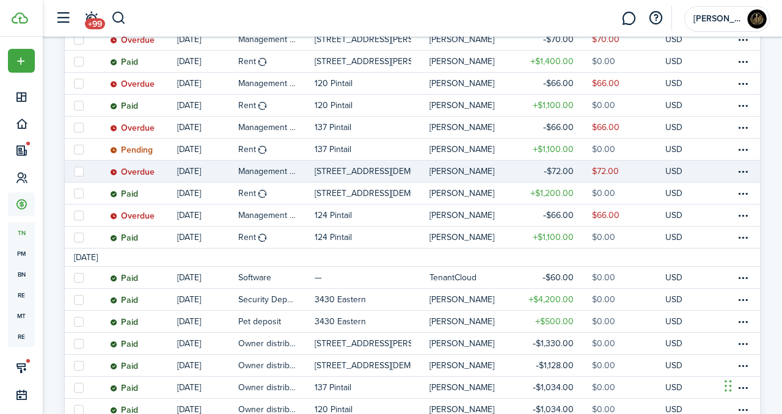
scroll to position [288, 0]
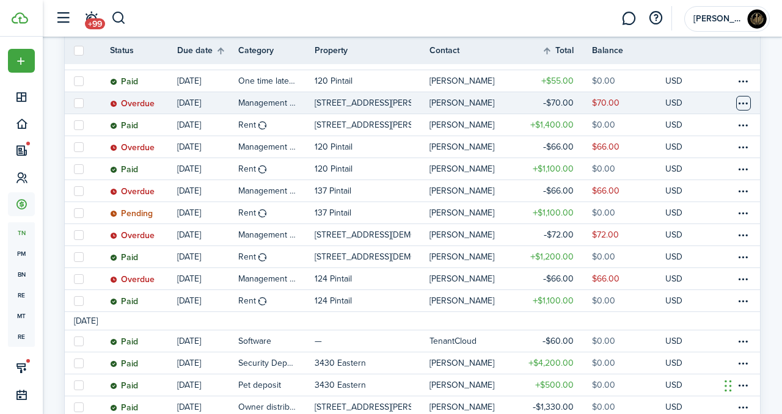
click at [741, 100] on table-menu-btn-icon at bounding box center [743, 103] width 15 height 15
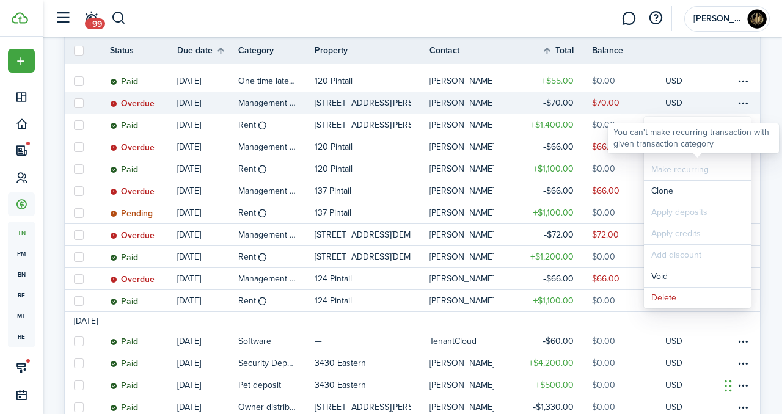
click at [718, 147] on div "You can't make recurring transaction with given transaction category" at bounding box center [693, 138] width 160 height 24
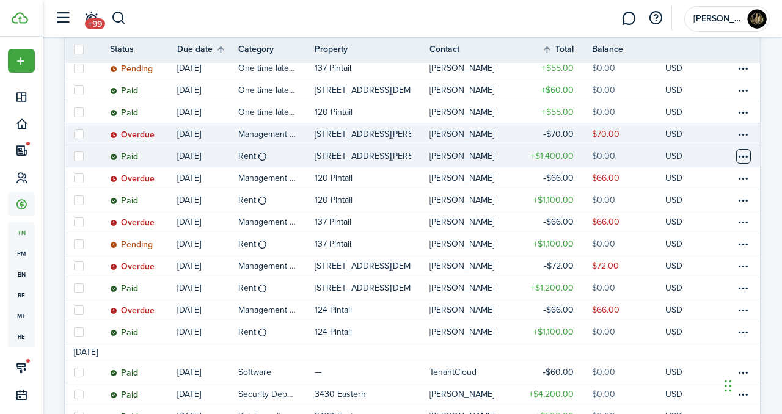
scroll to position [255, 0]
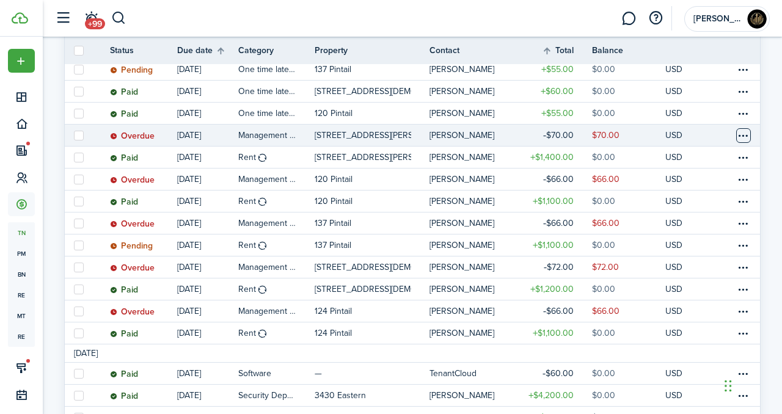
click at [742, 131] on table-menu-btn-icon "Open menu" at bounding box center [743, 135] width 15 height 15
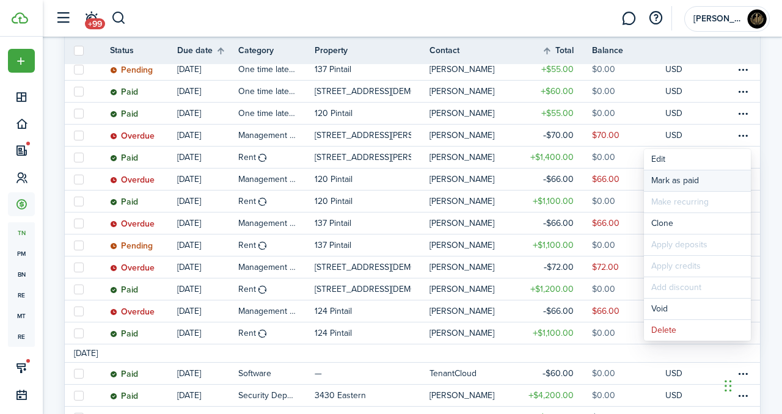
click at [696, 180] on link "Mark as paid" at bounding box center [697, 180] width 107 height 21
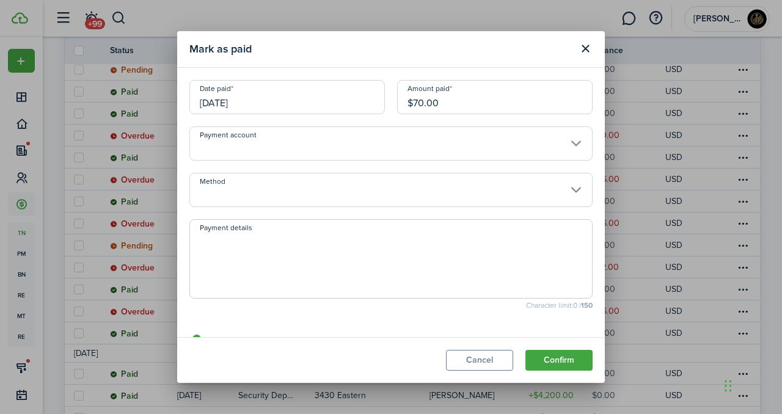
click at [303, 164] on reconciliation-bank-account-select "Payment account" at bounding box center [390, 149] width 403 height 46
click at [281, 145] on input "Payment account" at bounding box center [390, 143] width 403 height 34
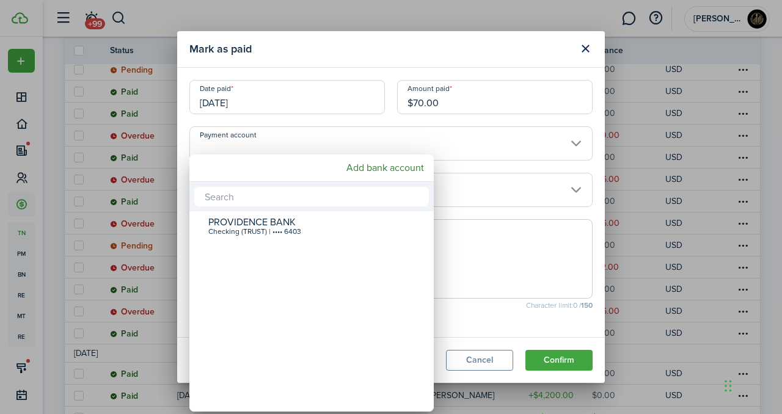
click at [245, 96] on div at bounding box center [390, 206] width 977 height 609
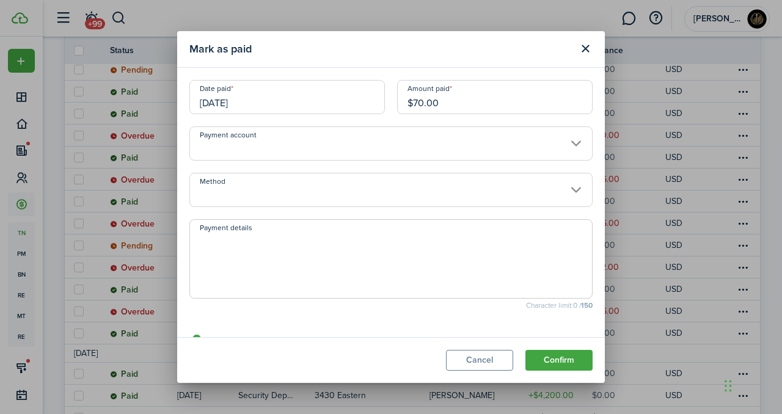
click at [247, 103] on input "[DATE]" at bounding box center [286, 97] width 195 height 34
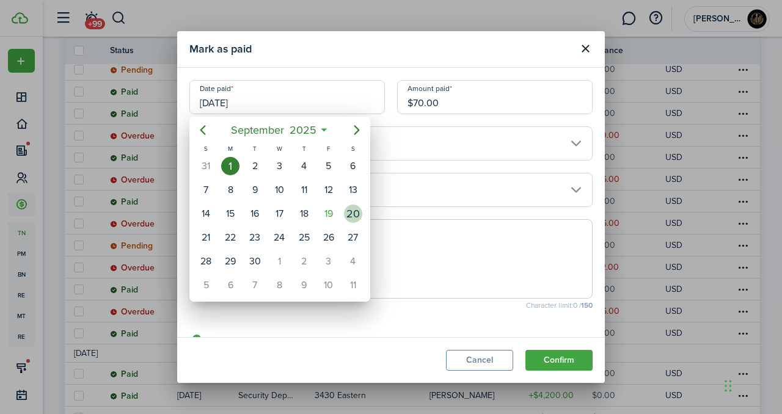
click at [352, 213] on div "20" at bounding box center [353, 214] width 18 height 18
type input "[DATE]"
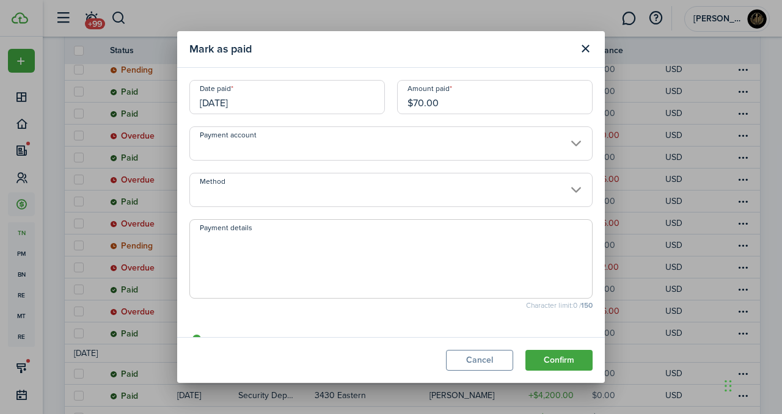
click at [209, 133] on input "Payment account" at bounding box center [390, 143] width 403 height 34
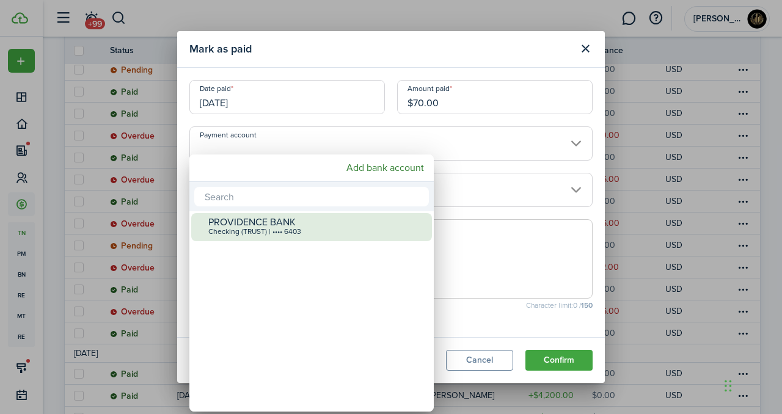
click at [294, 230] on div "Checking (TRUST) | •••• 6403" at bounding box center [316, 232] width 216 height 9
type input "•••• •••• •••• 6403"
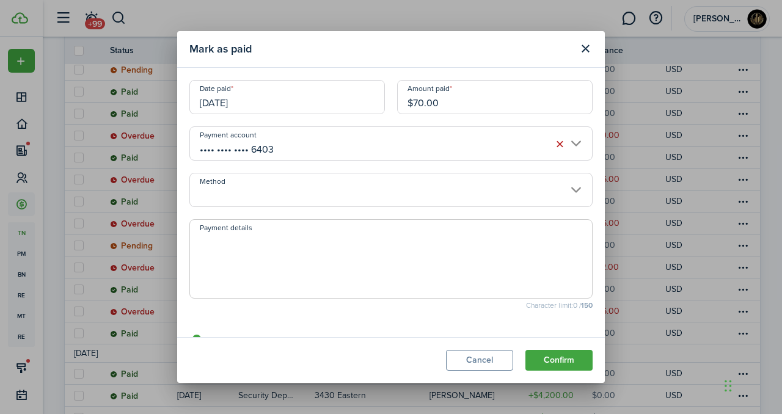
click at [272, 198] on input "Method" at bounding box center [390, 190] width 403 height 34
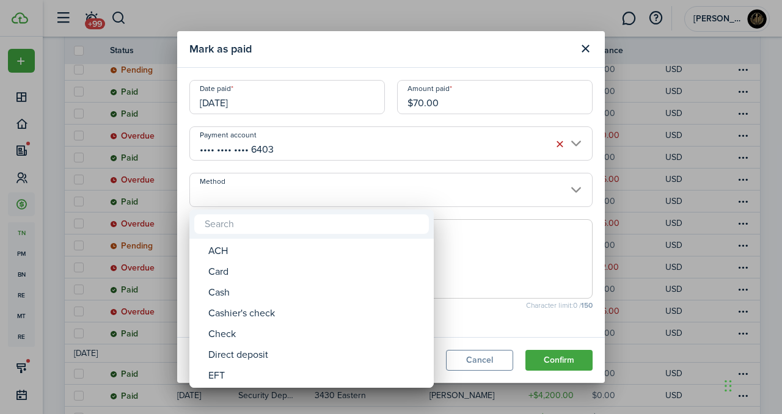
click at [559, 247] on div at bounding box center [390, 206] width 977 height 609
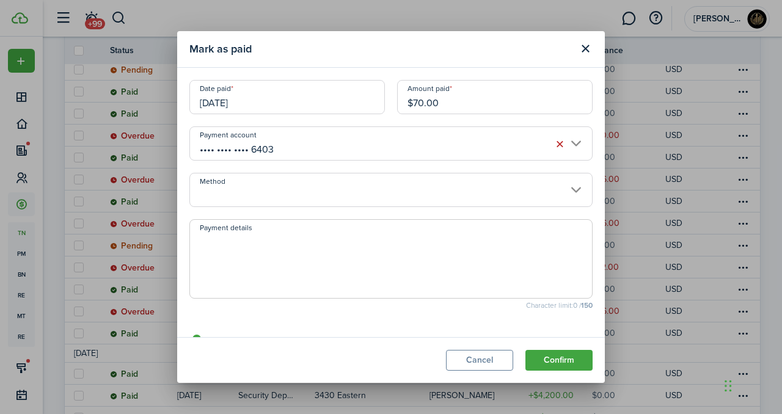
click at [559, 247] on textarea "Payment details" at bounding box center [391, 262] width 402 height 59
type textarea "Internal transfer"
click at [562, 365] on button "Confirm" at bounding box center [558, 360] width 67 height 21
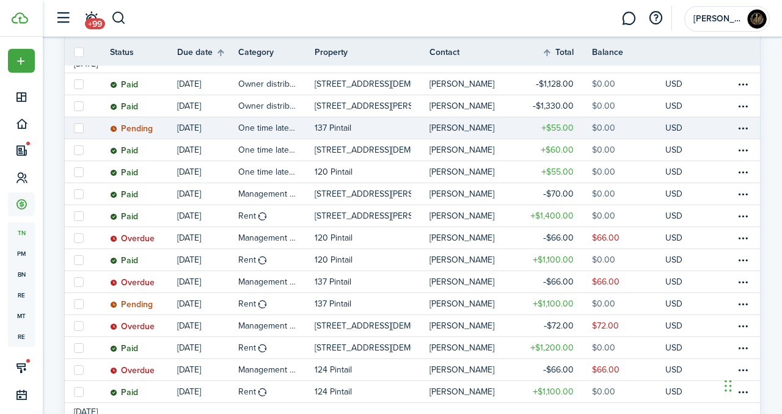
scroll to position [198, 0]
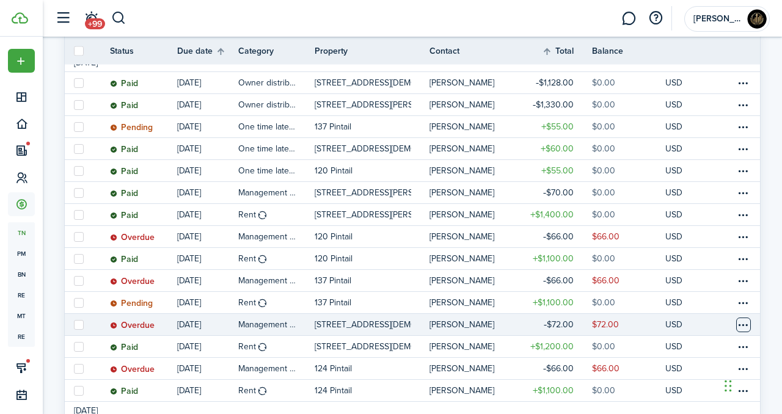
click at [744, 324] on table-menu-btn-icon at bounding box center [743, 325] width 15 height 15
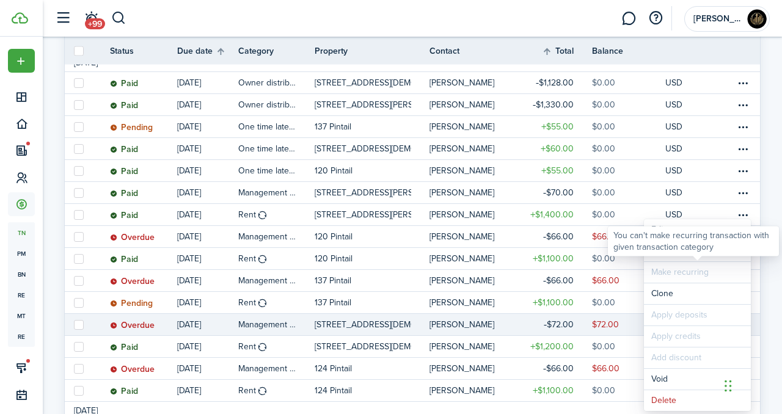
click at [668, 253] on div "You can't make recurring transaction with given transaction category" at bounding box center [693, 241] width 171 height 30
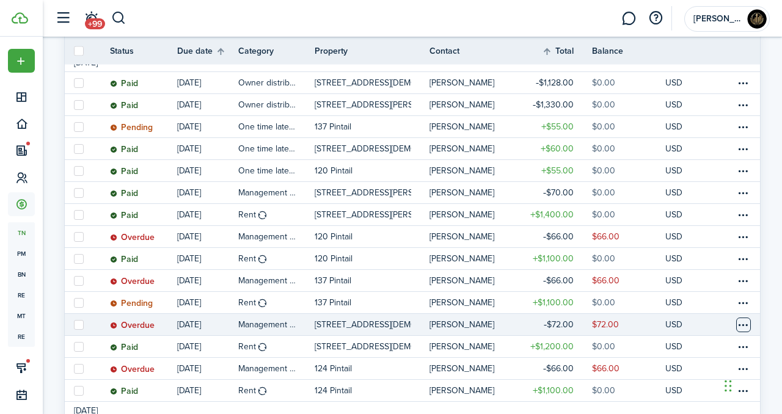
click at [741, 322] on table-menu-btn-icon "Open menu" at bounding box center [743, 325] width 15 height 15
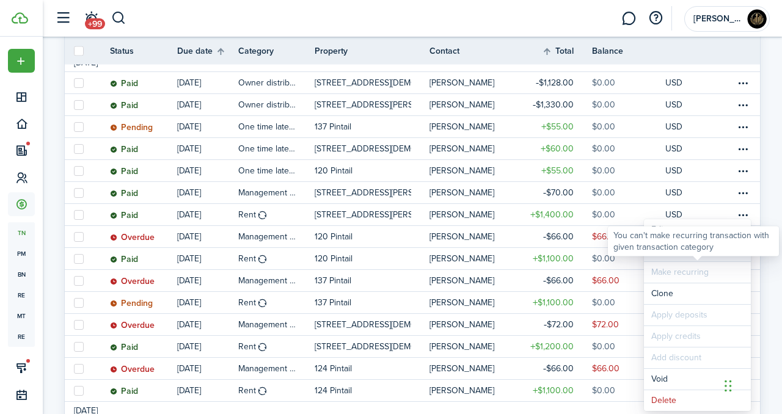
click at [658, 260] on link "Mark as paid" at bounding box center [697, 251] width 107 height 21
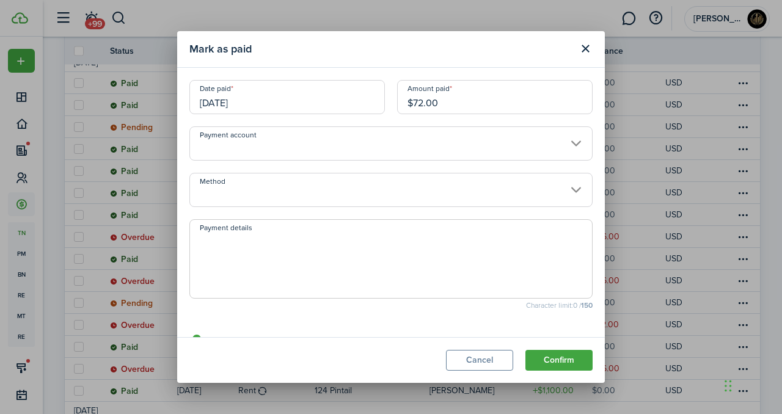
click at [344, 113] on input "[DATE]" at bounding box center [286, 97] width 195 height 34
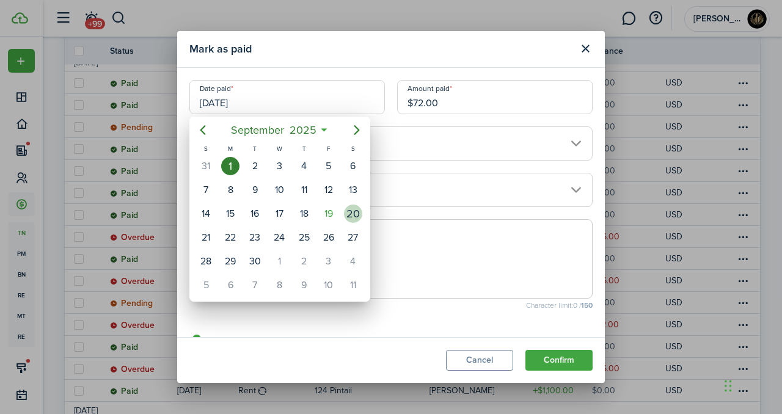
click at [360, 209] on div "20" at bounding box center [353, 214] width 18 height 18
type input "[DATE]"
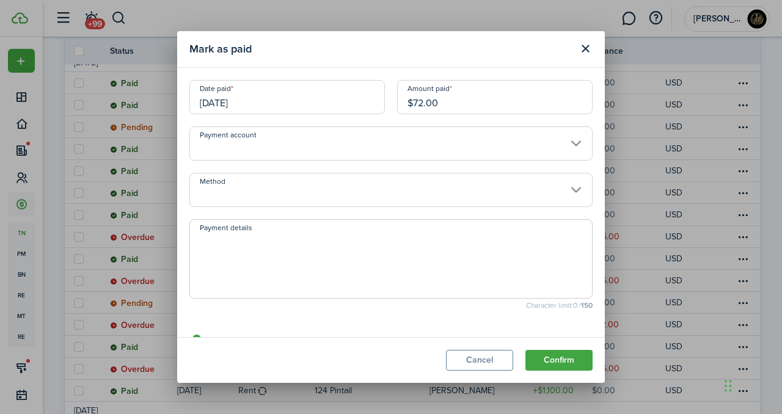
click at [374, 134] on input "Payment account" at bounding box center [390, 143] width 403 height 34
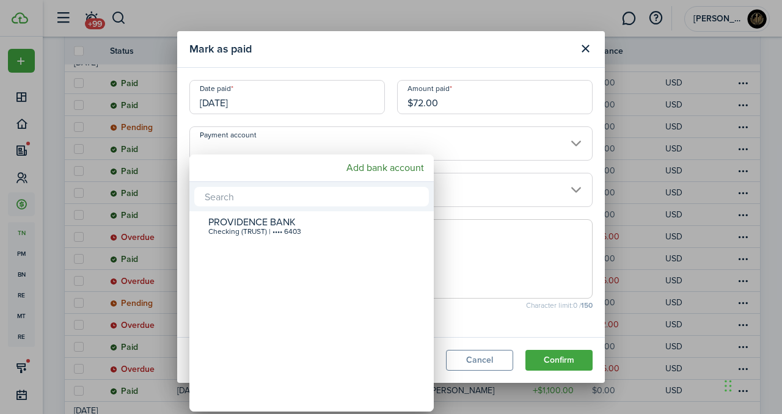
click at [313, 228] on div "Checking (TRUST) | •••• 6403" at bounding box center [316, 232] width 216 height 9
type input "•••• •••• •••• 6403"
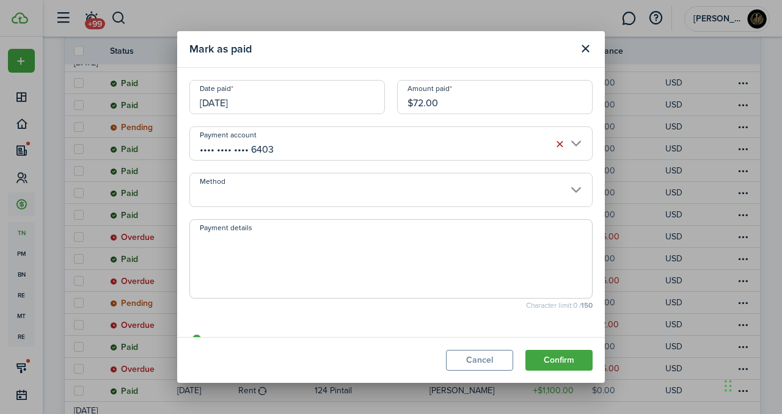
click at [286, 200] on input "Method" at bounding box center [390, 190] width 403 height 34
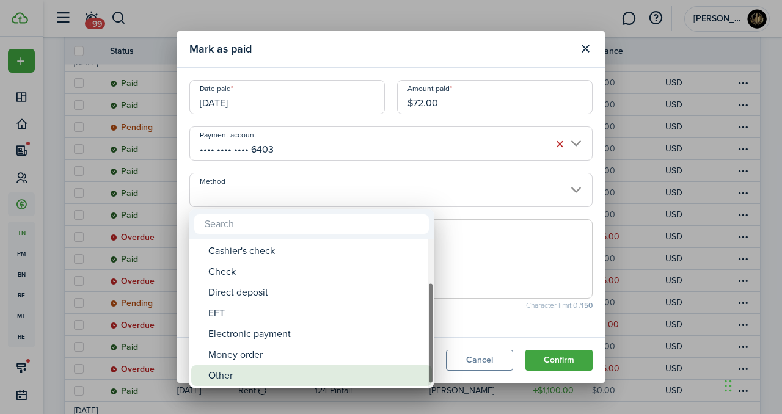
click at [247, 368] on div "Other" at bounding box center [316, 375] width 216 height 21
type input "Other"
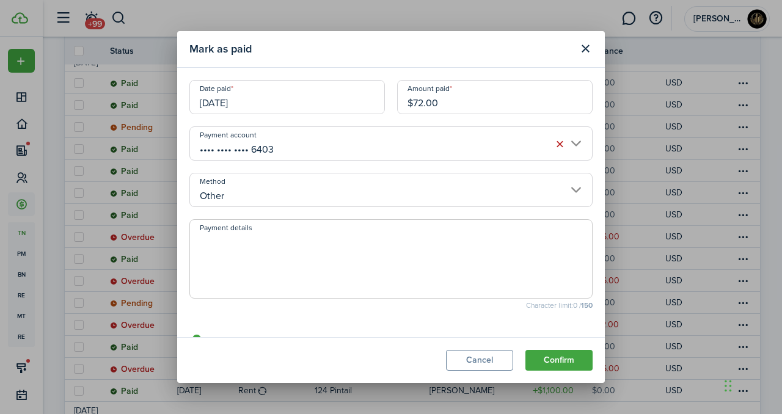
click at [299, 277] on textarea "Payment details" at bounding box center [391, 262] width 402 height 59
type textarea "Internal transfer"
click at [569, 349] on modal-footer "Cancel Confirm" at bounding box center [390, 360] width 427 height 46
click at [570, 365] on button "Confirm" at bounding box center [558, 360] width 67 height 21
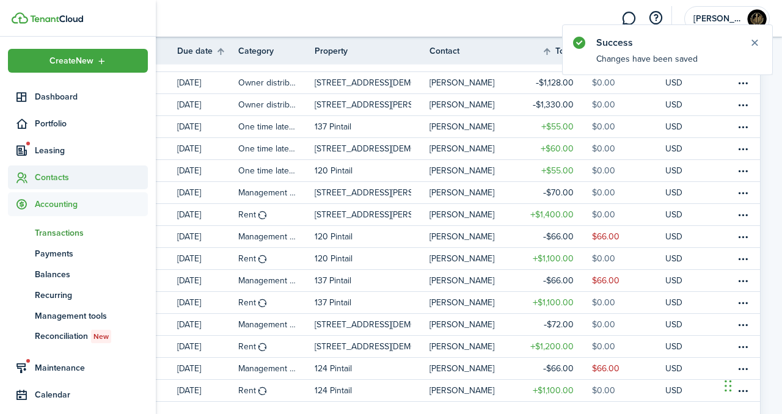
click at [45, 177] on span "Contacts" at bounding box center [91, 177] width 113 height 13
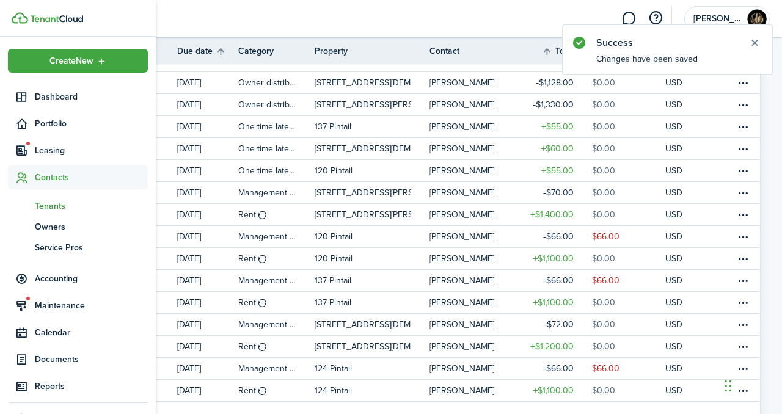
click at [54, 204] on span "Tenants" at bounding box center [91, 206] width 113 height 13
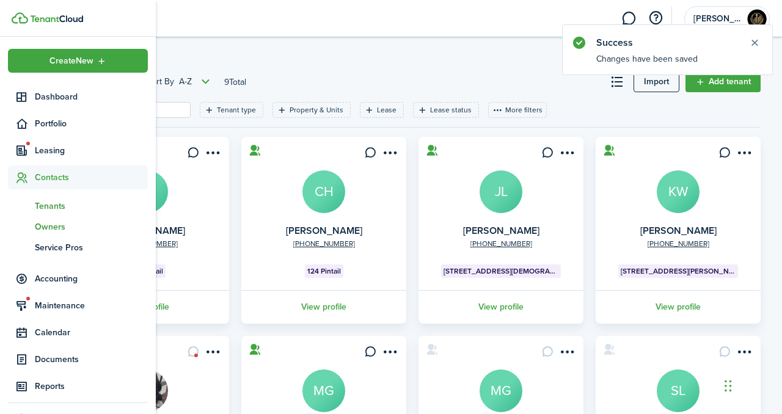
click at [62, 220] on span "Owners" at bounding box center [91, 226] width 113 height 13
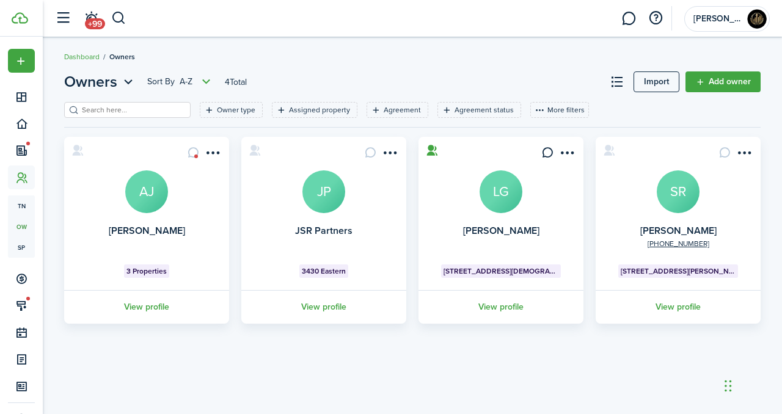
click at [508, 202] on avatar-text "LG" at bounding box center [500, 191] width 43 height 43
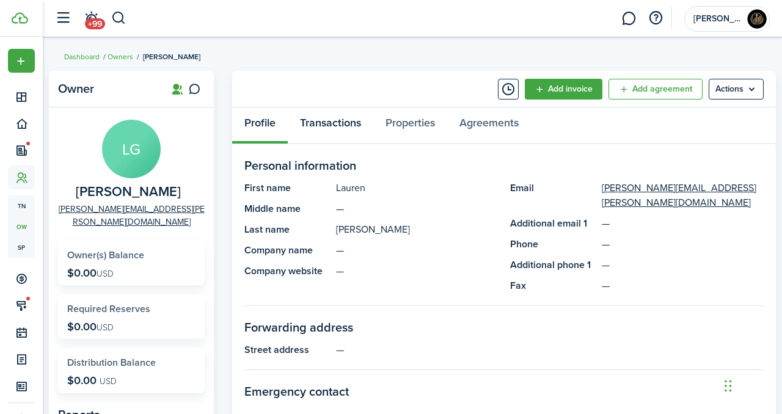
click at [322, 119] on link "Transactions" at bounding box center [330, 125] width 85 height 37
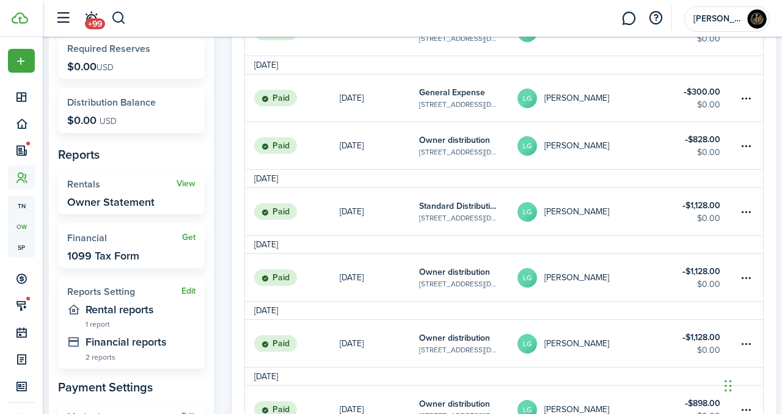
scroll to position [260, 0]
click at [187, 180] on link "View" at bounding box center [185, 185] width 19 height 10
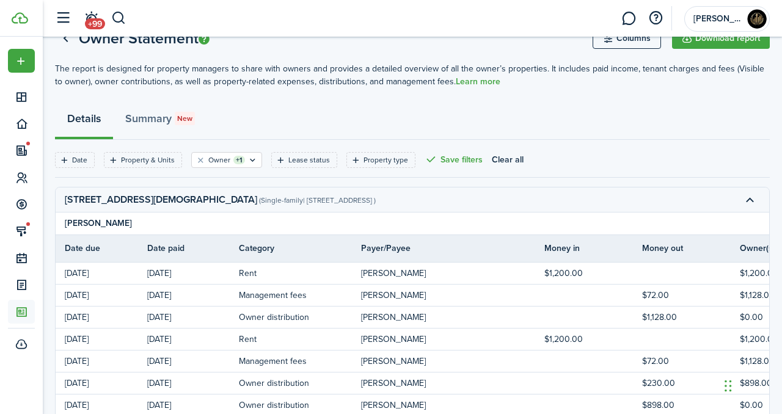
scroll to position [43, 0]
click at [200, 164] on button "Clear filter" at bounding box center [200, 161] width 10 height 10
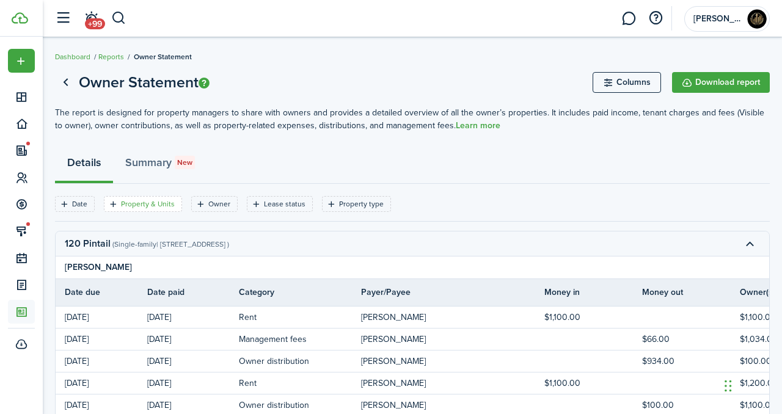
click at [125, 204] on filter-tag-label "Property & Units" at bounding box center [148, 203] width 54 height 11
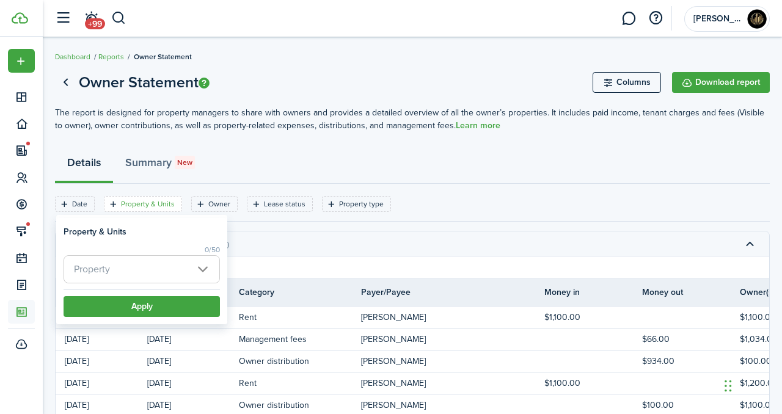
click at [178, 268] on span "Property" at bounding box center [141, 269] width 155 height 27
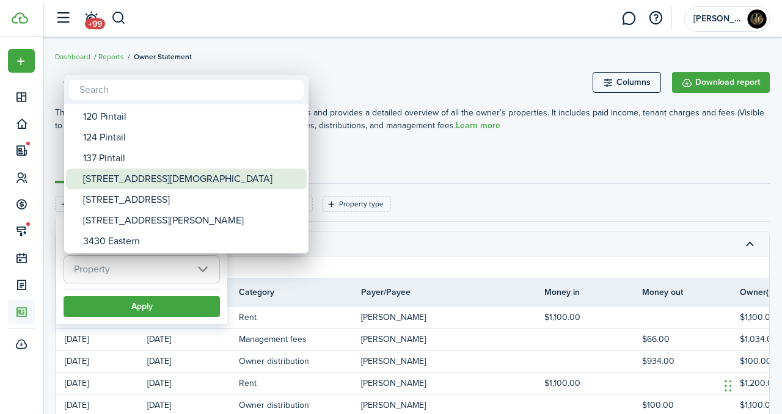
click at [153, 175] on div "[STREET_ADDRESS][DEMOGRAPHIC_DATA]" at bounding box center [191, 179] width 216 height 21
type input "[STREET_ADDRESS][DEMOGRAPHIC_DATA]"
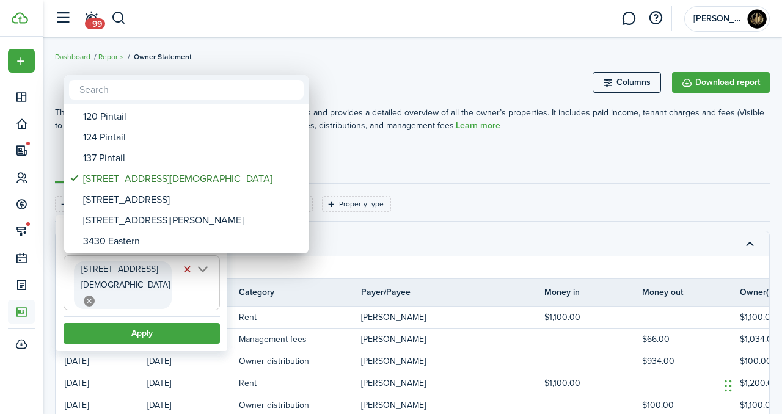
click at [175, 306] on div at bounding box center [390, 206] width 977 height 609
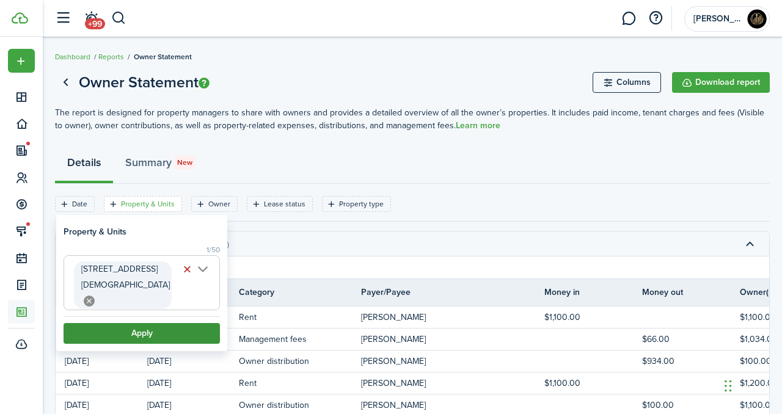
click at [196, 323] on button "Apply" at bounding box center [142, 333] width 156 height 21
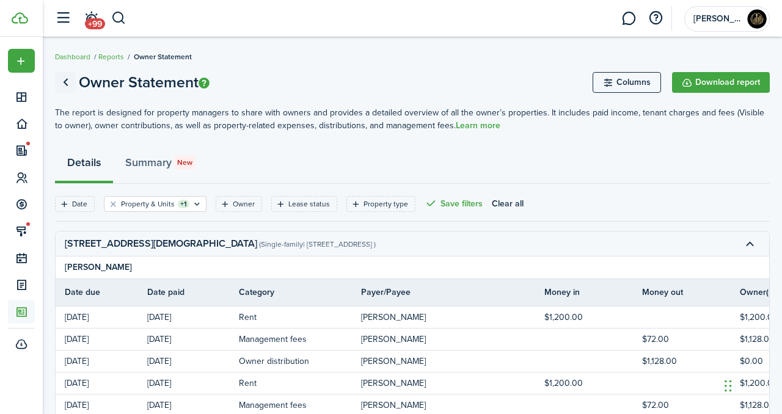
click at [68, 86] on link "Go back" at bounding box center [65, 82] width 21 height 21
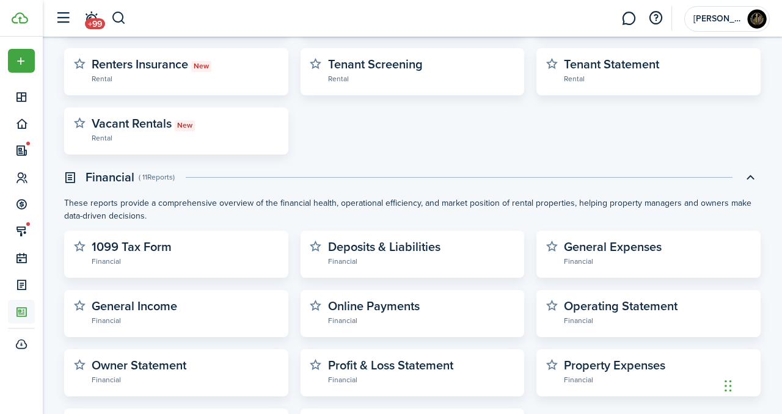
scroll to position [269, 0]
click at [177, 260] on widget-stats-subtitle "Financial" at bounding box center [185, 261] width 187 height 12
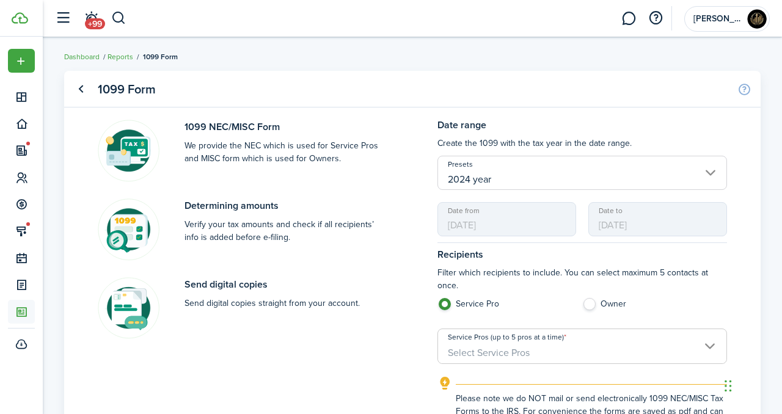
click at [531, 184] on input "2024 year" at bounding box center [581, 173] width 289 height 34
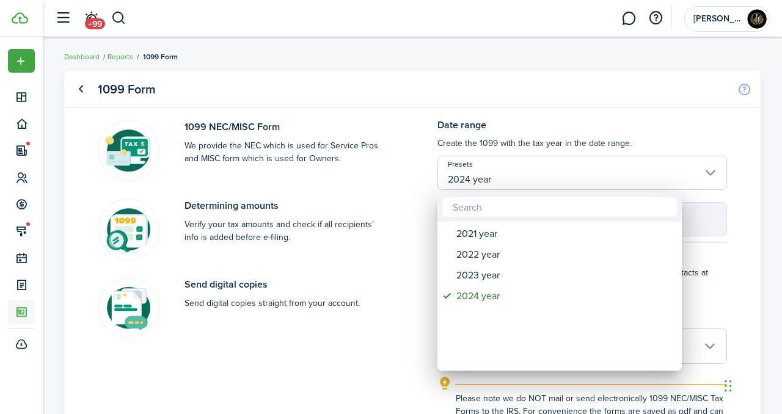
click at [543, 138] on div at bounding box center [390, 206] width 977 height 609
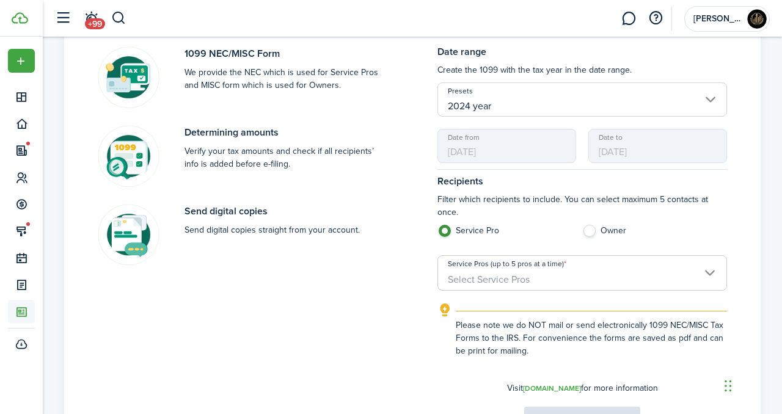
scroll to position [75, 0]
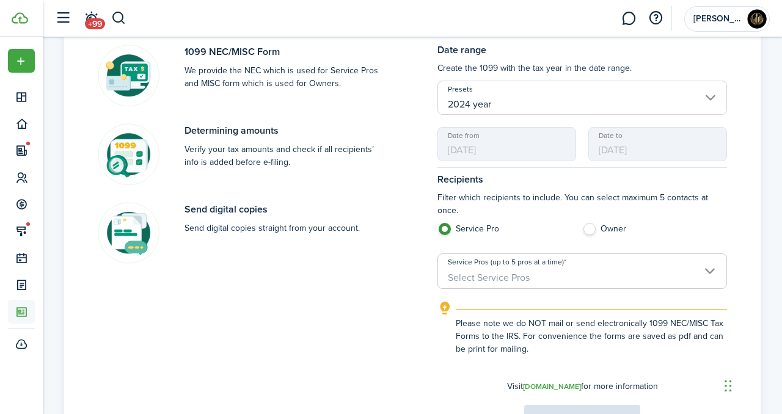
click at [501, 133] on span "[DATE]" at bounding box center [506, 144] width 139 height 34
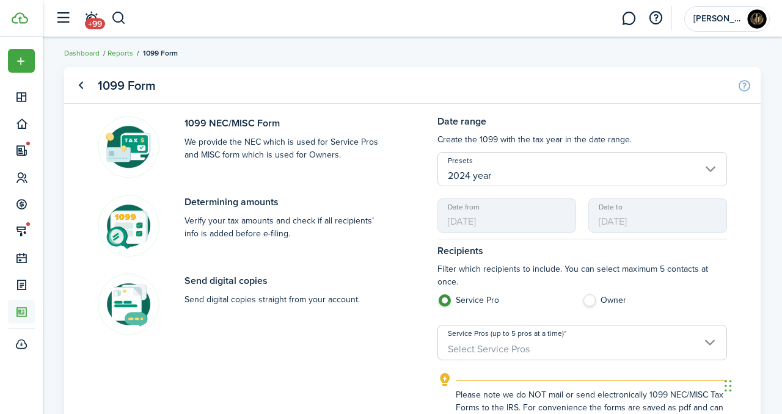
scroll to position [0, 0]
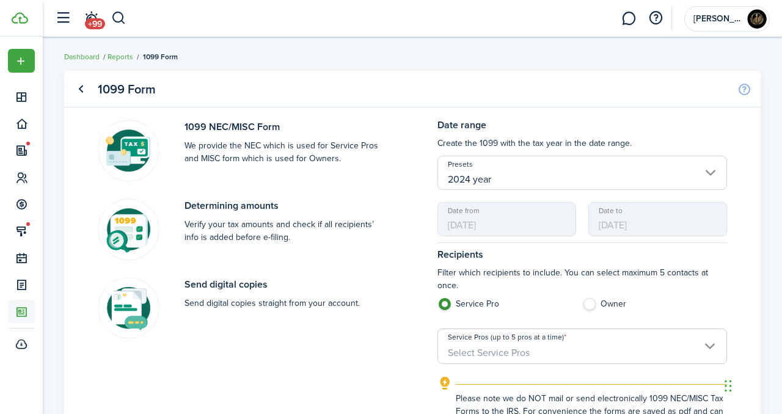
click at [139, 141] on img at bounding box center [130, 153] width 64 height 67
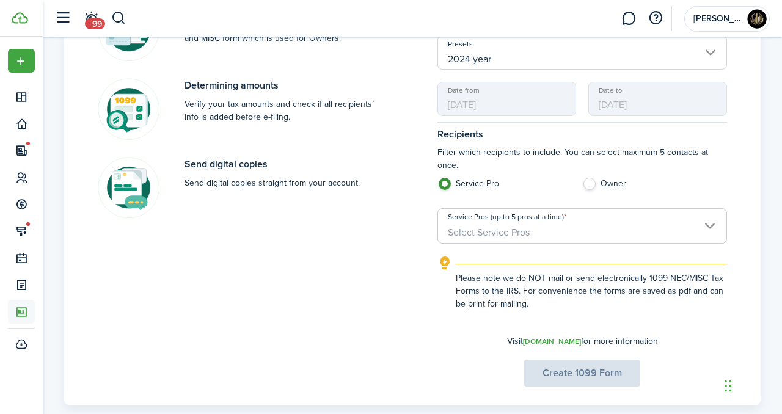
scroll to position [145, 0]
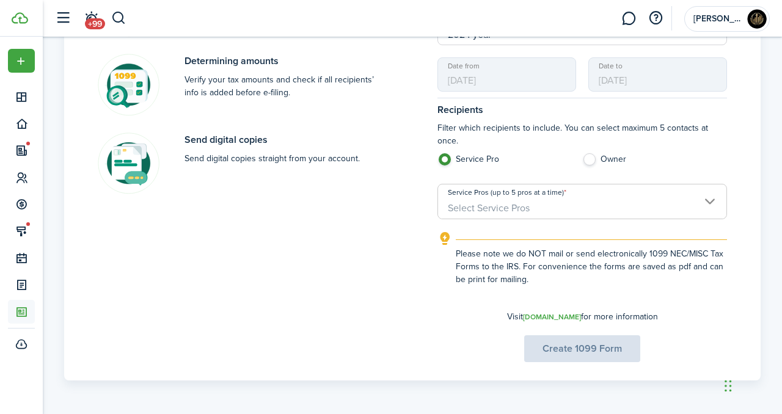
click at [503, 201] on span "Select Service Pros" at bounding box center [489, 208] width 82 height 14
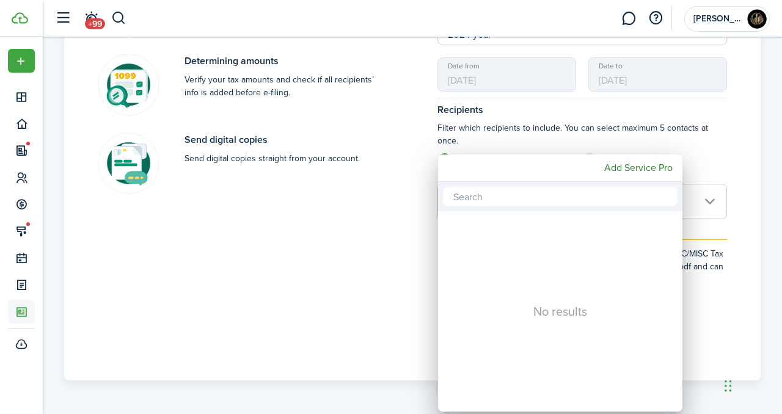
click at [377, 171] on div at bounding box center [390, 206] width 977 height 609
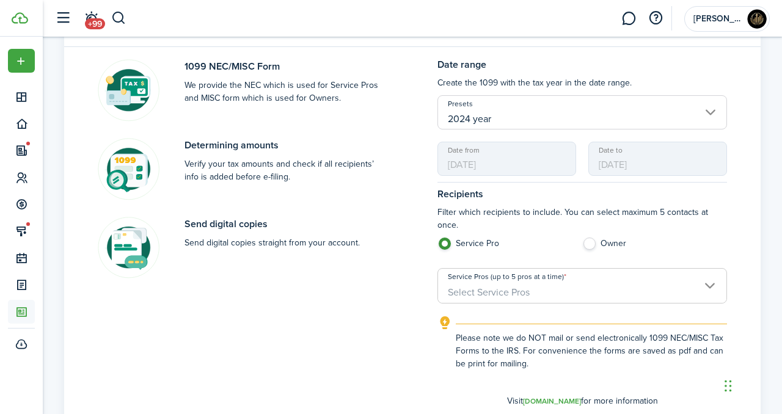
scroll to position [39, 0]
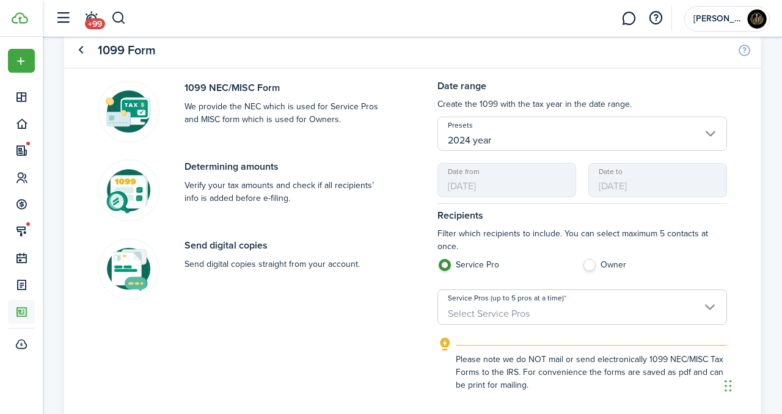
click at [614, 264] on label "Owner" at bounding box center [654, 268] width 145 height 18
radio input "false"
radio input "true"
click at [595, 311] on span "Select Owners" at bounding box center [582, 314] width 288 height 21
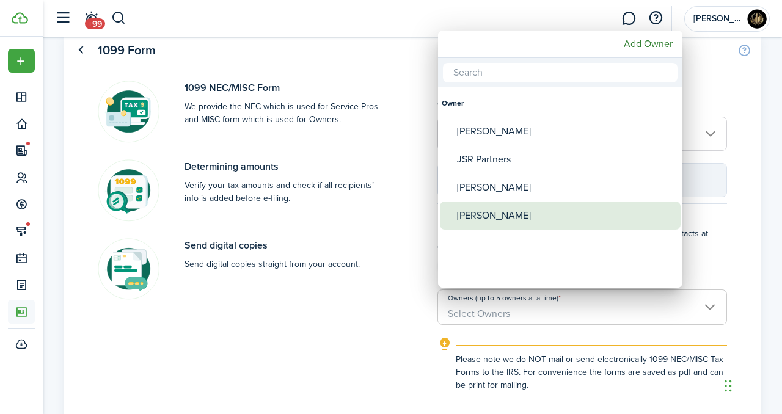
click at [504, 215] on div "[PERSON_NAME]" at bounding box center [565, 216] width 216 height 28
type input "[PERSON_NAME]"
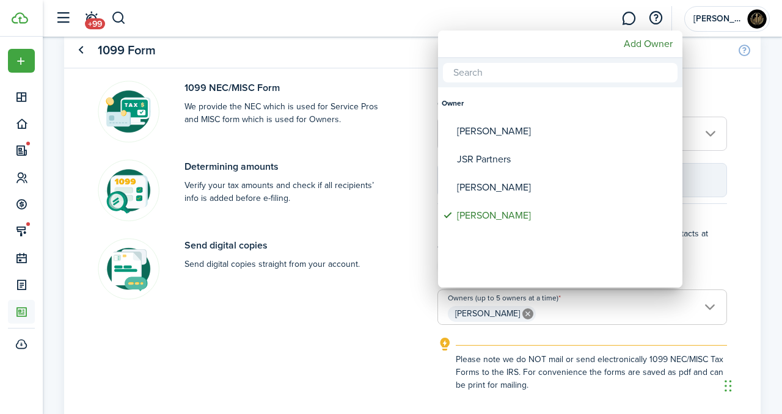
click at [371, 272] on div at bounding box center [390, 206] width 977 height 609
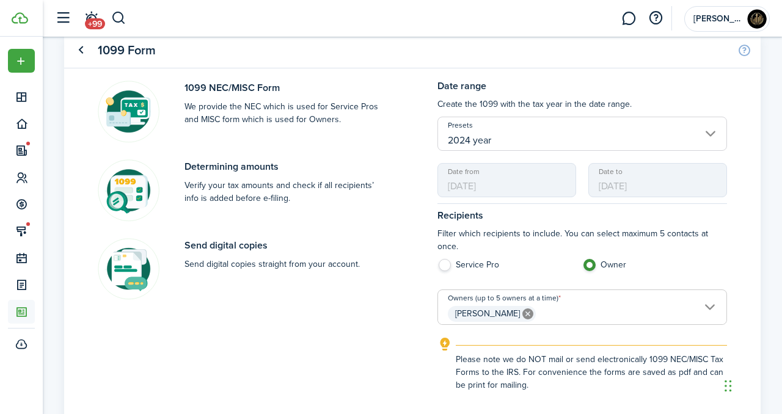
click at [574, 134] on input "2024 year" at bounding box center [581, 134] width 289 height 34
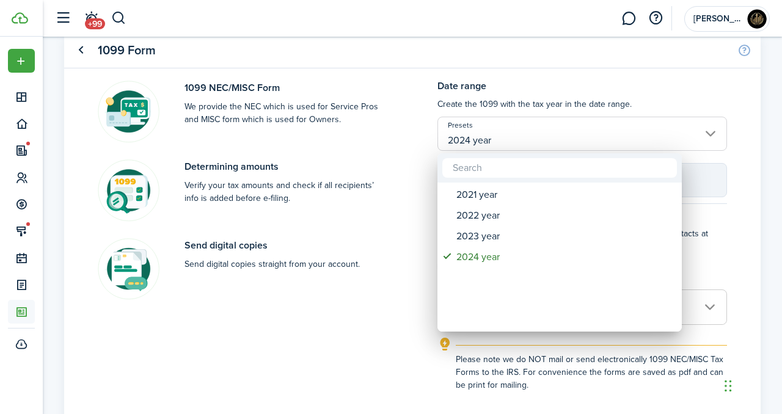
click at [420, 159] on div at bounding box center [390, 206] width 977 height 609
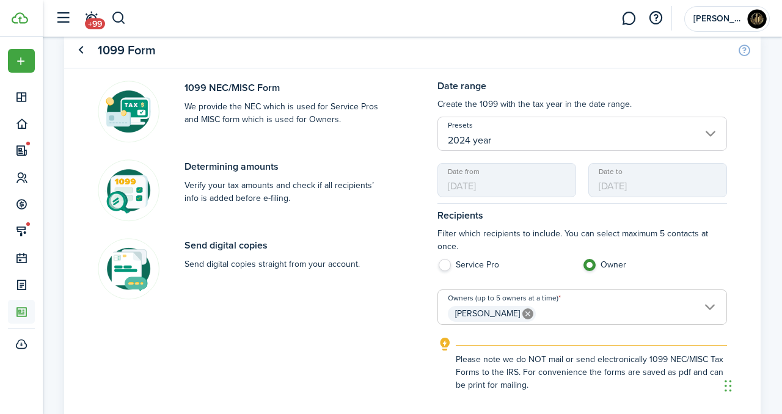
scroll to position [145, 0]
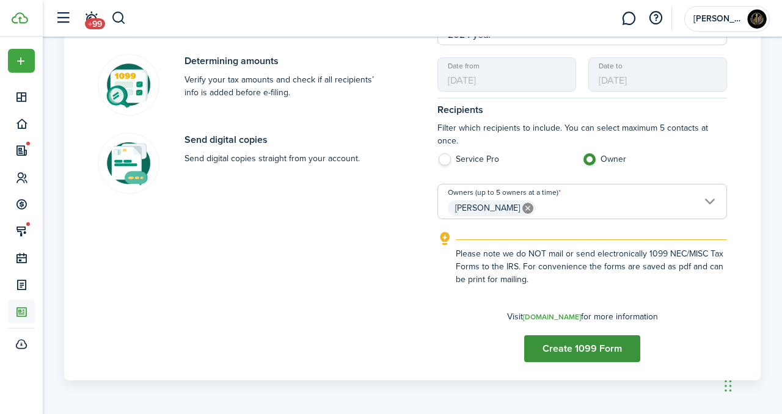
click at [568, 350] on button "Create 1099 Form" at bounding box center [582, 348] width 116 height 27
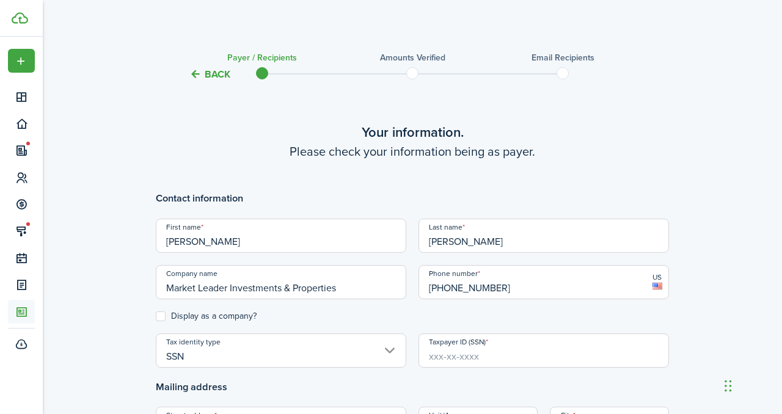
click at [221, 82] on tc-wizard-header "Back Payer / Recipients Amounts verified Email recipients" at bounding box center [412, 70] width 531 height 55
click at [203, 73] on button "Back" at bounding box center [209, 74] width 41 height 13
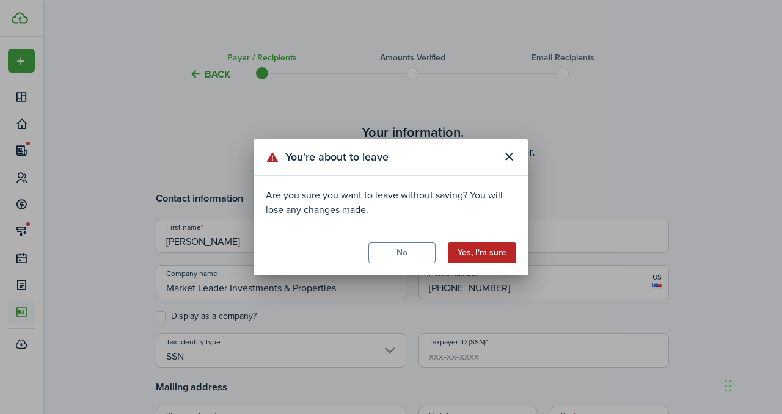
click at [471, 254] on button "Yes, I'm sure" at bounding box center [482, 252] width 68 height 21
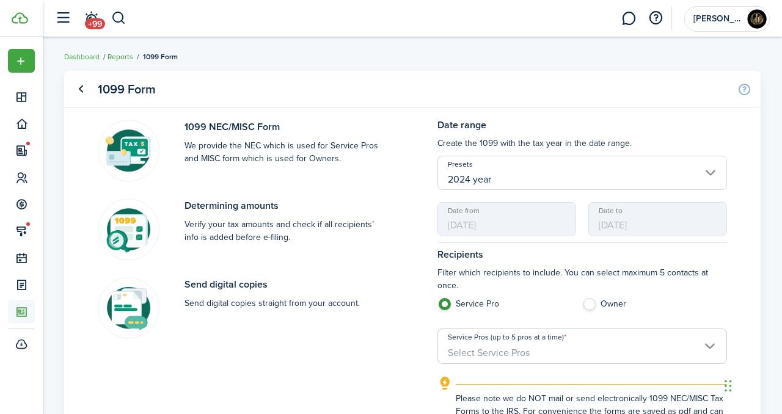
click at [122, 59] on link "Reports" at bounding box center [120, 56] width 26 height 11
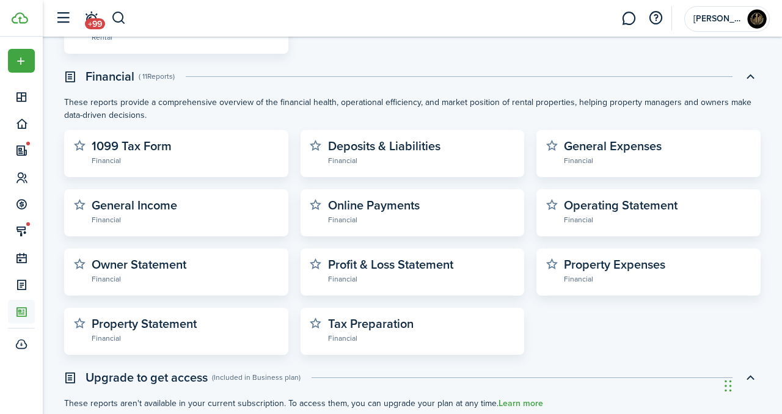
scroll to position [369, 0]
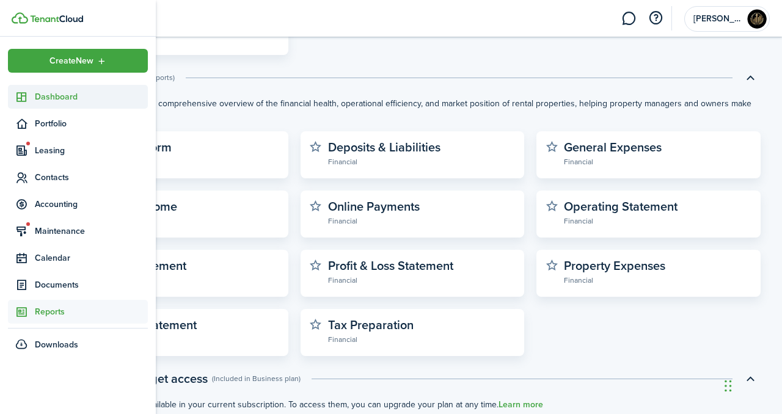
click at [42, 98] on span "Dashboard" at bounding box center [91, 96] width 113 height 13
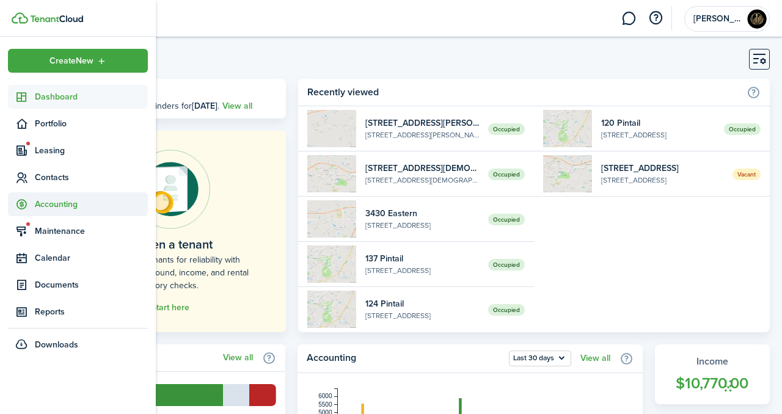
click at [89, 192] on span "Accounting" at bounding box center [78, 204] width 140 height 24
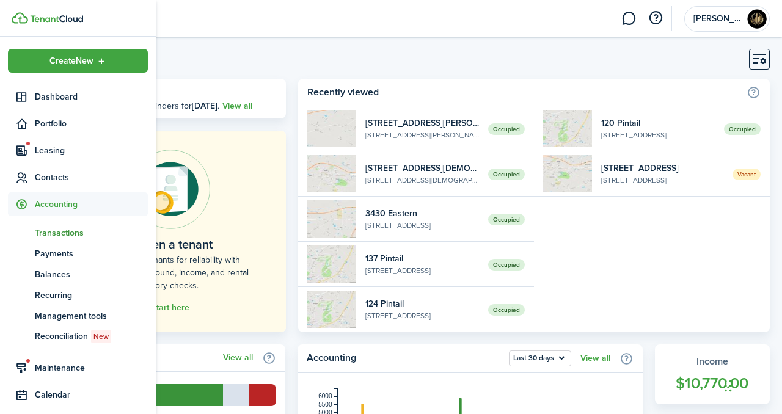
click at [82, 240] on link "tn Transactions" at bounding box center [78, 232] width 140 height 21
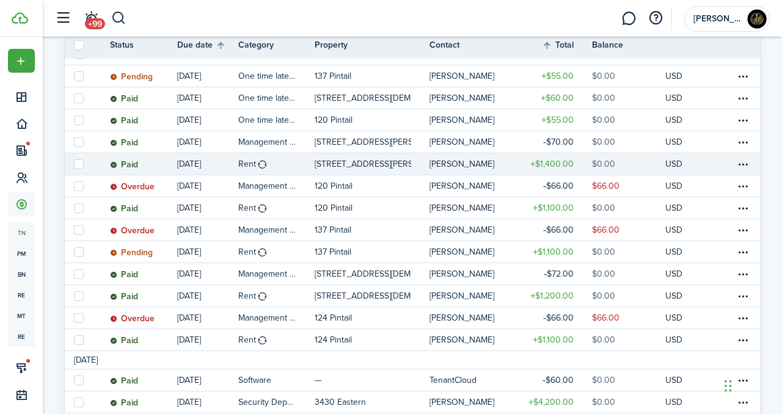
scroll to position [250, 0]
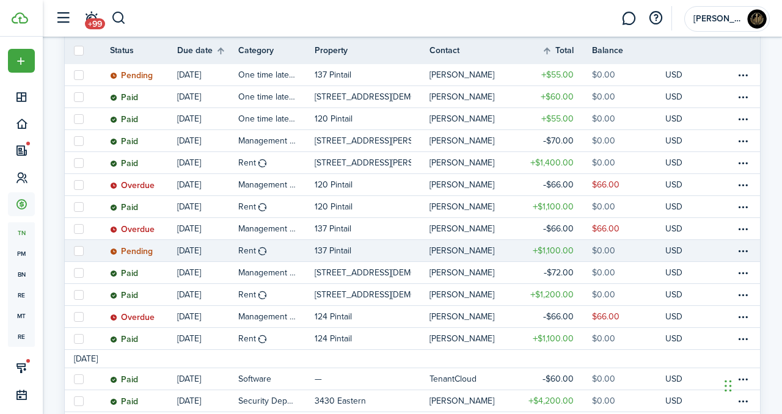
click at [376, 257] on link "137 Pintail" at bounding box center [372, 250] width 115 height 21
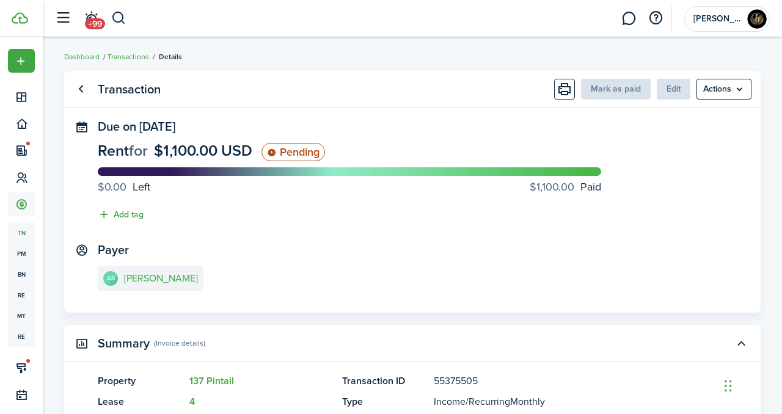
click at [145, 57] on link "Transactions" at bounding box center [128, 56] width 42 height 11
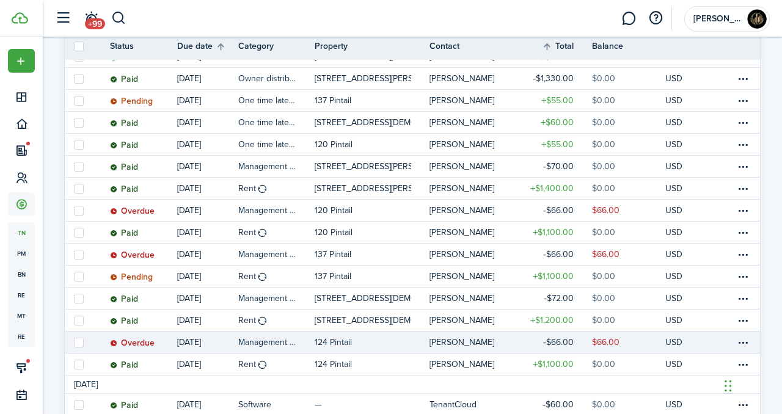
scroll to position [217, 0]
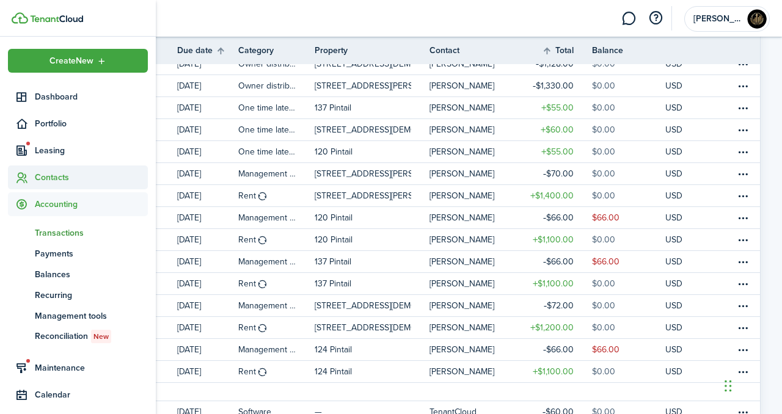
click at [55, 178] on span "Contacts" at bounding box center [91, 177] width 113 height 13
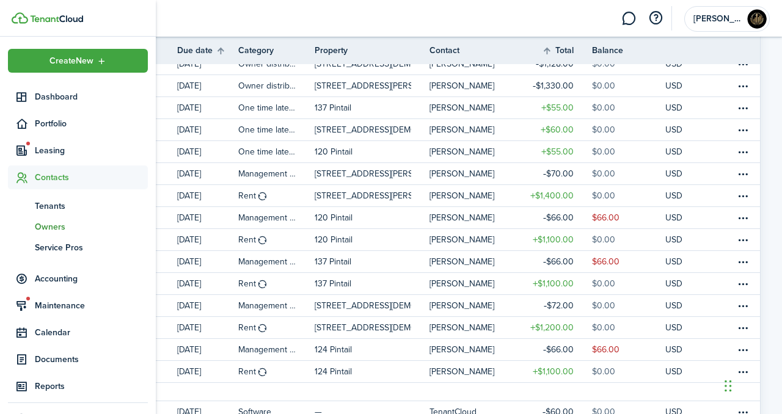
click at [67, 218] on link "ow Owners" at bounding box center [78, 226] width 140 height 21
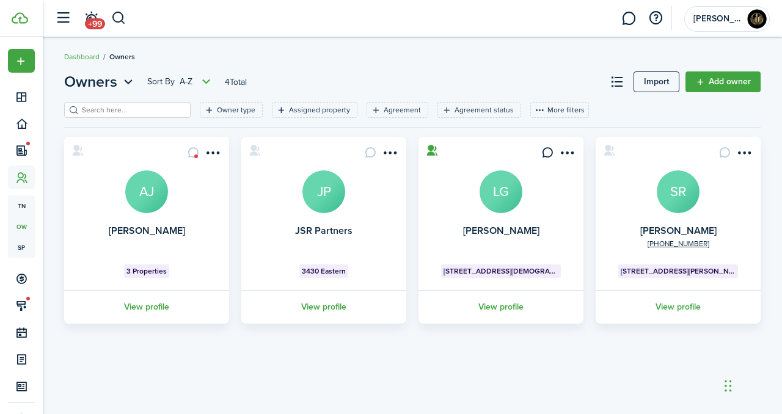
click at [218, 208] on card "[PERSON_NAME] AJ 3 Properties View profile" at bounding box center [146, 230] width 165 height 187
click at [157, 196] on avatar-text "AJ" at bounding box center [146, 191] width 43 height 43
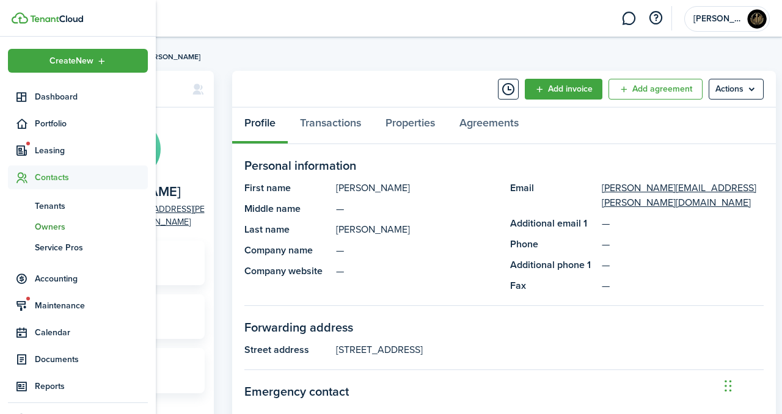
click at [64, 225] on span "Owners" at bounding box center [91, 226] width 113 height 13
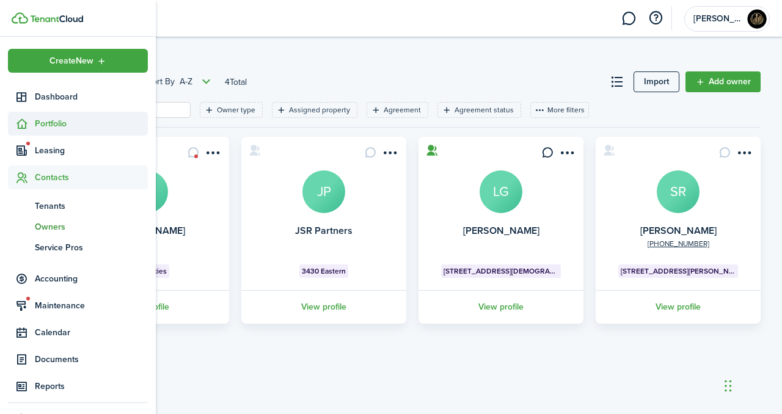
click at [49, 132] on span "Portfolio" at bounding box center [78, 124] width 140 height 24
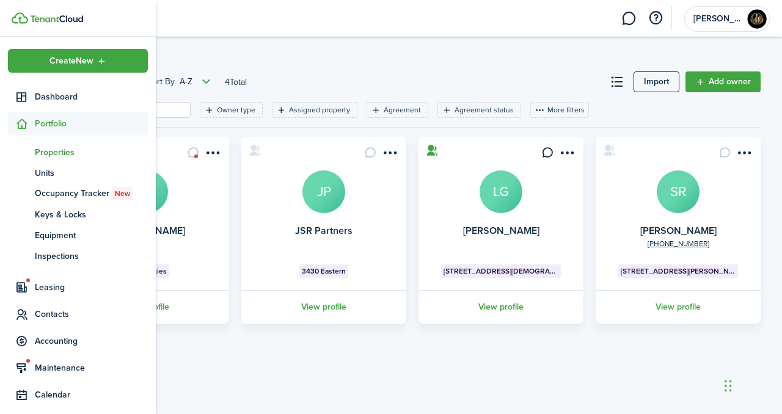
click at [57, 150] on span "Properties" at bounding box center [91, 152] width 113 height 13
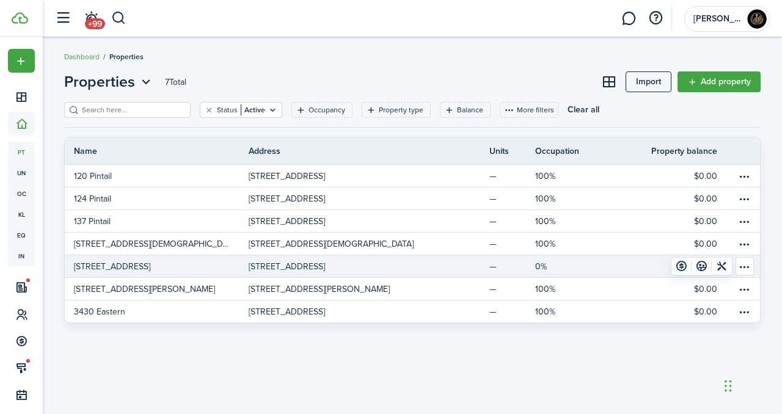
click at [218, 260] on link "[STREET_ADDRESS]" at bounding box center [157, 266] width 184 height 22
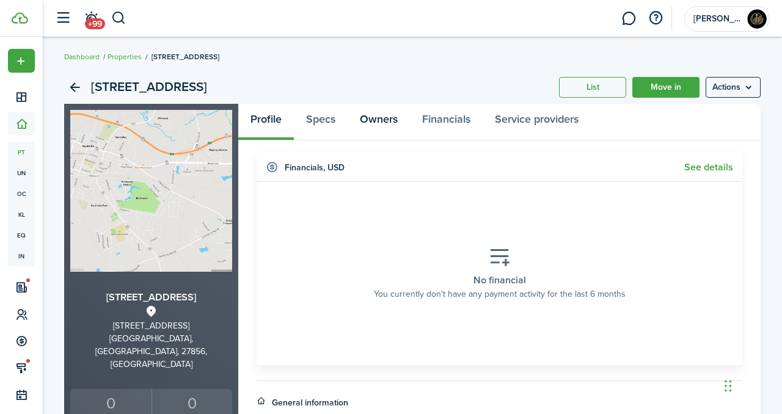
click at [362, 129] on link "Owners" at bounding box center [378, 122] width 62 height 37
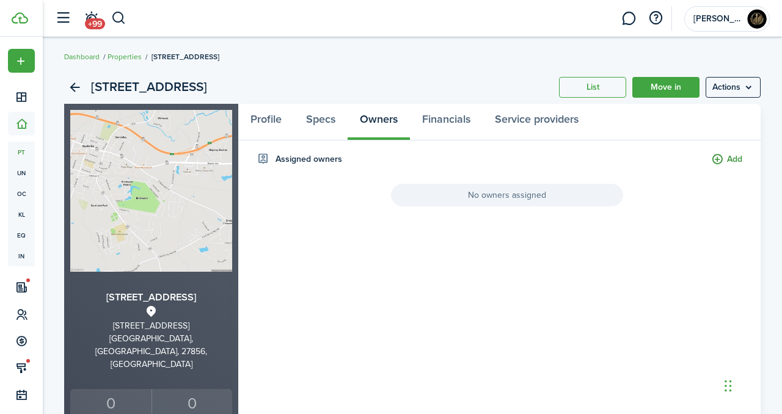
click at [718, 155] on button "Add" at bounding box center [726, 160] width 31 height 14
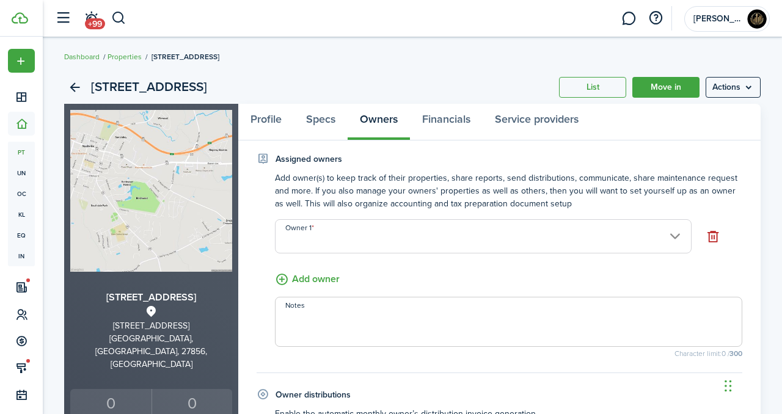
click at [533, 219] on input "Owner 1" at bounding box center [483, 236] width 417 height 34
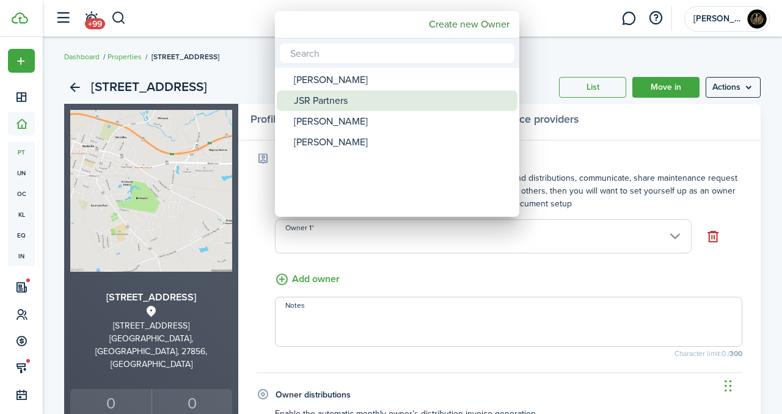
click at [354, 101] on div "JSR Partners" at bounding box center [402, 100] width 216 height 21
type input "JSR Partners"
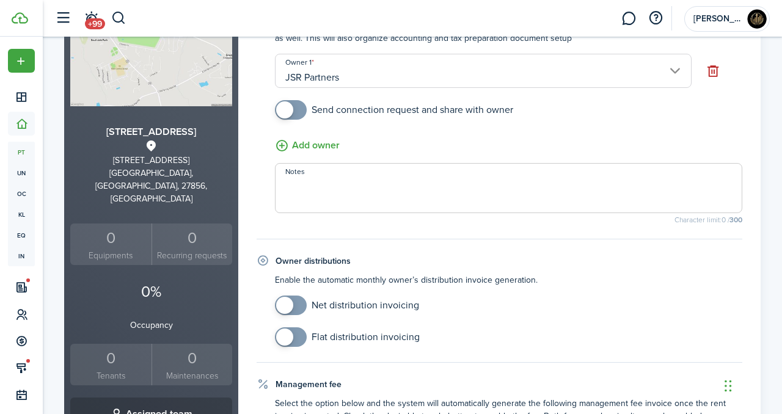
scroll to position [175, 0]
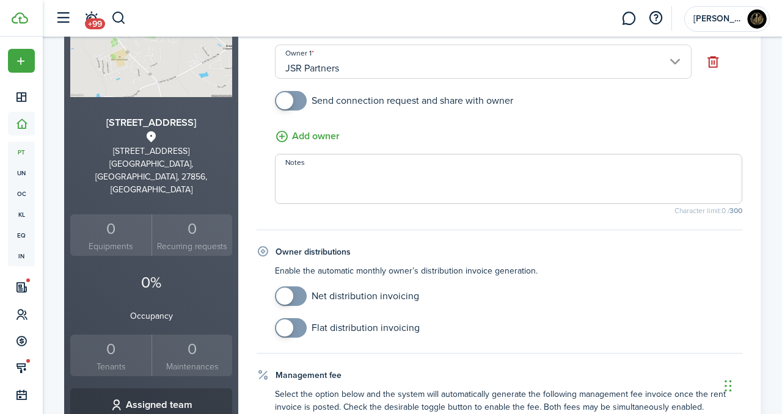
checkbox input "true"
click at [286, 101] on span at bounding box center [284, 100] width 17 height 17
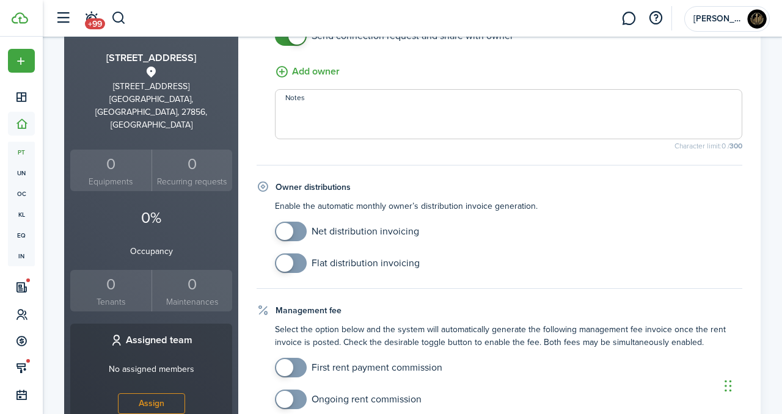
checkbox input "true"
click at [290, 264] on span at bounding box center [284, 263] width 17 height 17
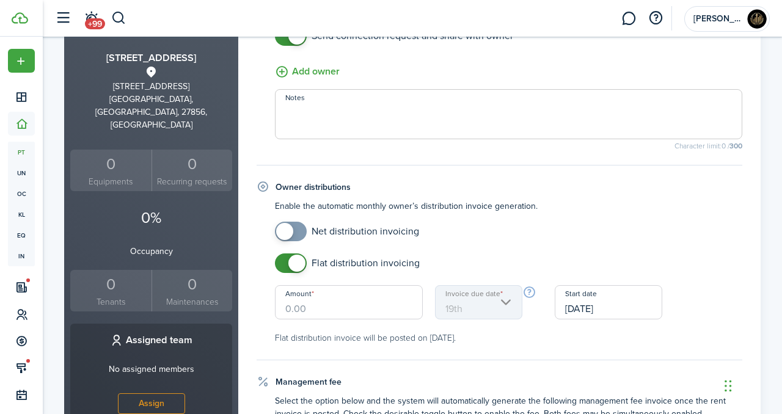
click at [332, 302] on input "Amount" at bounding box center [349, 302] width 148 height 34
click at [286, 231] on span at bounding box center [284, 231] width 17 height 17
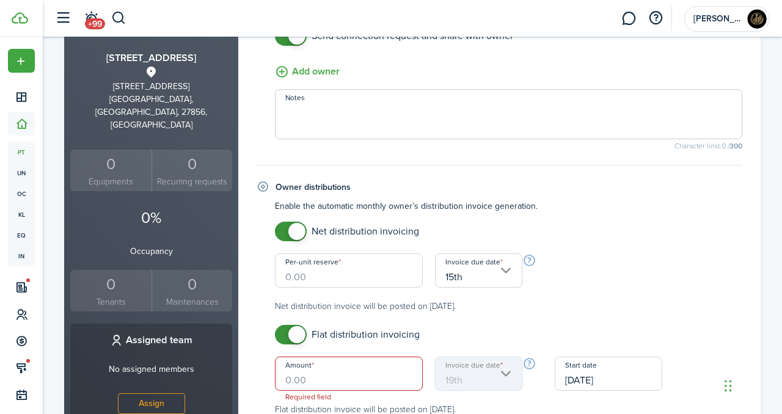
checkbox input "false"
click at [297, 228] on span at bounding box center [296, 231] width 17 height 17
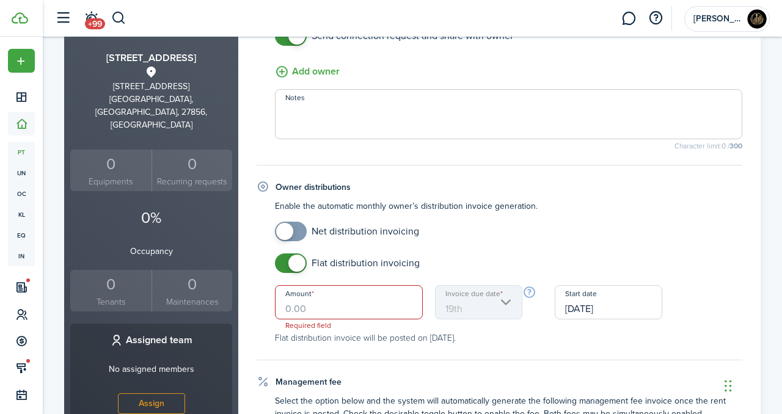
click at [304, 313] on input "Amount" at bounding box center [349, 302] width 148 height 34
click at [291, 257] on span at bounding box center [296, 263] width 17 height 17
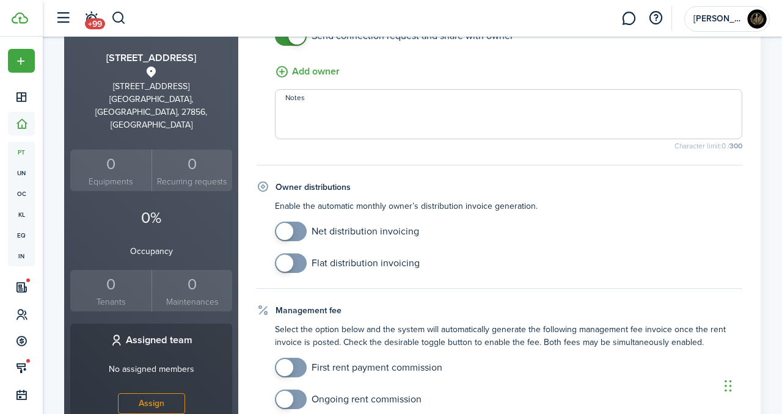
click at [290, 262] on span at bounding box center [284, 263] width 17 height 17
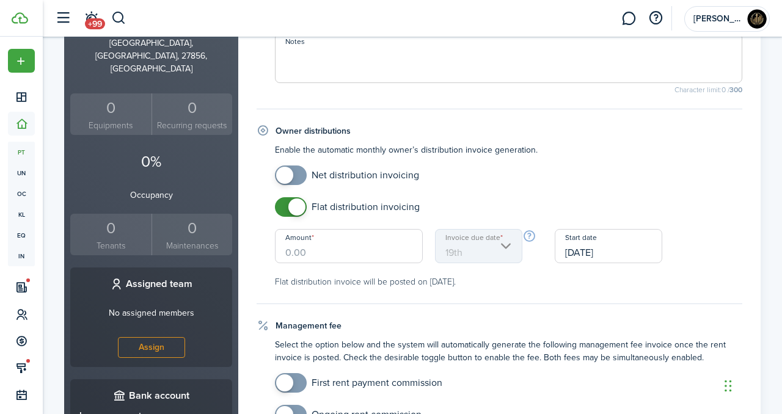
scroll to position [305, 0]
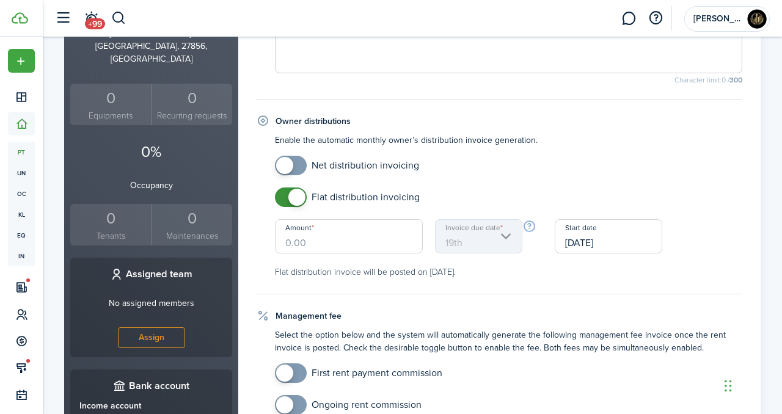
checkbox input "false"
click at [296, 191] on span at bounding box center [296, 197] width 17 height 17
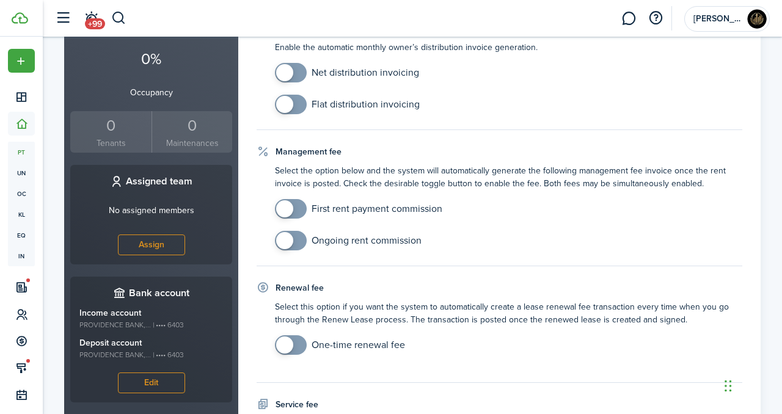
scroll to position [403, 0]
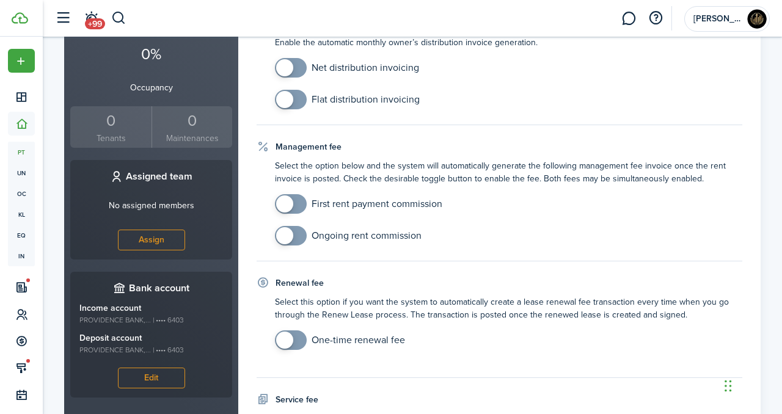
checkbox input "true"
click at [288, 229] on span at bounding box center [284, 235] width 17 height 17
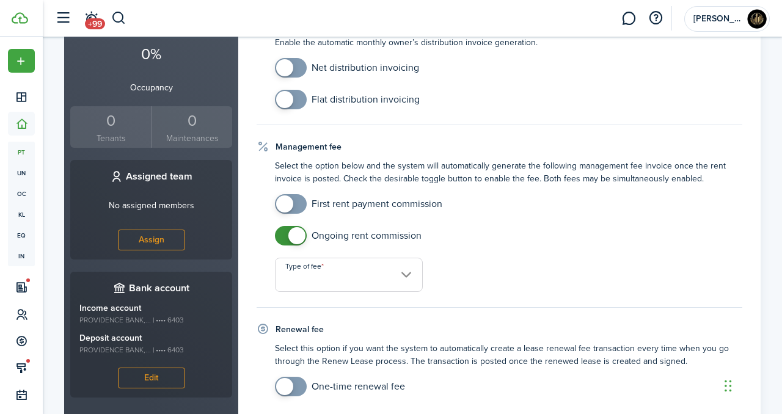
click at [326, 278] on input "Type of fee" at bounding box center [349, 275] width 148 height 34
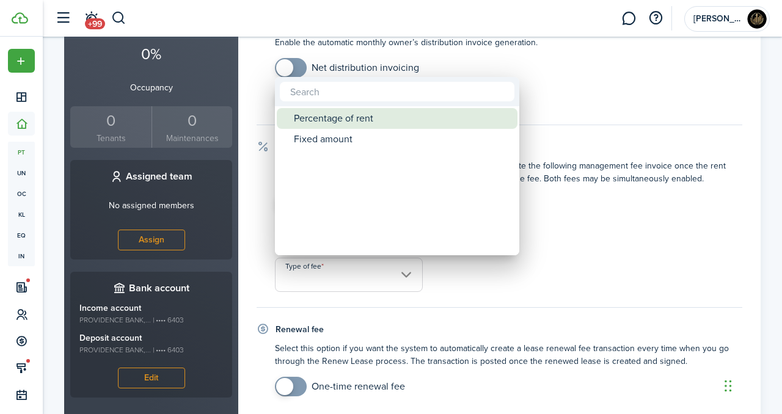
click at [327, 125] on div "Percentage of rent" at bounding box center [402, 118] width 216 height 21
type input "Percentage of rent"
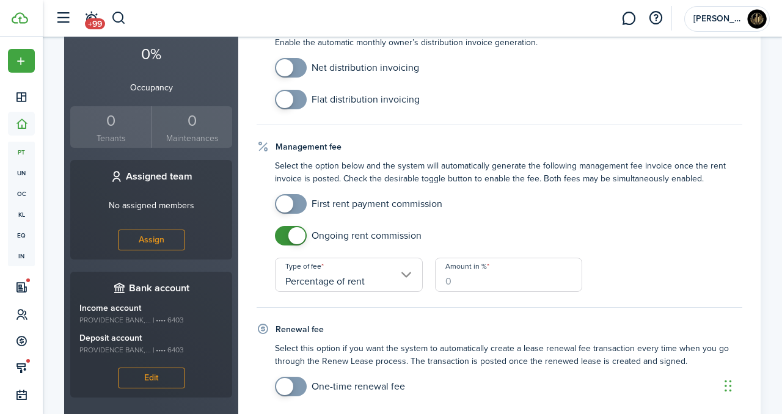
click at [457, 275] on input "Amount in %" at bounding box center [509, 275] width 148 height 34
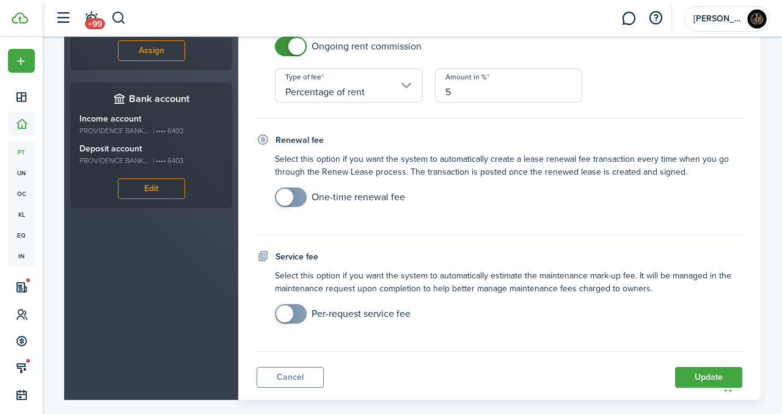
scroll to position [612, 0]
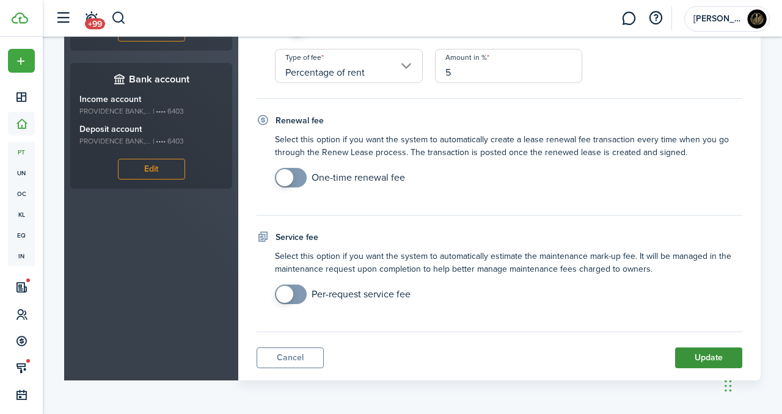
type input "5"
click at [702, 357] on button "Update" at bounding box center [708, 357] width 67 height 21
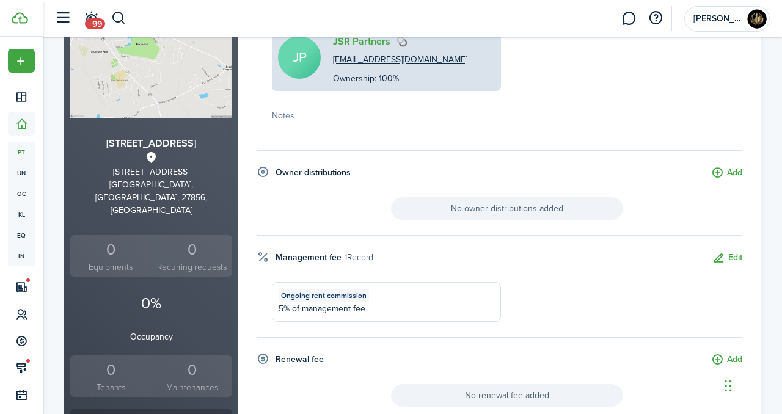
scroll to position [0, 0]
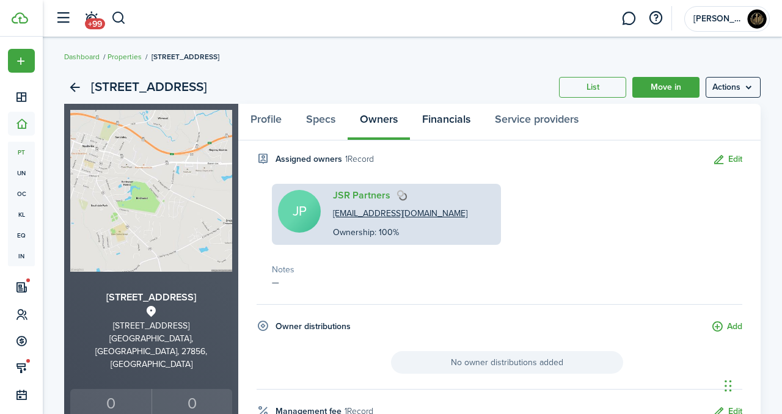
click at [446, 118] on link "Financials" at bounding box center [446, 122] width 73 height 37
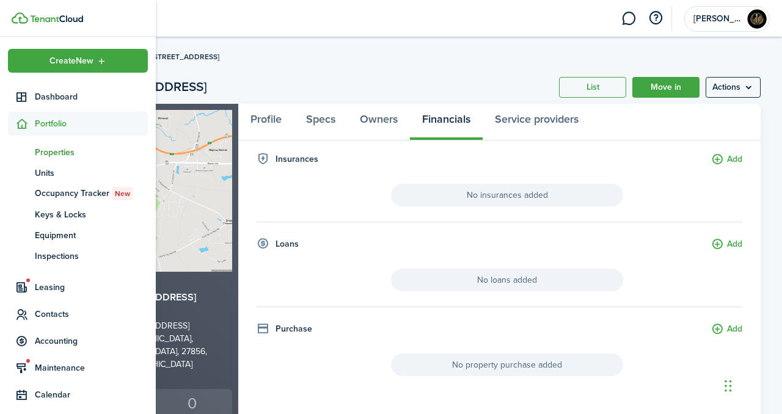
click at [64, 300] on ul "Create New Dashboard Portfolio pt Properties un Units oc Occupancy Tracker New …" at bounding box center [78, 271] width 140 height 445
click at [49, 286] on span "Leasing" at bounding box center [91, 287] width 113 height 13
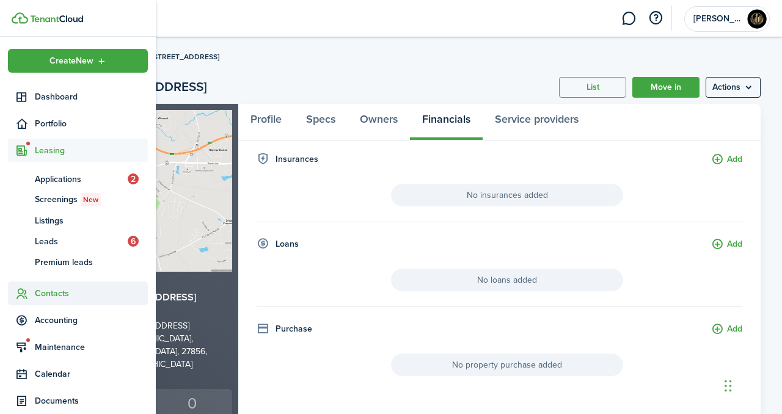
click at [78, 297] on span "Contacts" at bounding box center [91, 293] width 113 height 13
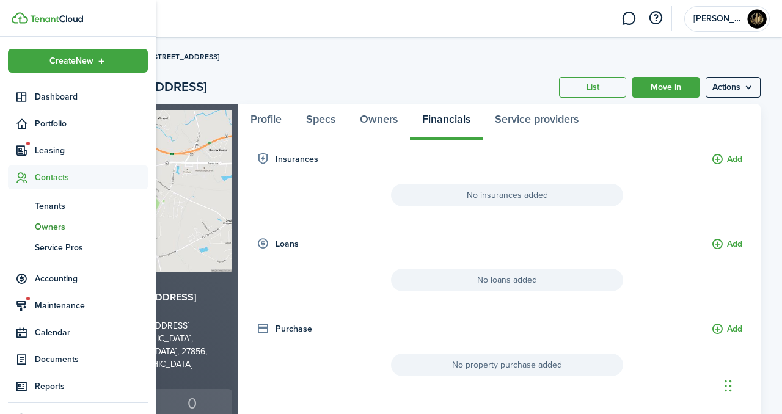
click at [71, 231] on span "Owners" at bounding box center [91, 226] width 113 height 13
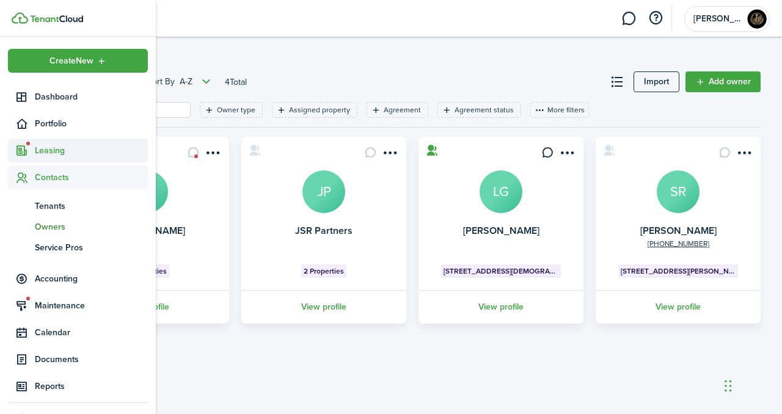
click at [59, 145] on span "Leasing" at bounding box center [91, 150] width 113 height 13
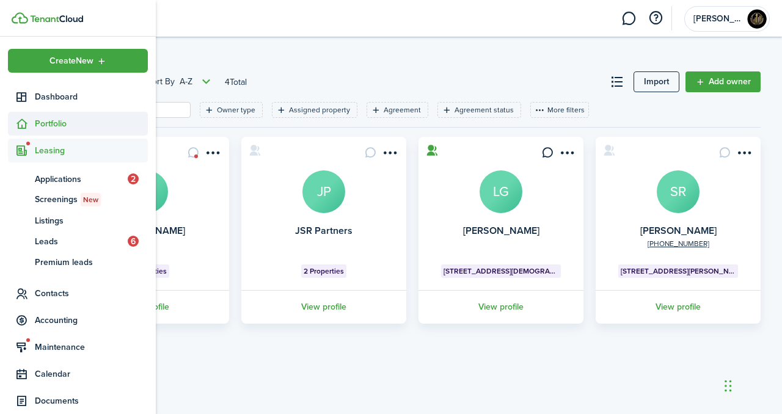
click at [64, 129] on span "Portfolio" at bounding box center [91, 123] width 113 height 13
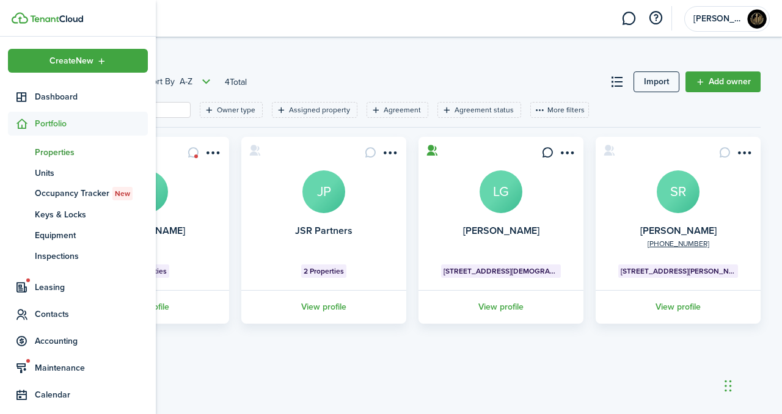
click at [75, 153] on span "Properties" at bounding box center [91, 152] width 113 height 13
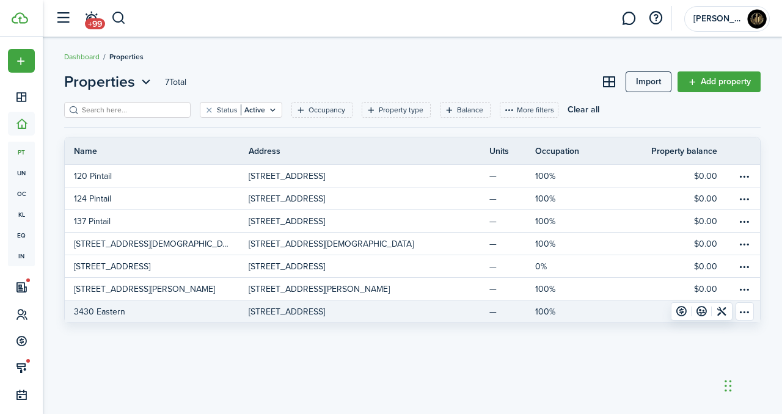
click at [350, 319] on link "[STREET_ADDRESS]" at bounding box center [341, 311] width 184 height 22
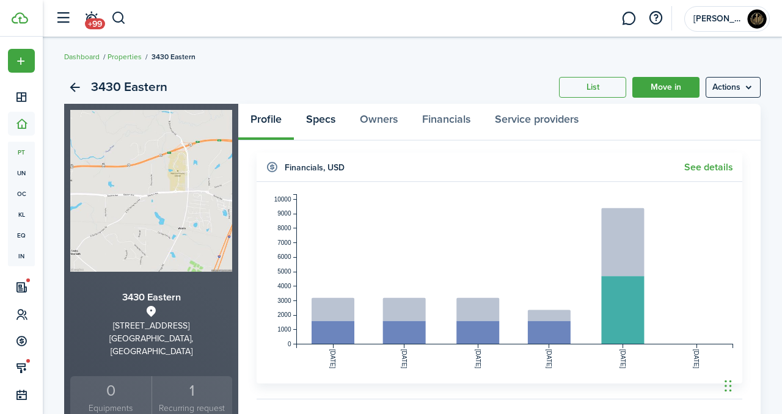
click at [320, 125] on link "Specs" at bounding box center [321, 122] width 54 height 37
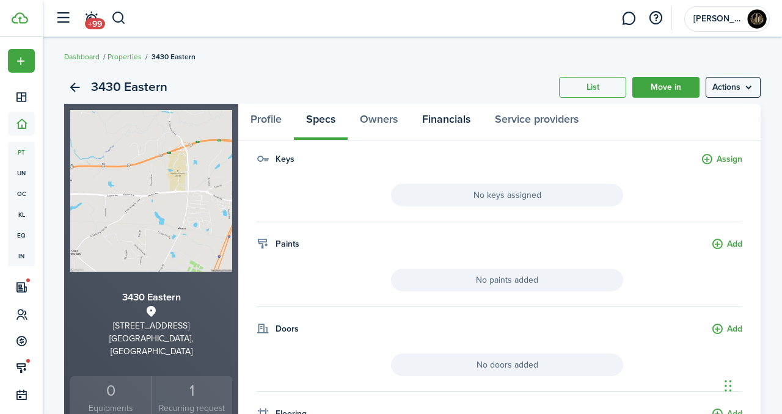
click at [439, 125] on link "Financials" at bounding box center [446, 122] width 73 height 37
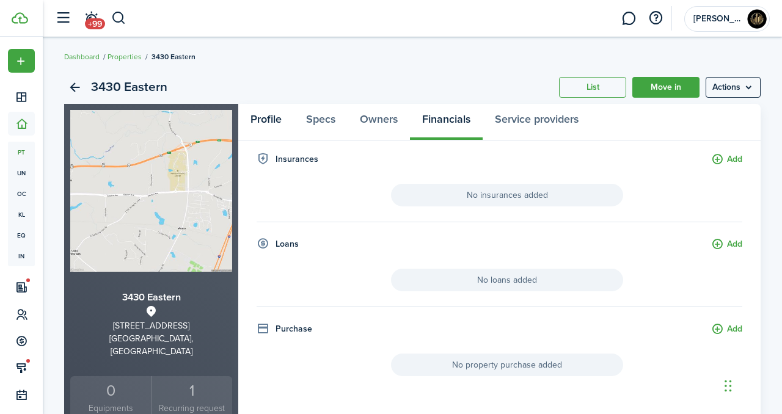
click at [269, 120] on link "Profile" at bounding box center [266, 122] width 56 height 37
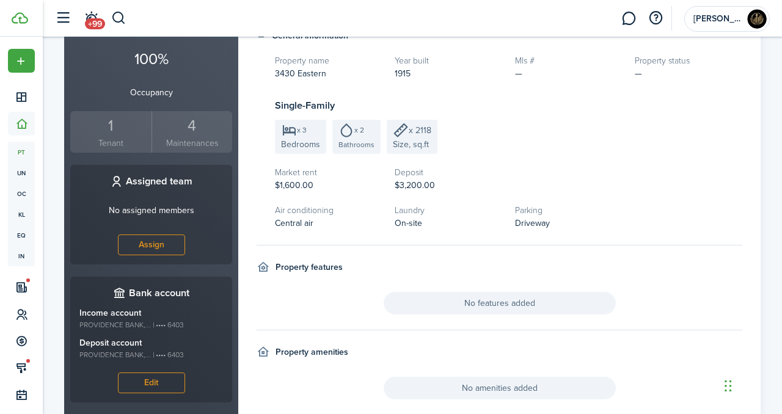
scroll to position [384, 0]
click at [117, 125] on div "1" at bounding box center [110, 126] width 75 height 23
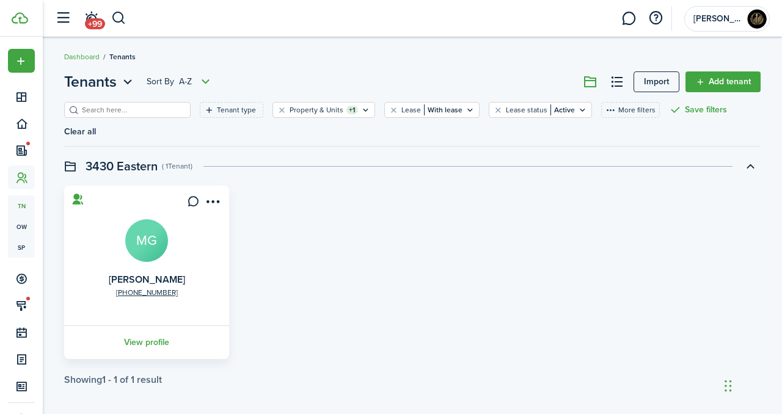
click at [123, 228] on card "[PHONE_NUMBER] [PERSON_NAME] MG View profile" at bounding box center [146, 272] width 165 height 173
click at [144, 228] on avatar-text "MG" at bounding box center [146, 240] width 43 height 43
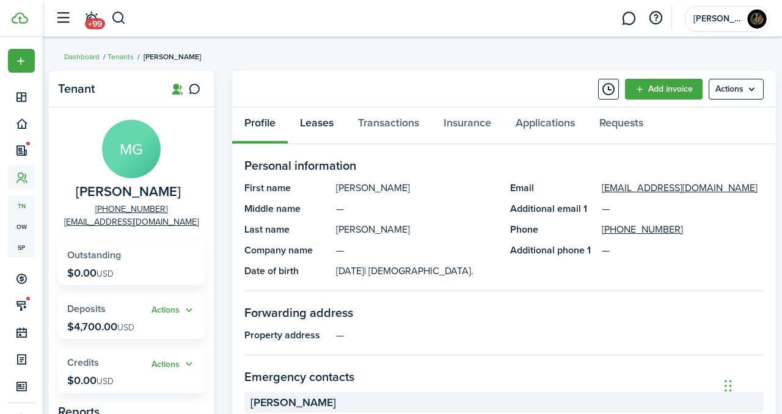
click at [328, 122] on link "Leases" at bounding box center [317, 125] width 58 height 37
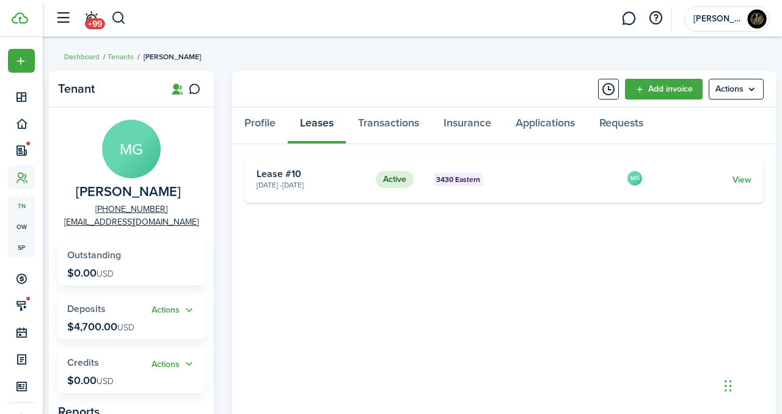
scroll to position [13, 0]
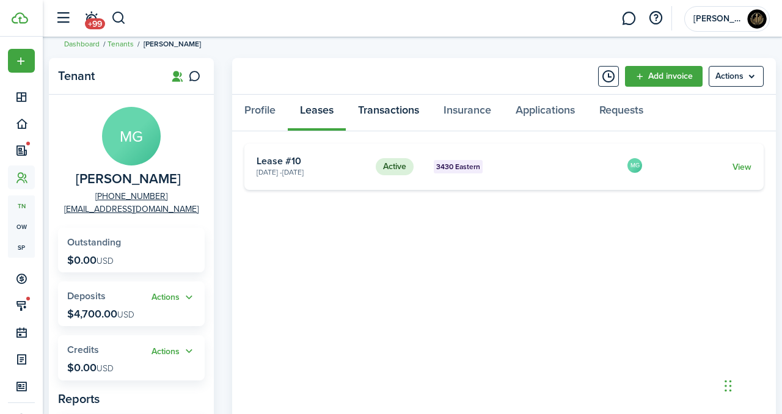
click at [407, 109] on link "Transactions" at bounding box center [388, 113] width 85 height 37
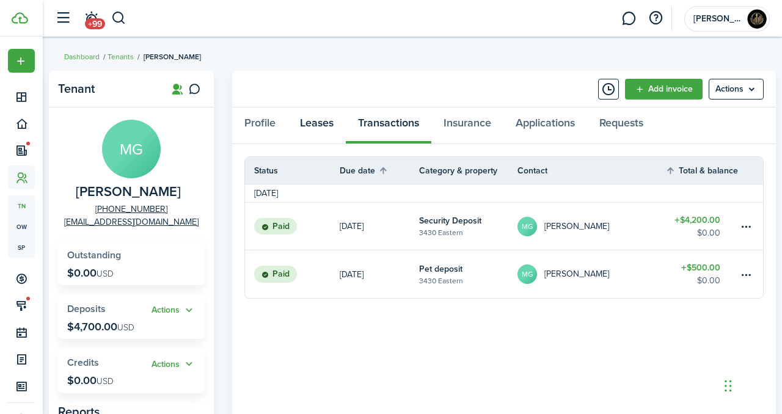
click at [324, 129] on link "Leases" at bounding box center [317, 125] width 58 height 37
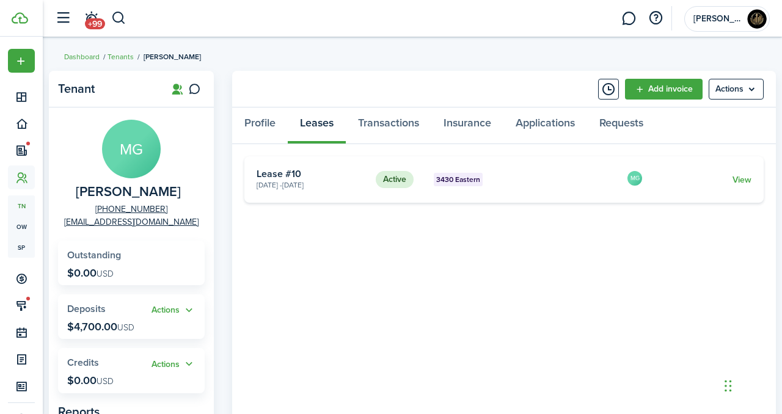
click at [480, 191] on card "Active 3430 Eastern [DATE] - [DATE] Lease #10 MG View" at bounding box center [503, 179] width 519 height 46
click at [742, 178] on link "View" at bounding box center [741, 179] width 19 height 13
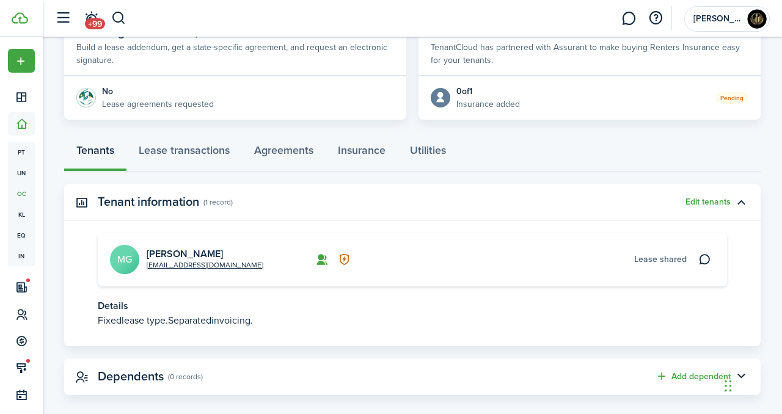
scroll to position [262, 0]
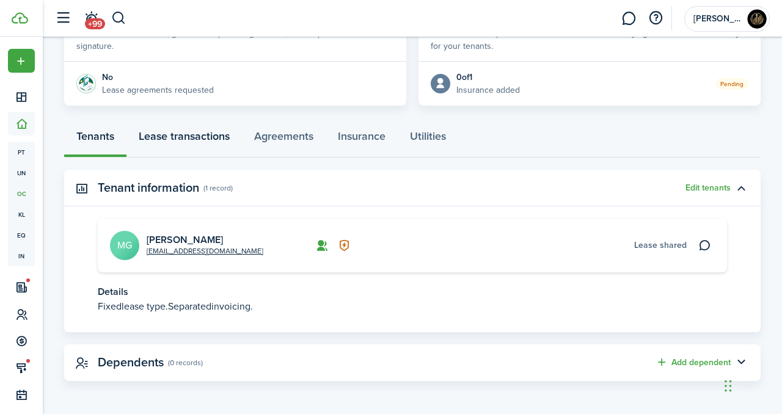
click at [176, 133] on link "Lease transactions" at bounding box center [183, 139] width 115 height 37
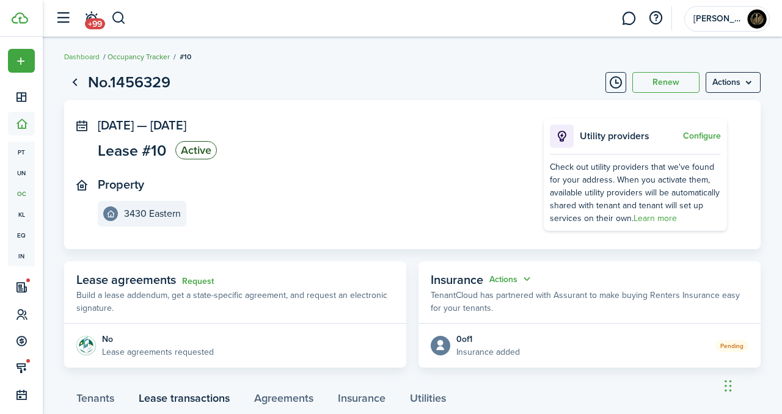
click at [147, 56] on link "Occupancy Tracker" at bounding box center [138, 56] width 62 height 11
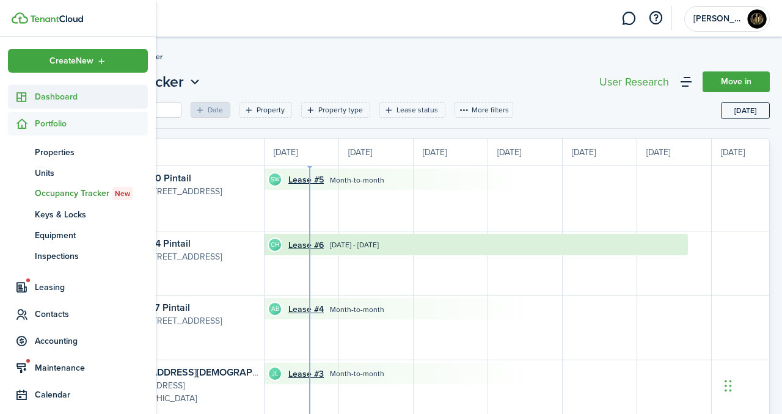
click at [43, 106] on link "Dashboard" at bounding box center [78, 97] width 140 height 24
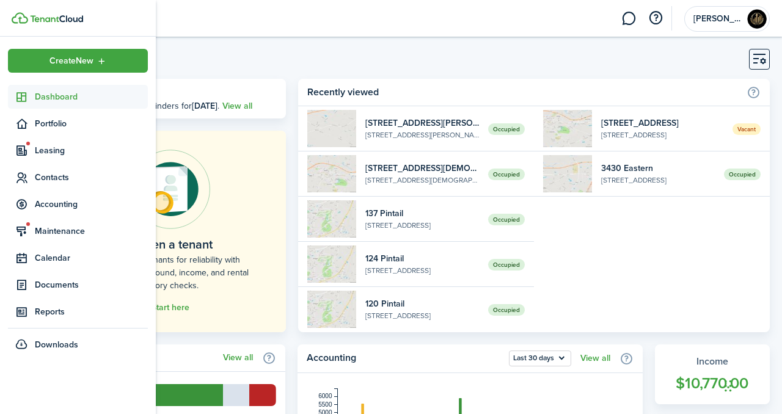
click at [74, 104] on link "Dashboard" at bounding box center [78, 97] width 140 height 24
